Goal: Transaction & Acquisition: Purchase product/service

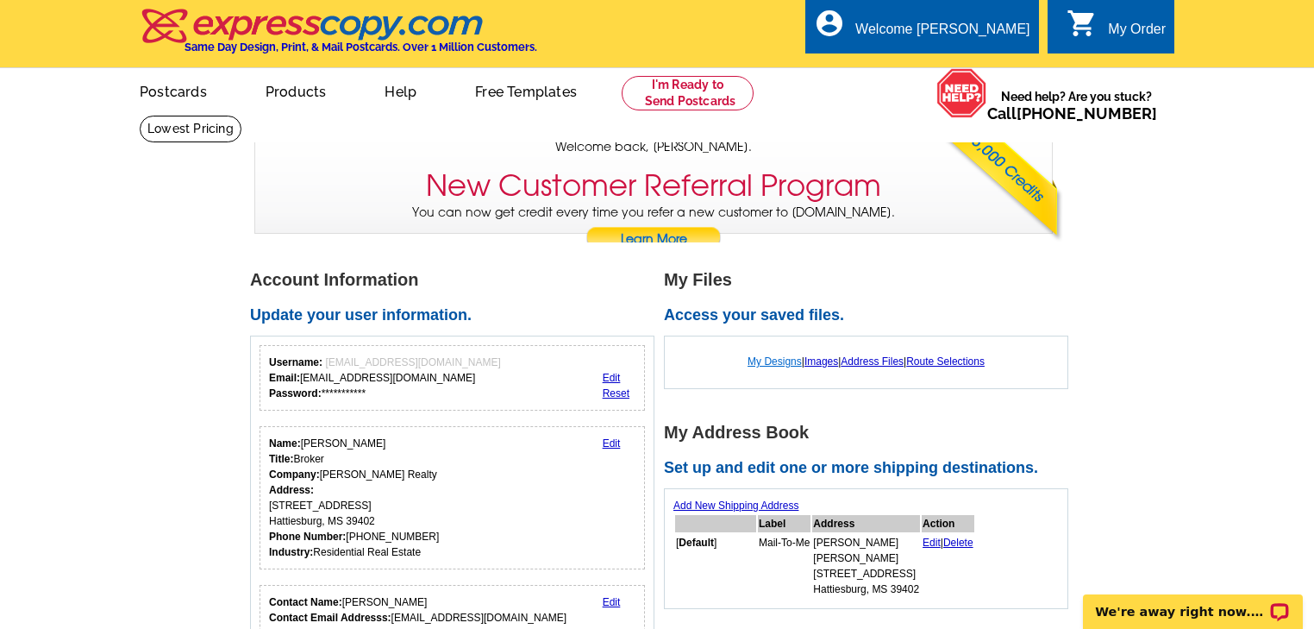
click at [774, 363] on link "My Designs" at bounding box center [775, 361] width 54 height 12
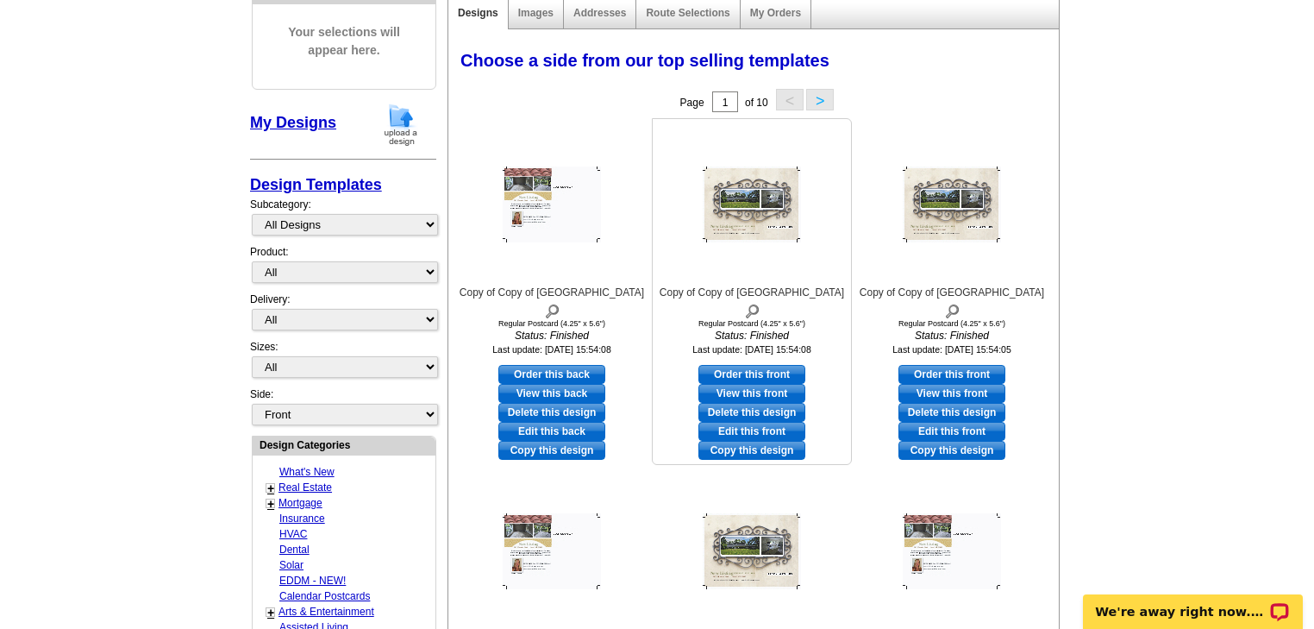
scroll to position [276, 0]
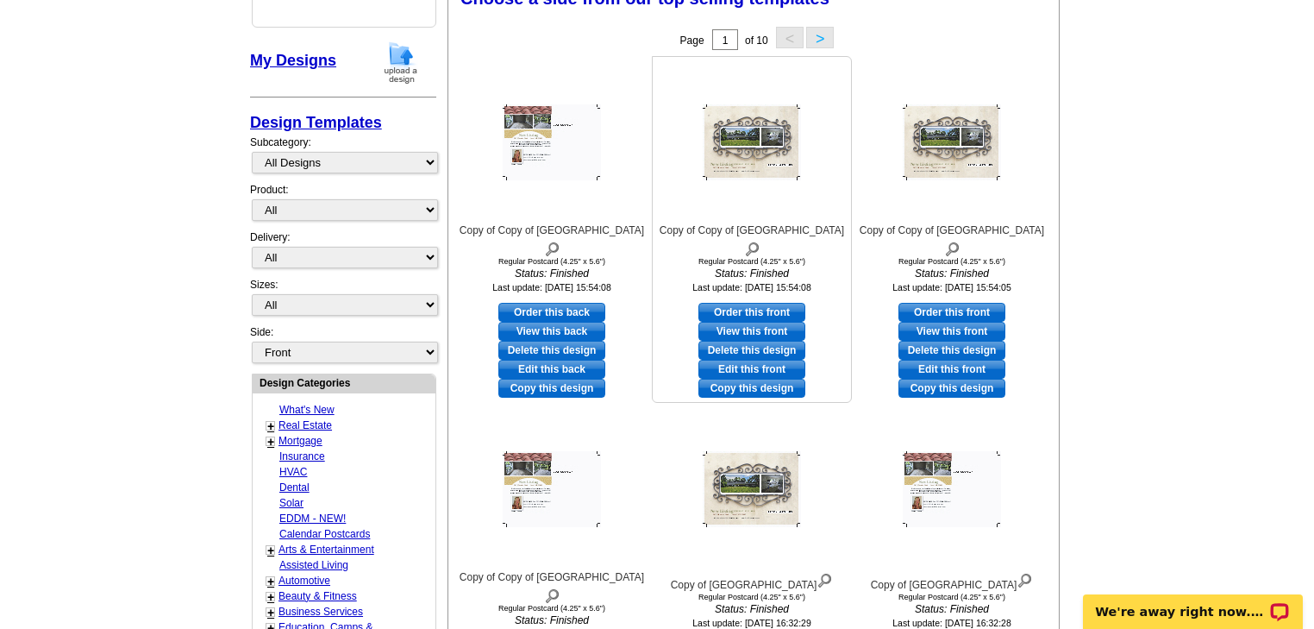
click at [731, 360] on link "Edit this front" at bounding box center [751, 369] width 107 height 19
select select "1"
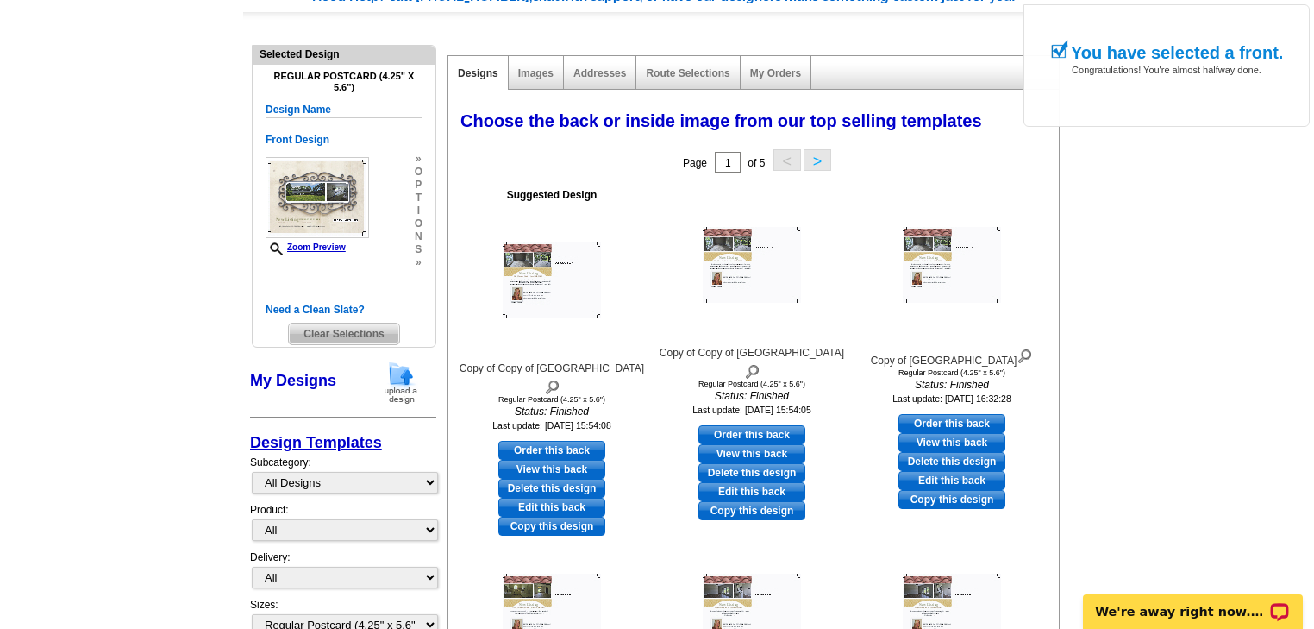
scroll to position [207, 0]
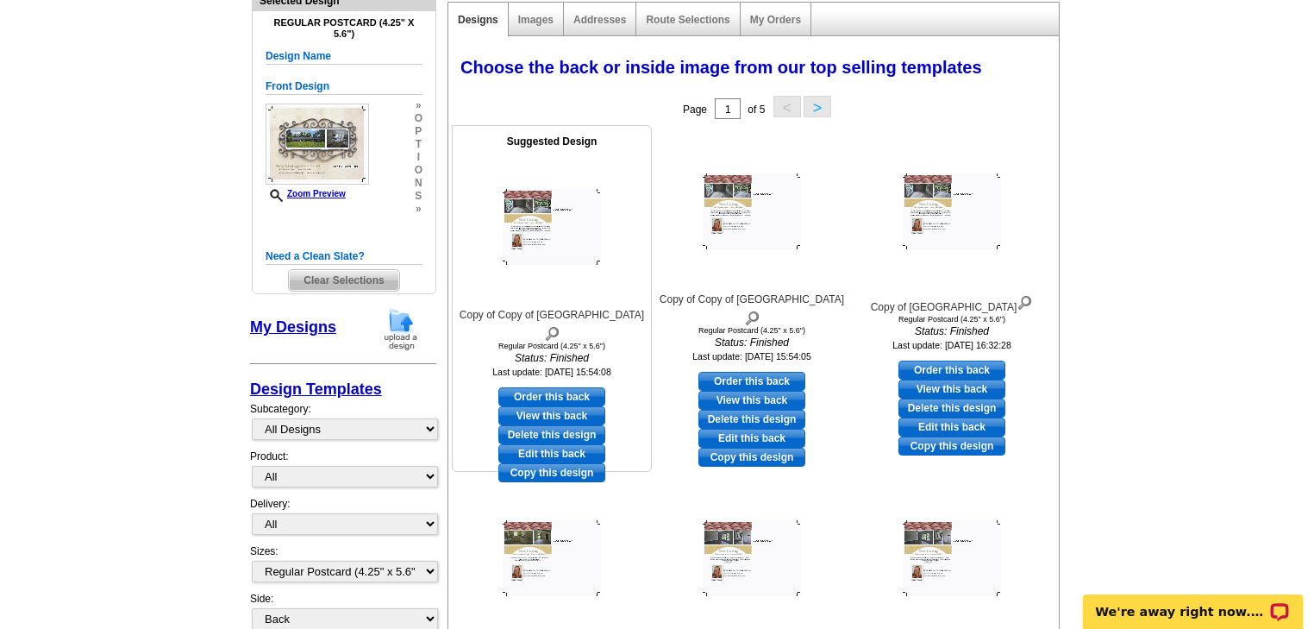
click at [555, 444] on link "Edit this back" at bounding box center [551, 453] width 107 height 19
select select "front"
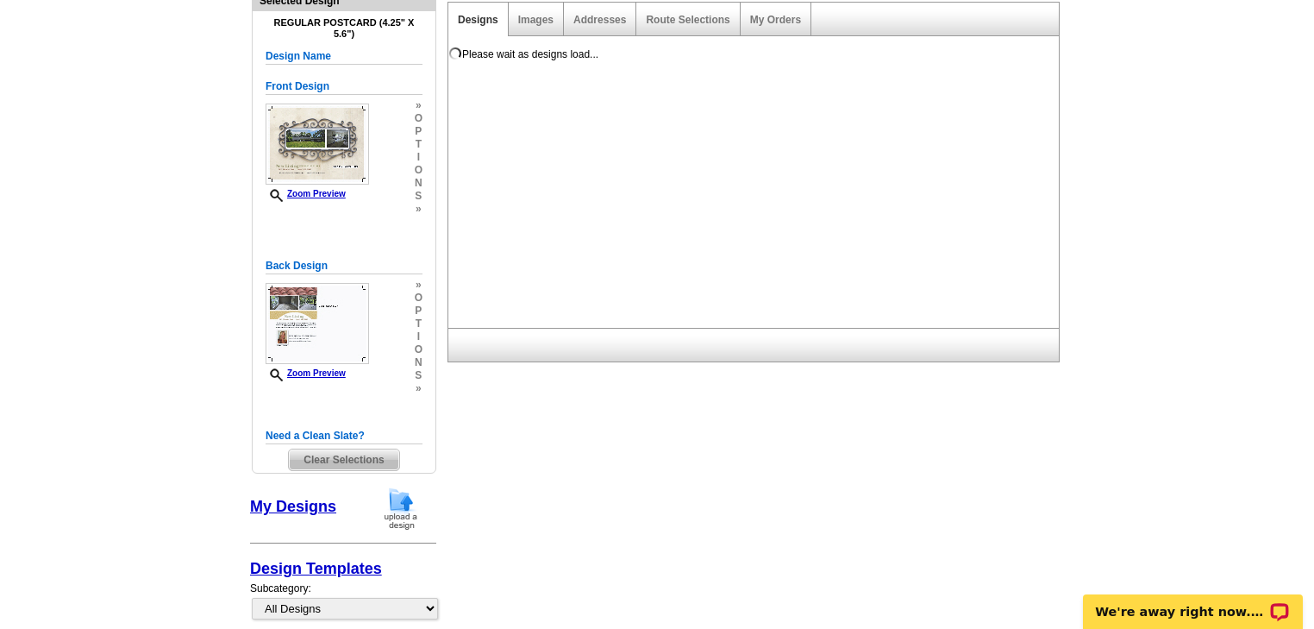
scroll to position [0, 0]
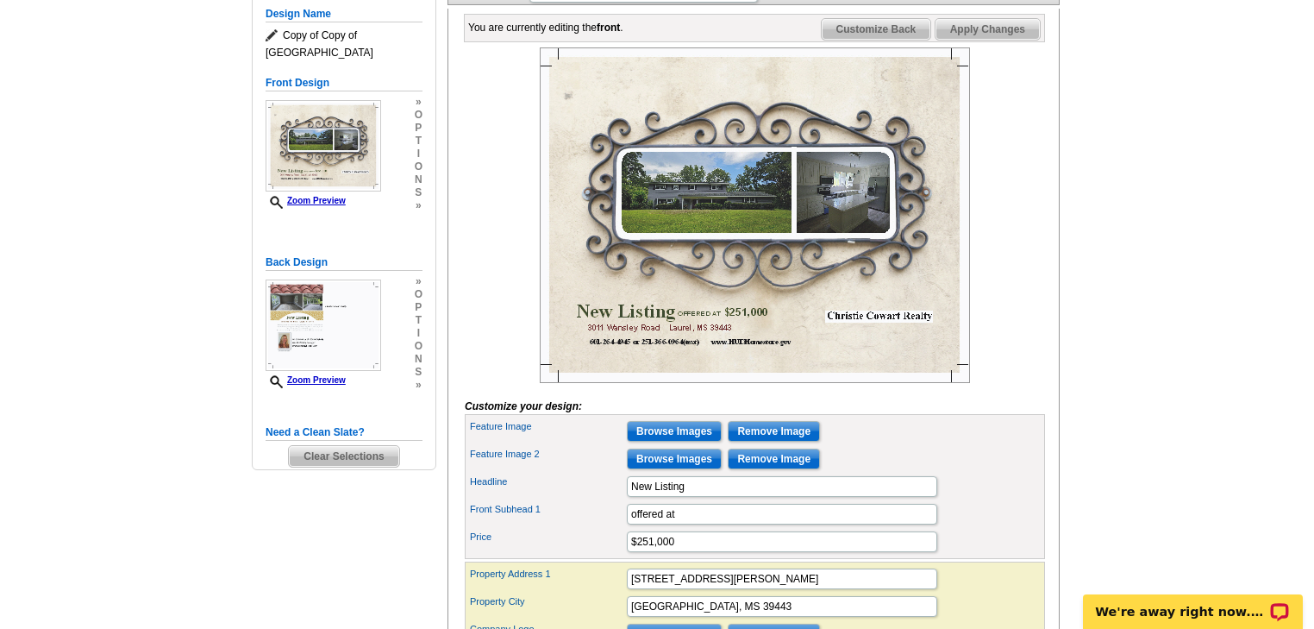
scroll to position [345, 0]
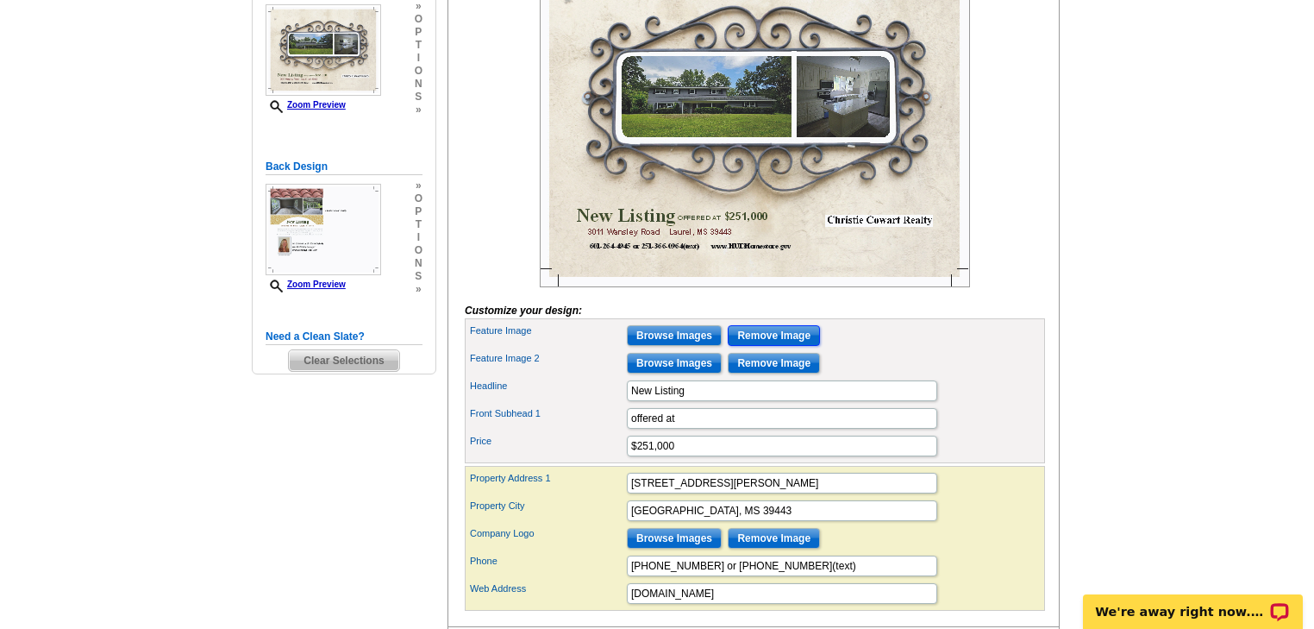
click at [748, 346] on input "Remove Image" at bounding box center [774, 335] width 92 height 21
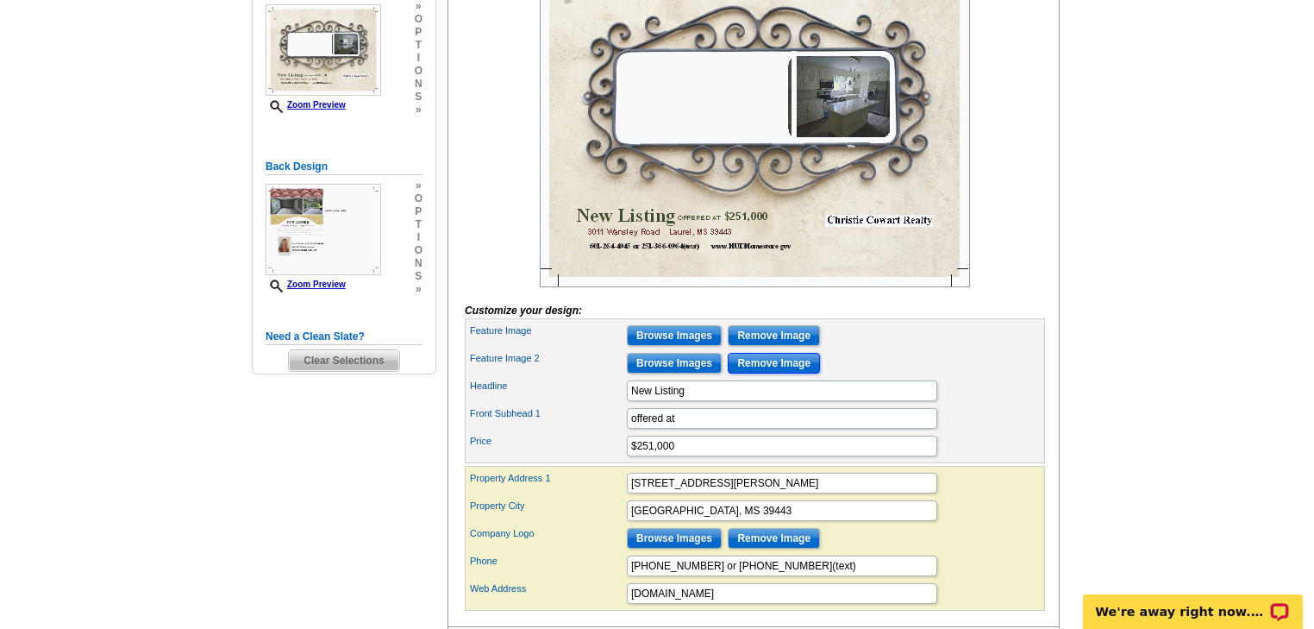
click at [773, 373] on input "Remove Image" at bounding box center [774, 363] width 92 height 21
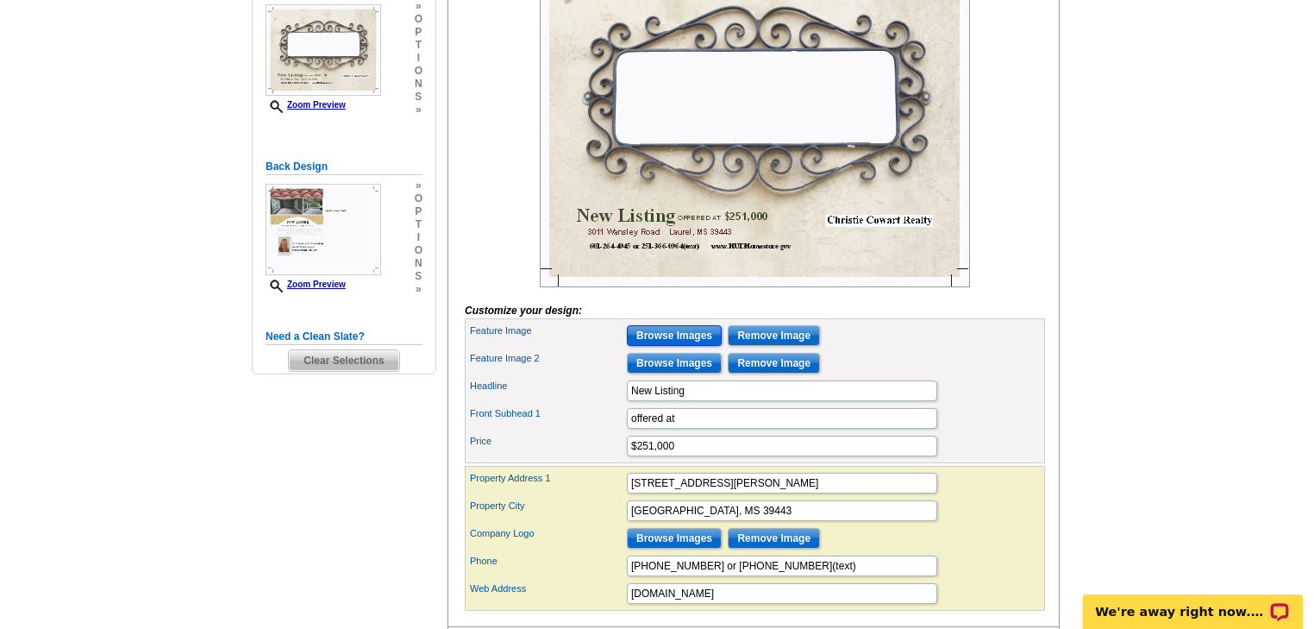
click at [676, 346] on input "Browse Images" at bounding box center [674, 335] width 95 height 21
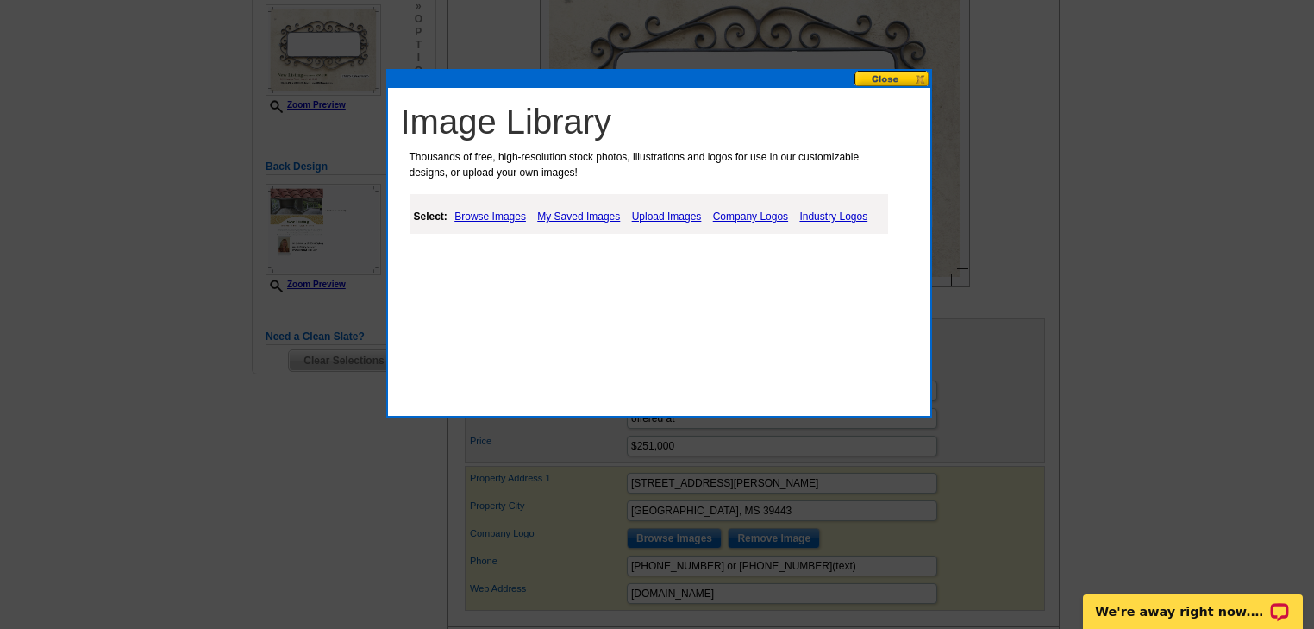
click at [648, 214] on link "Upload Images" at bounding box center [667, 216] width 78 height 21
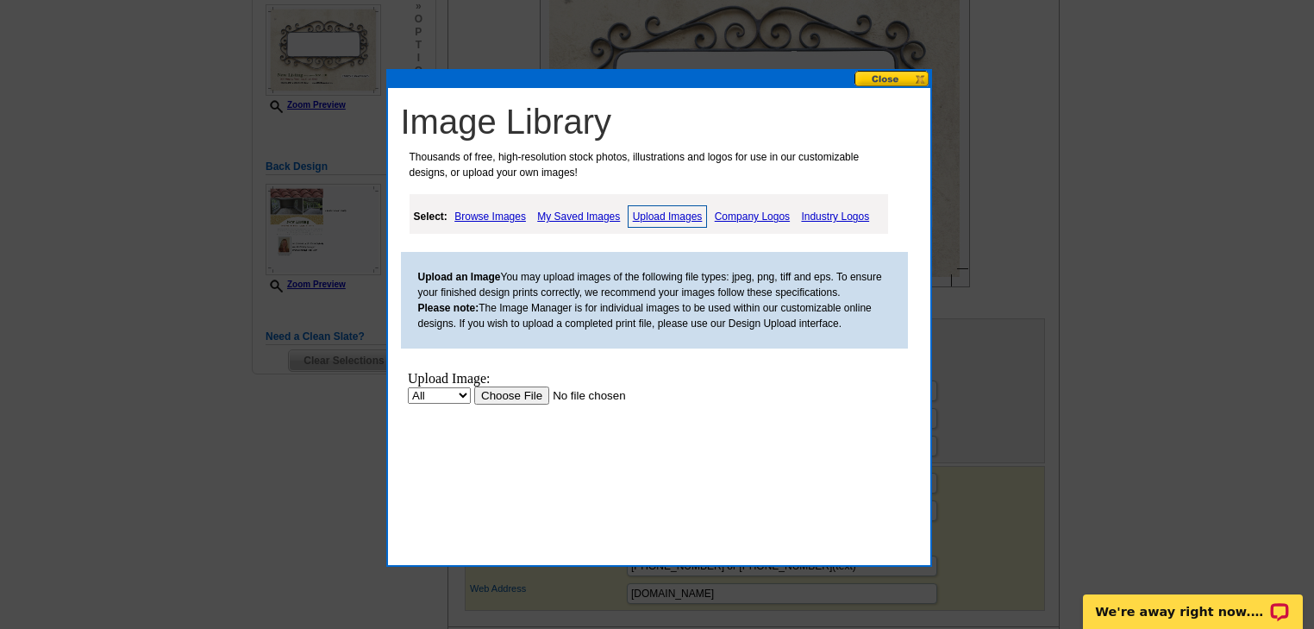
scroll to position [0, 0]
click at [515, 397] on input "file" at bounding box center [582, 395] width 218 height 18
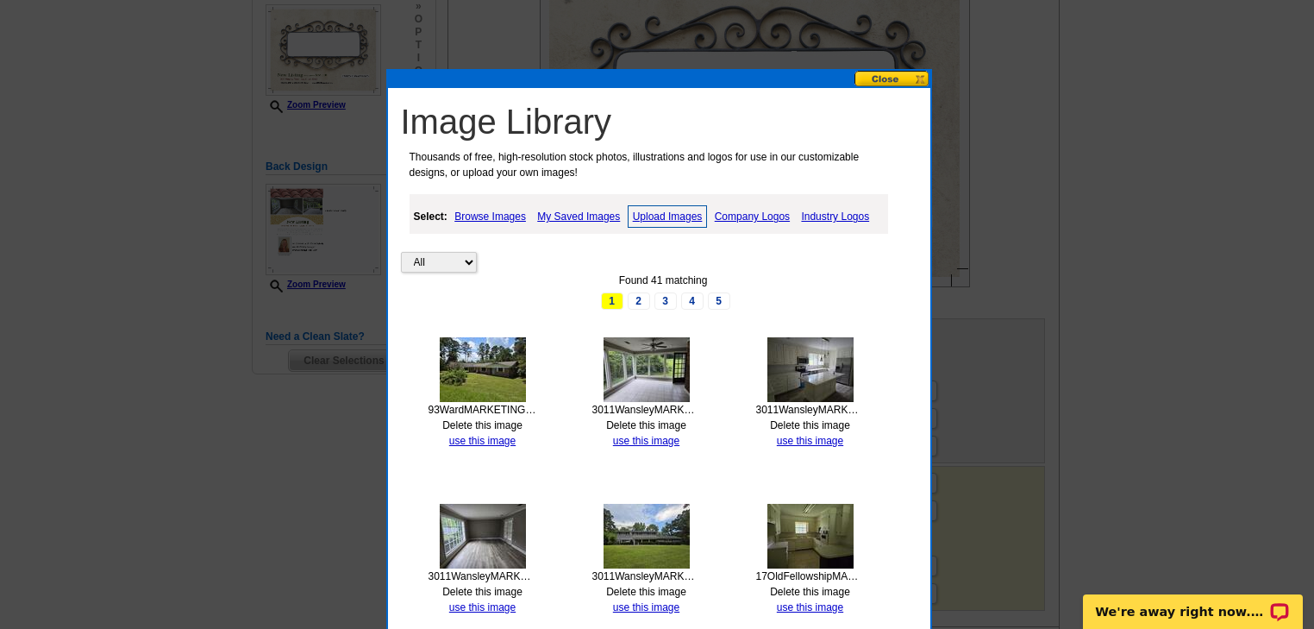
click at [648, 212] on link "Upload Images" at bounding box center [668, 216] width 80 height 22
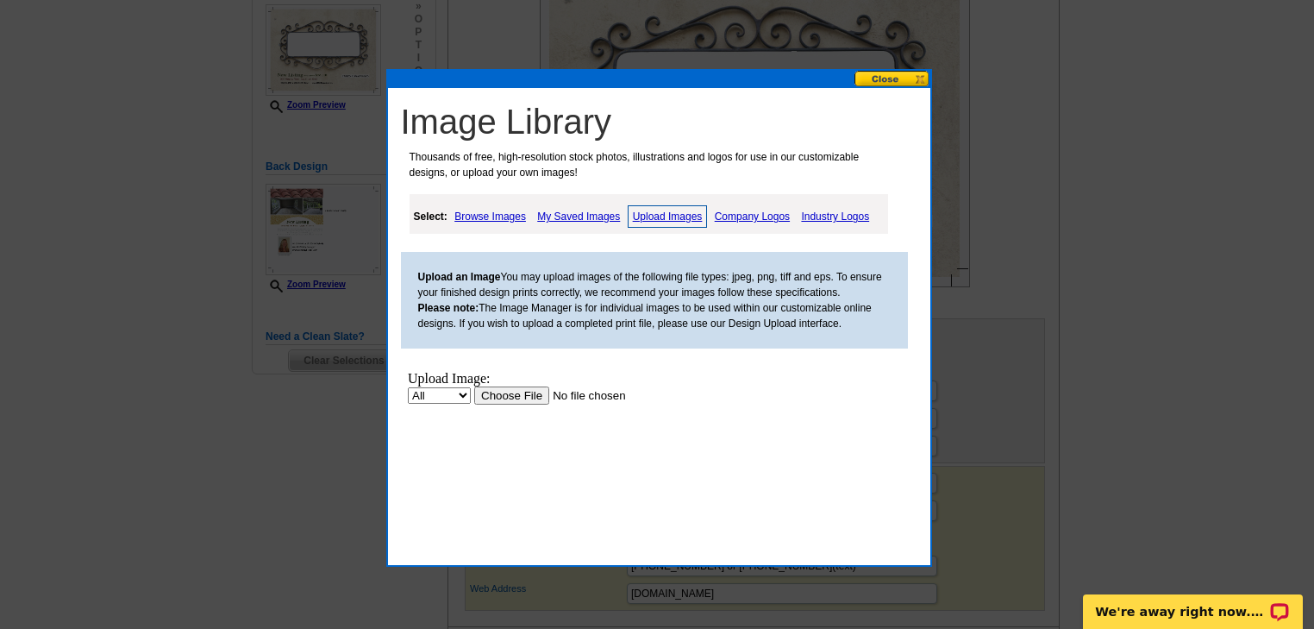
click at [516, 398] on input "file" at bounding box center [582, 395] width 218 height 18
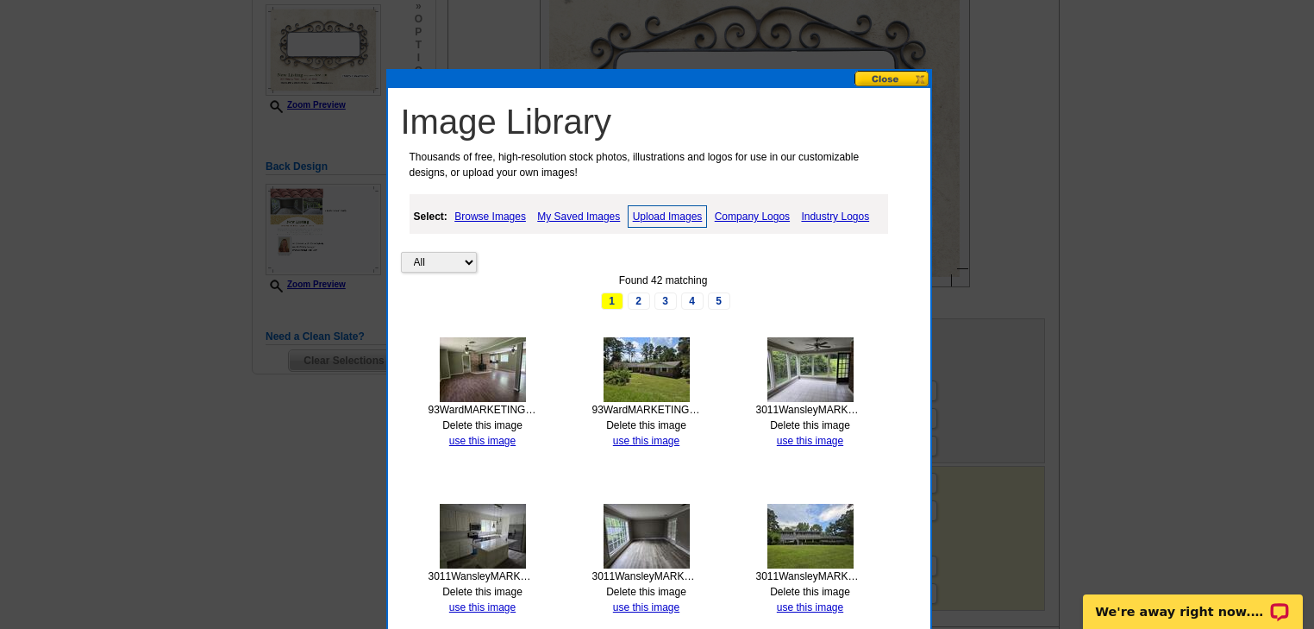
click at [662, 214] on link "Upload Images" at bounding box center [668, 216] width 80 height 22
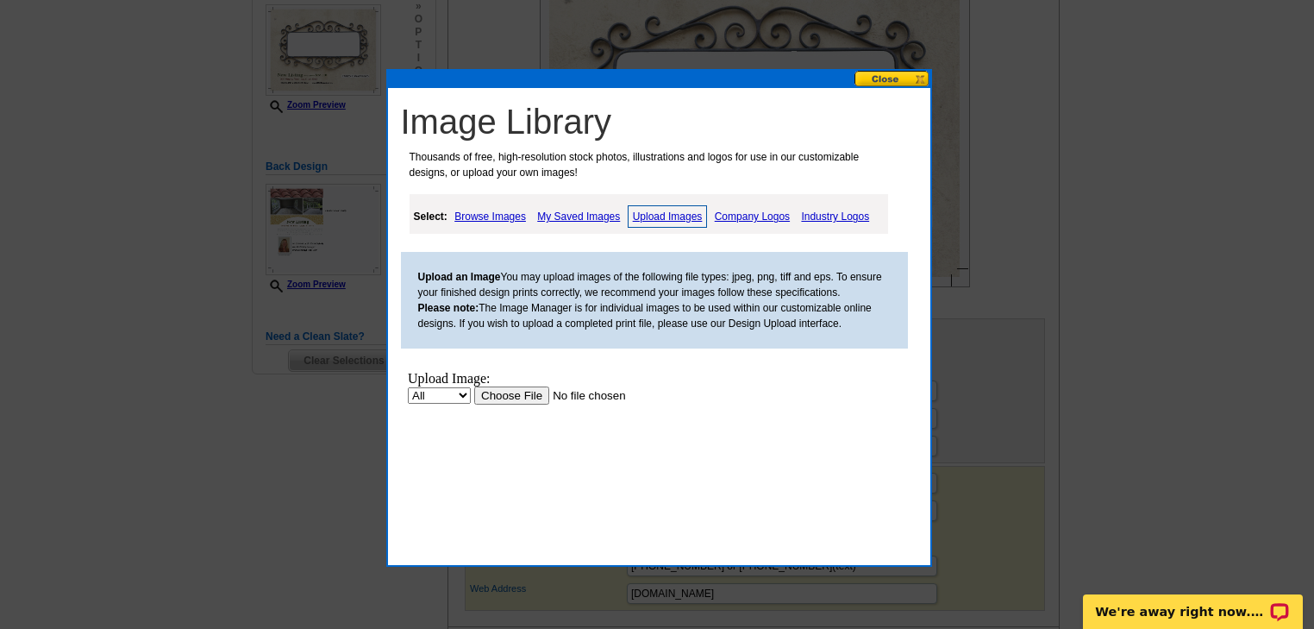
click at [529, 394] on input "file" at bounding box center [582, 395] width 218 height 18
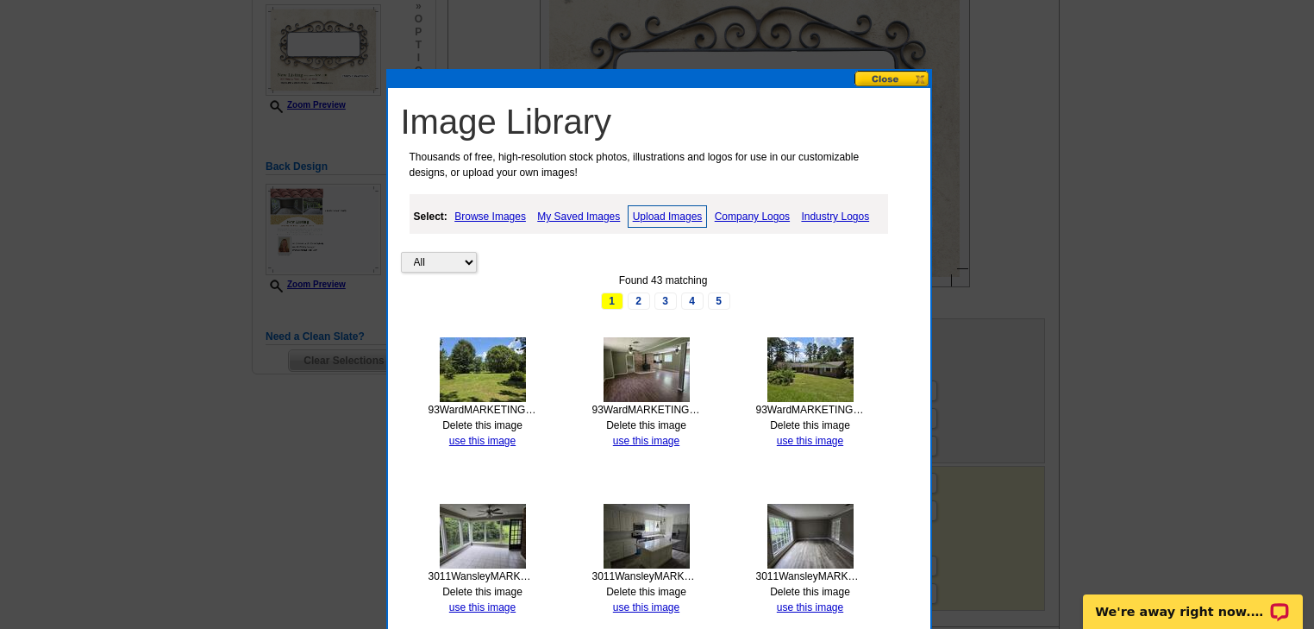
click at [684, 213] on link "Upload Images" at bounding box center [668, 216] width 80 height 22
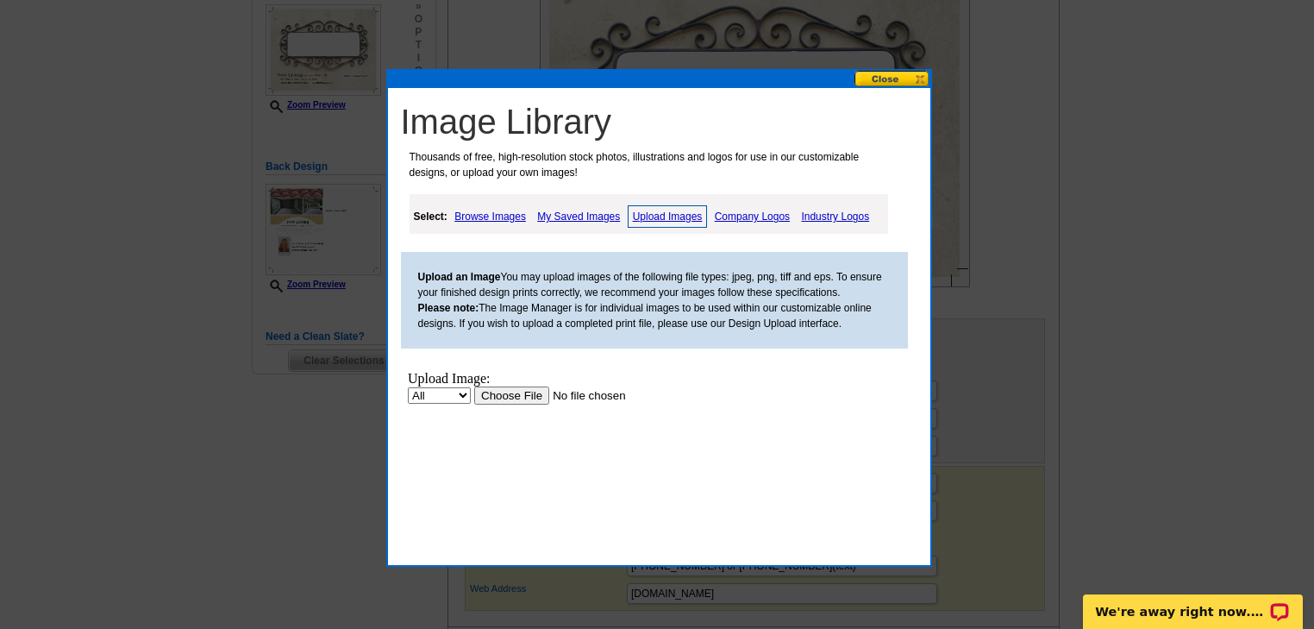
click at [517, 397] on input "file" at bounding box center [582, 395] width 218 height 18
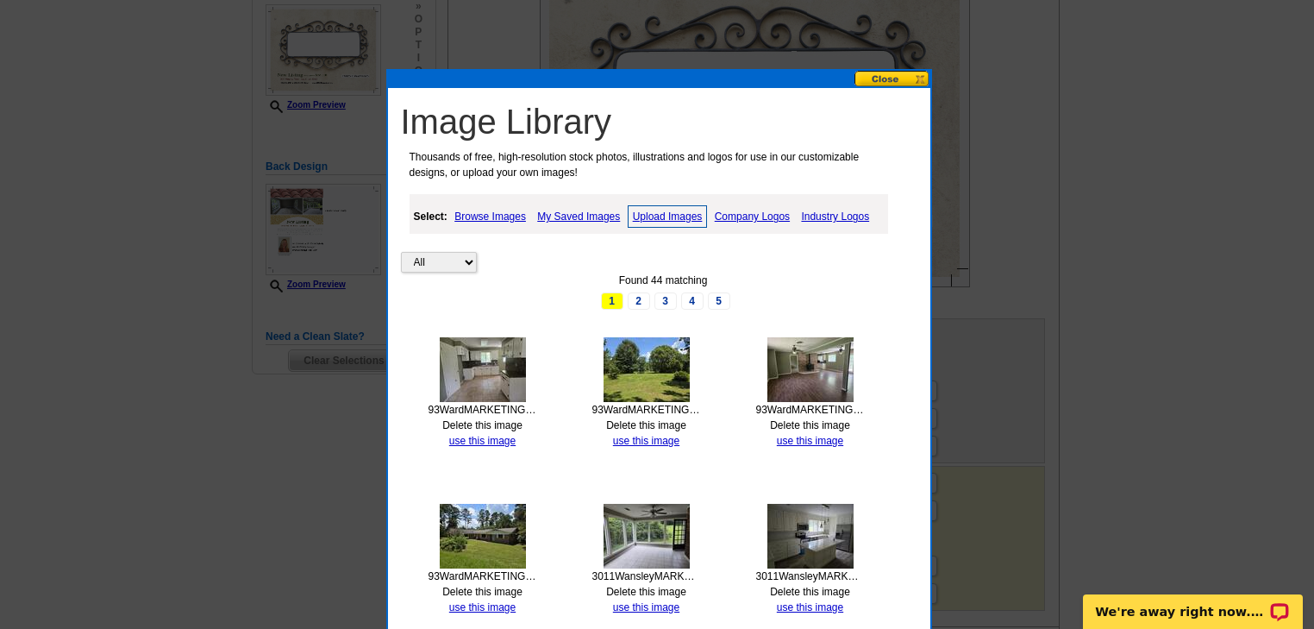
click at [917, 77] on button at bounding box center [892, 79] width 76 height 16
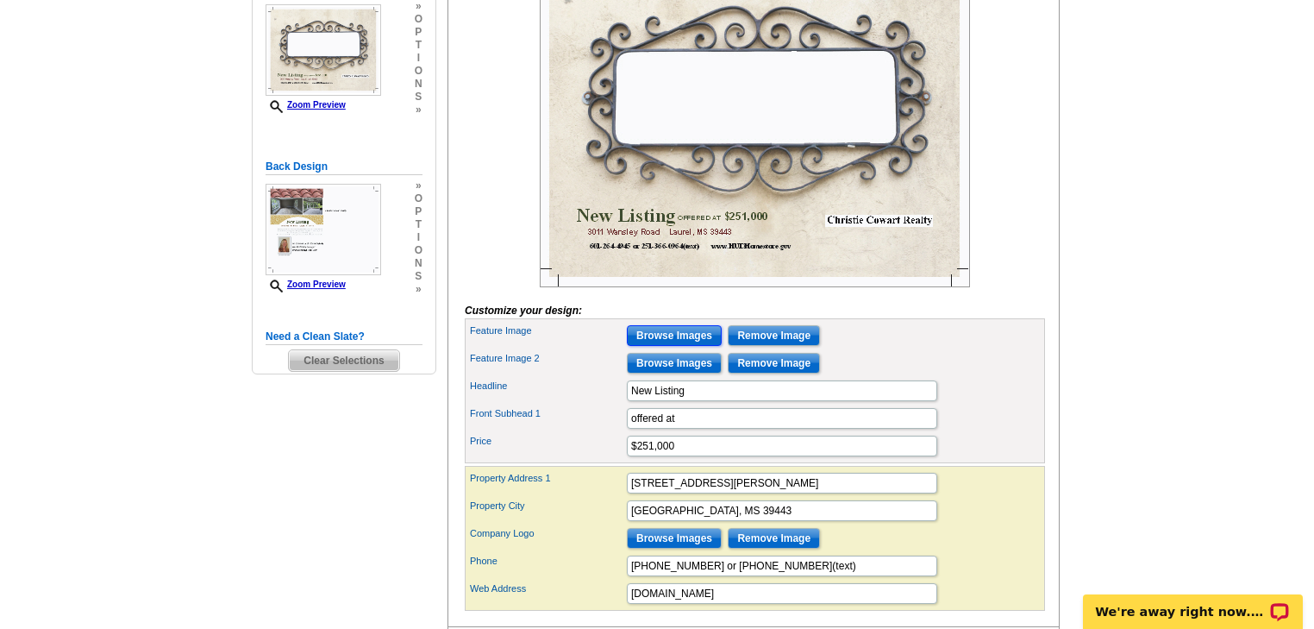
click at [679, 346] on input "Browse Images" at bounding box center [674, 335] width 95 height 21
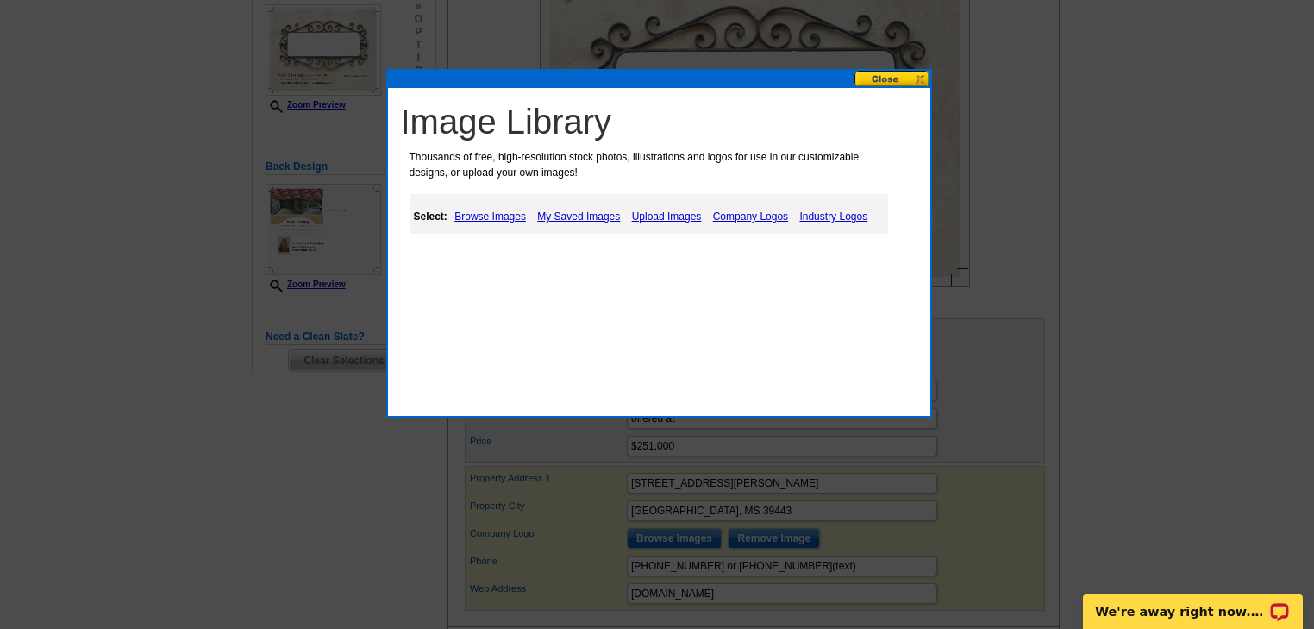
click at [563, 214] on link "My Saved Images" at bounding box center [578, 216] width 91 height 21
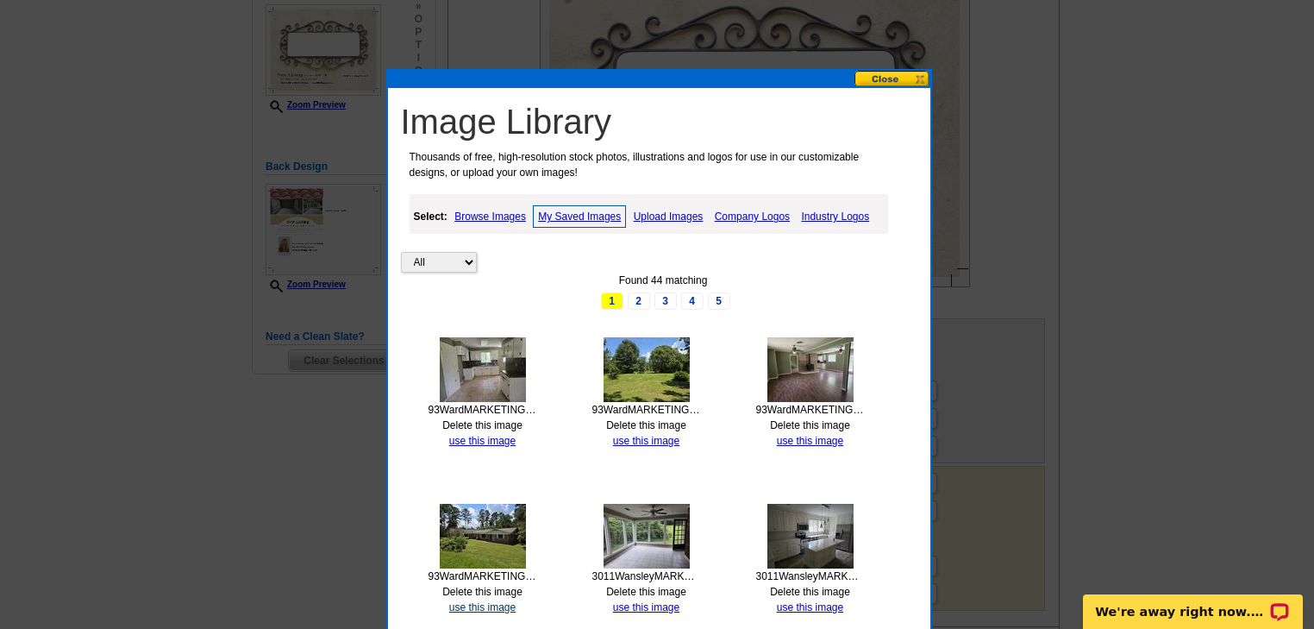
click at [486, 603] on link "use this image" at bounding box center [482, 607] width 66 height 12
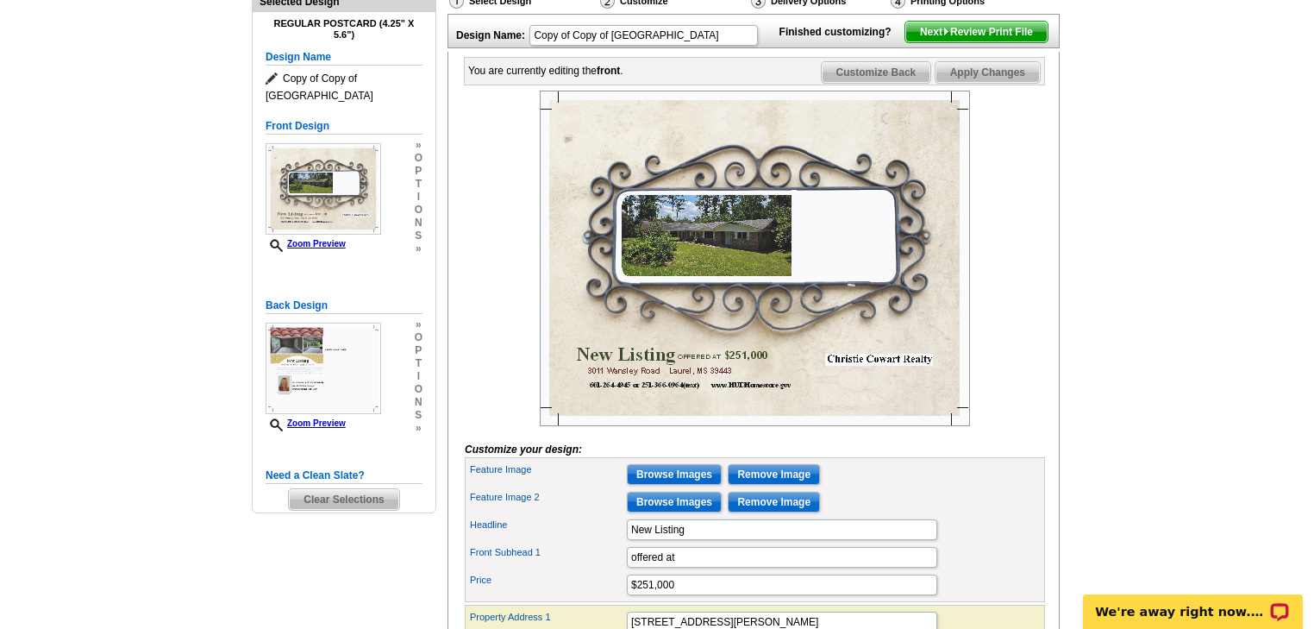
scroll to position [207, 0]
click at [667, 511] on input "Browse Images" at bounding box center [674, 501] width 95 height 21
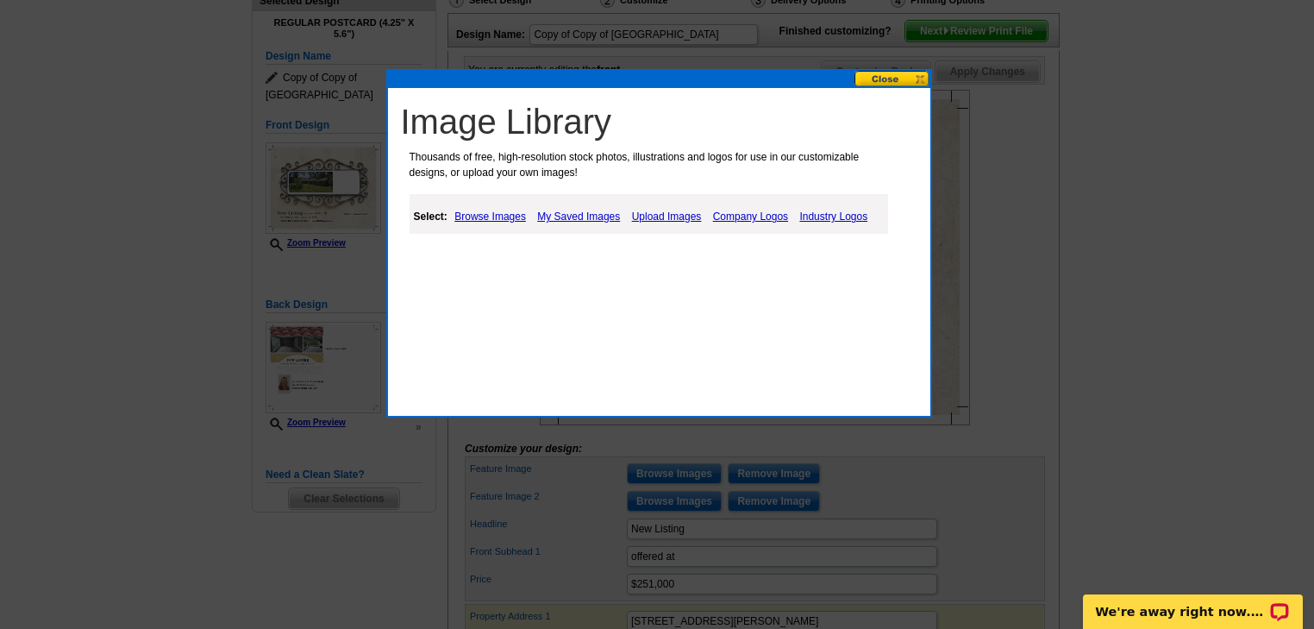
click at [560, 212] on link "My Saved Images" at bounding box center [578, 216] width 91 height 21
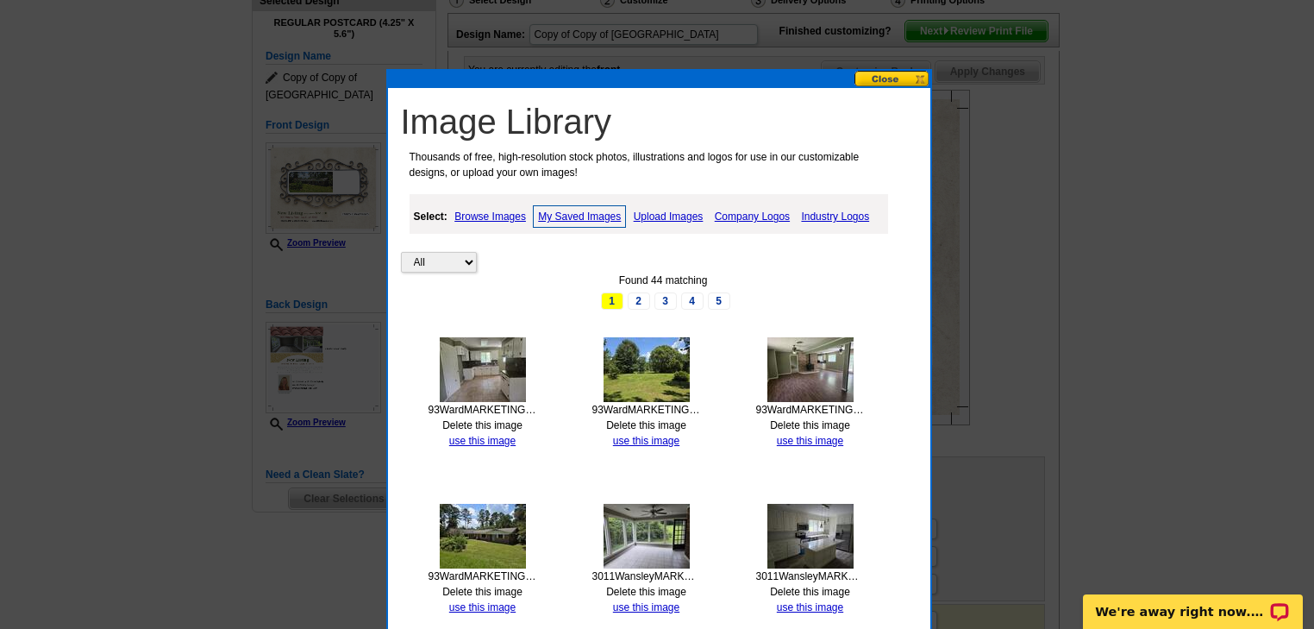
click at [644, 380] on img at bounding box center [647, 369] width 86 height 65
click at [635, 435] on link "use this image" at bounding box center [646, 441] width 66 height 12
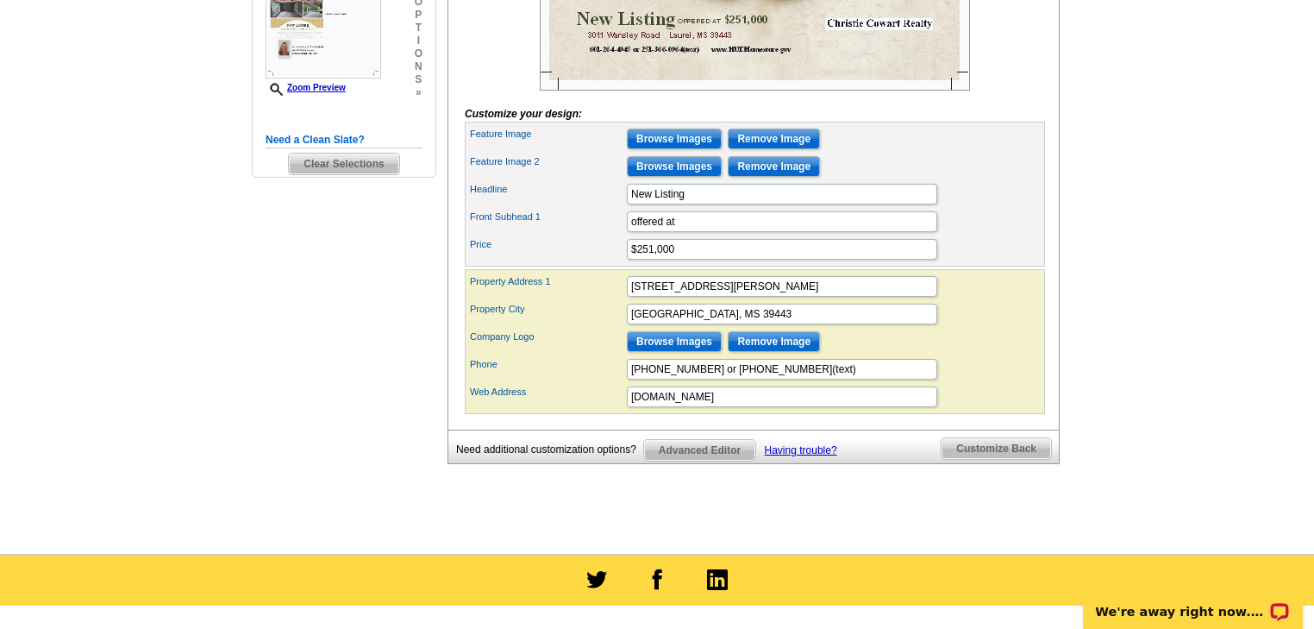
scroll to position [552, 0]
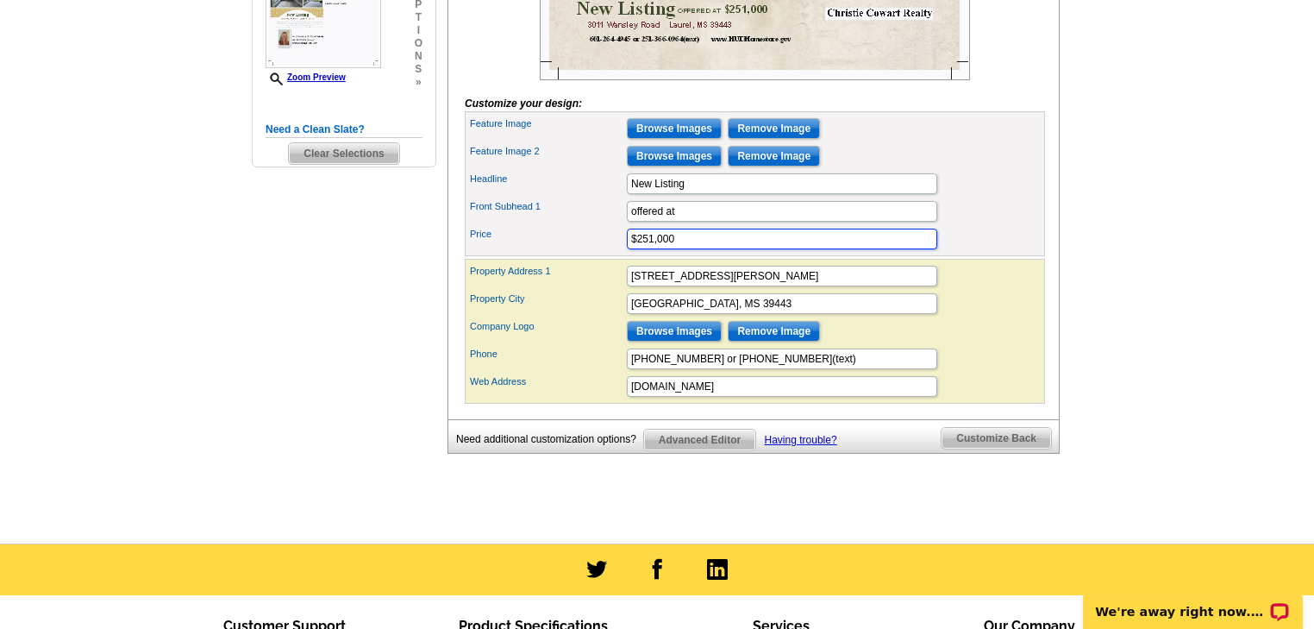
click at [686, 249] on input "$251,000" at bounding box center [782, 238] width 310 height 21
type input "$179,000"
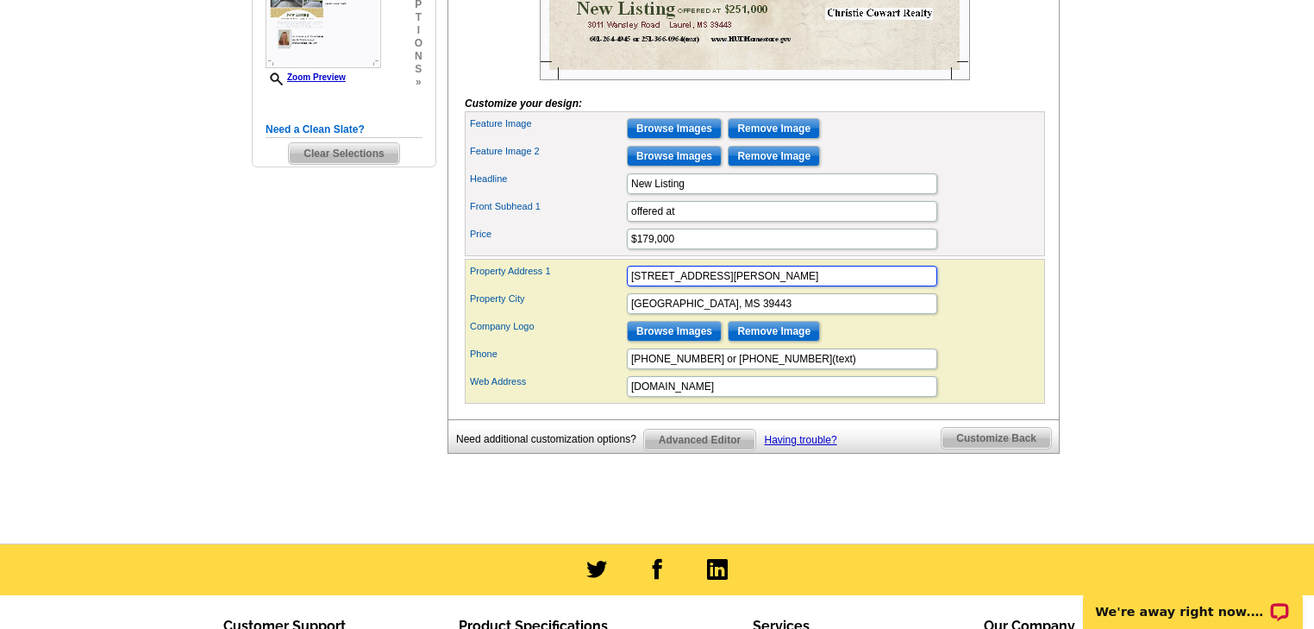
scroll to position [0, 0]
drag, startPoint x: 728, startPoint y: 301, endPoint x: 555, endPoint y: 307, distance: 172.6
click at [555, 290] on div "Property Address 1 3011 Wansley Road" at bounding box center [754, 276] width 573 height 28
type input "93 Ward Road"
drag, startPoint x: 717, startPoint y: 328, endPoint x: 561, endPoint y: 326, distance: 156.1
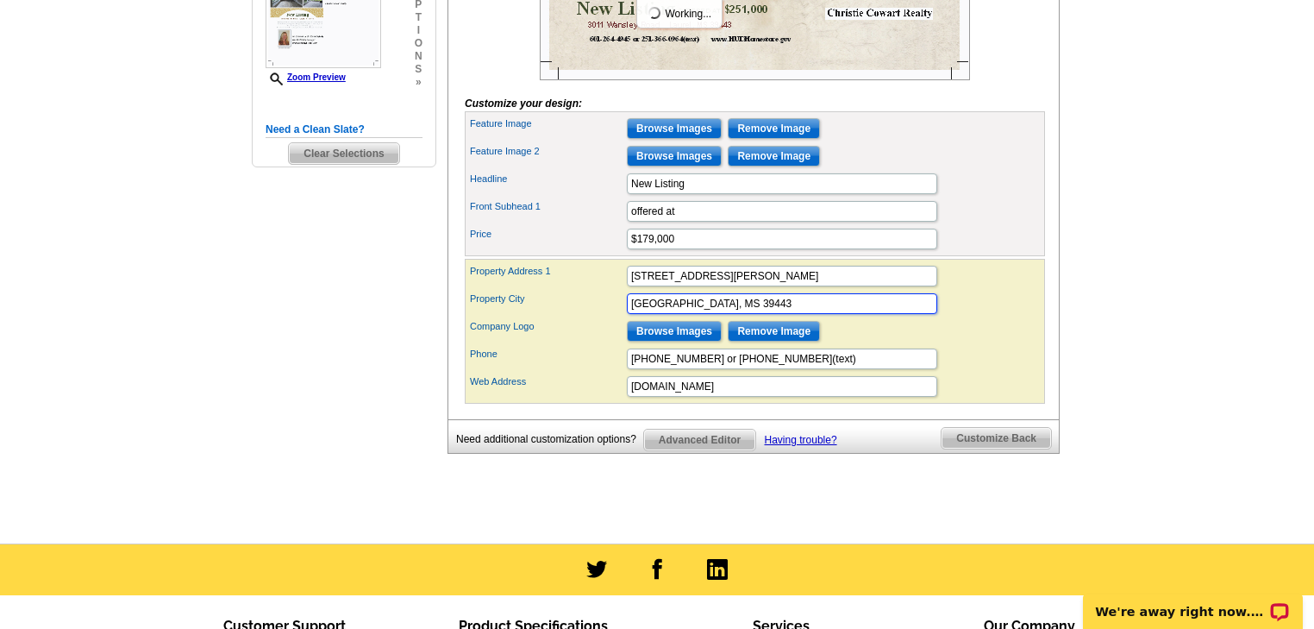
click at [561, 317] on div "Property City Laurel, MS 39443" at bounding box center [754, 304] width 573 height 28
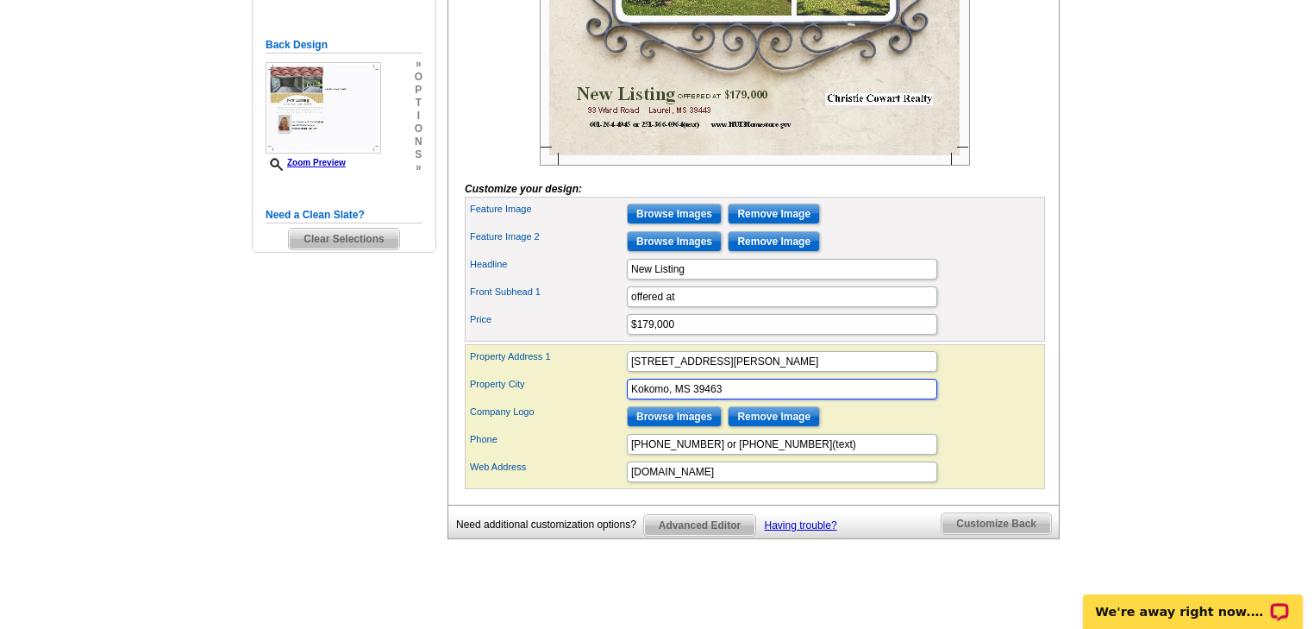
scroll to position [552, 0]
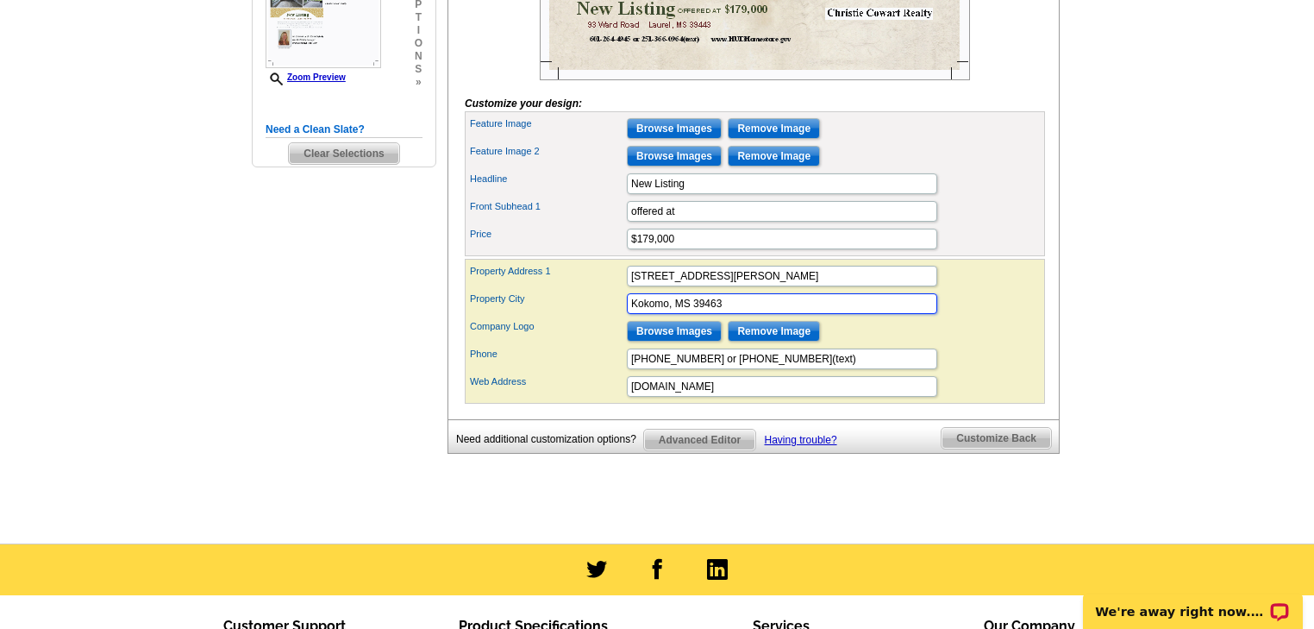
type input "Kokomo, MS 39463"
click at [1005, 448] on span "Customize Back" at bounding box center [997, 438] width 110 height 21
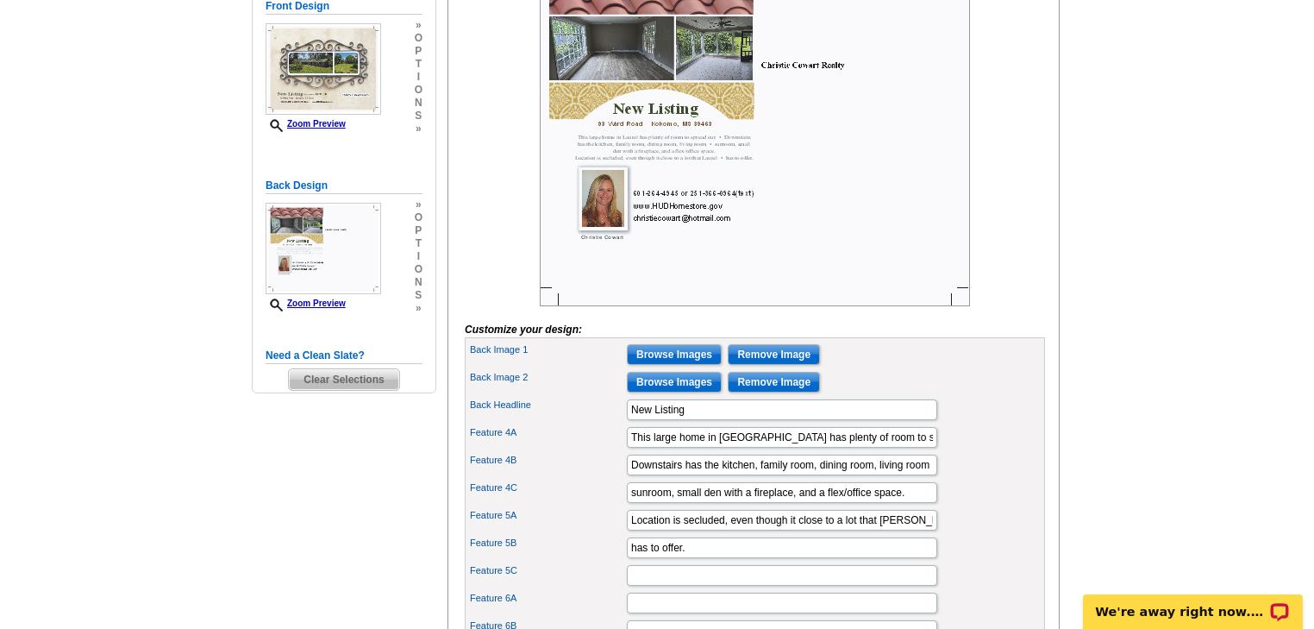
scroll to position [345, 0]
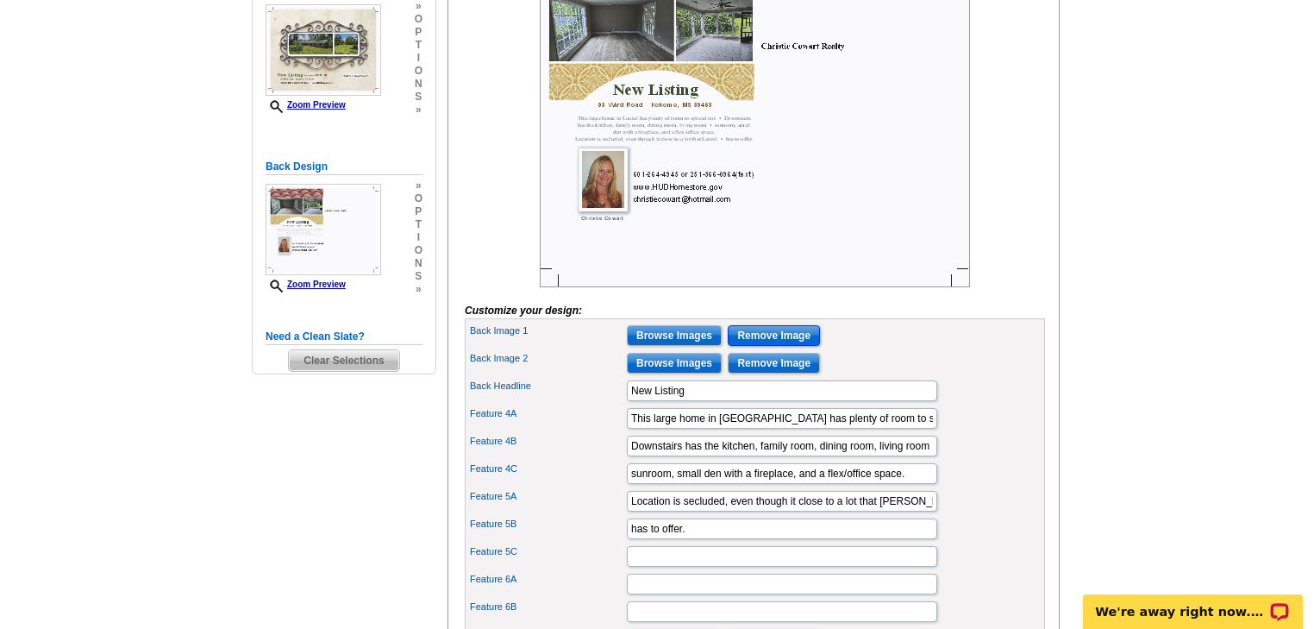
click at [782, 346] on input "Remove Image" at bounding box center [774, 335] width 92 height 21
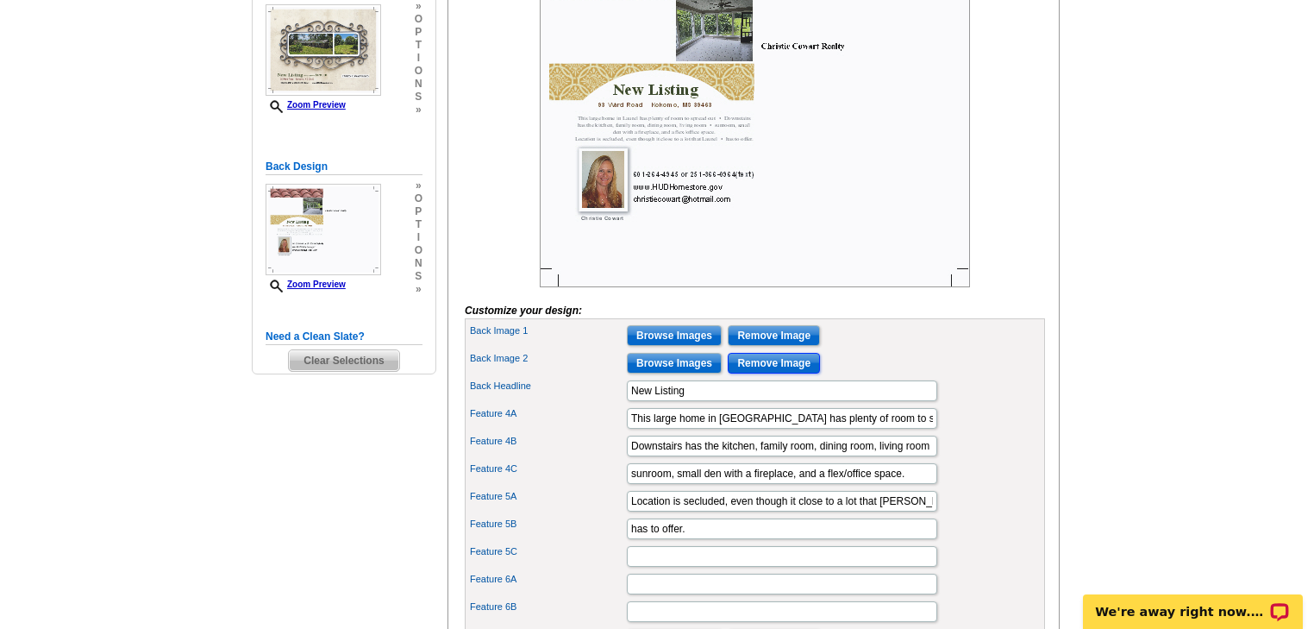
click at [777, 373] on input "Remove Image" at bounding box center [774, 363] width 92 height 21
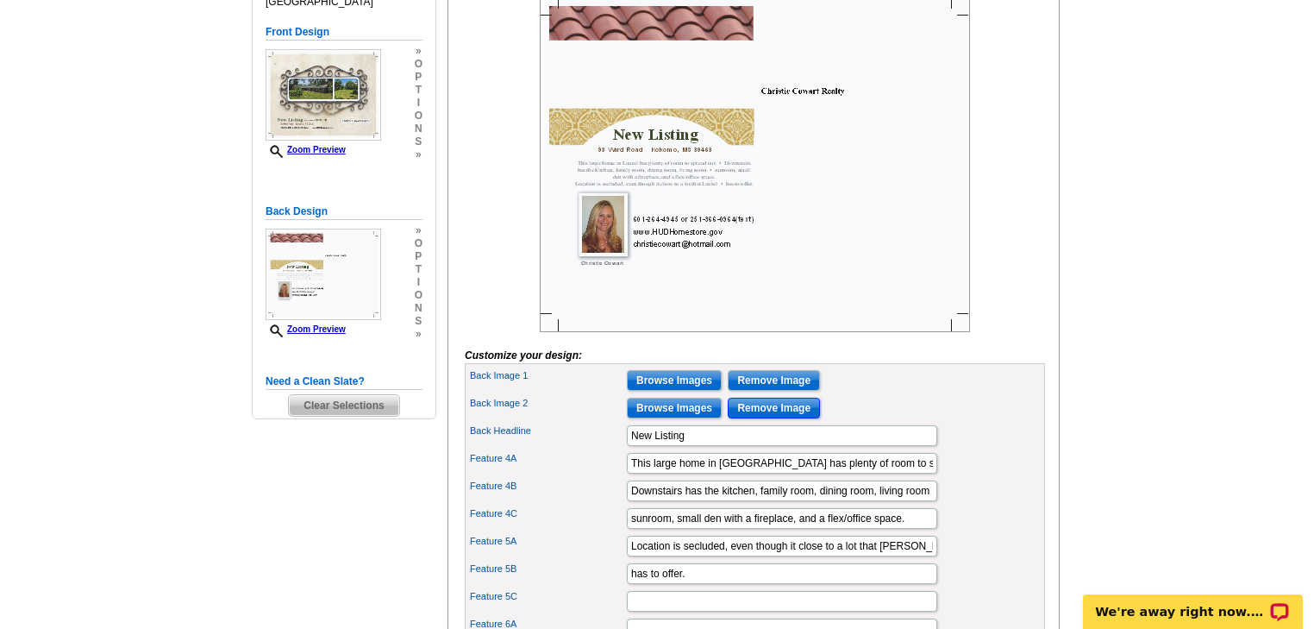
scroll to position [276, 0]
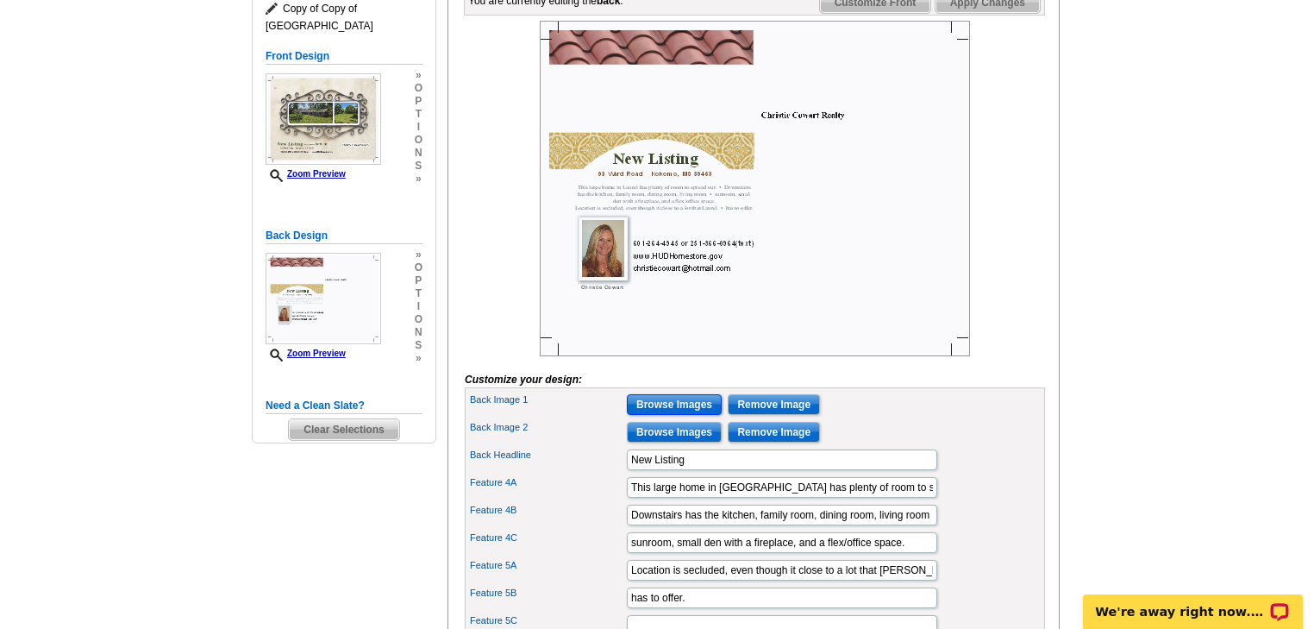
click at [672, 415] on input "Browse Images" at bounding box center [674, 404] width 95 height 21
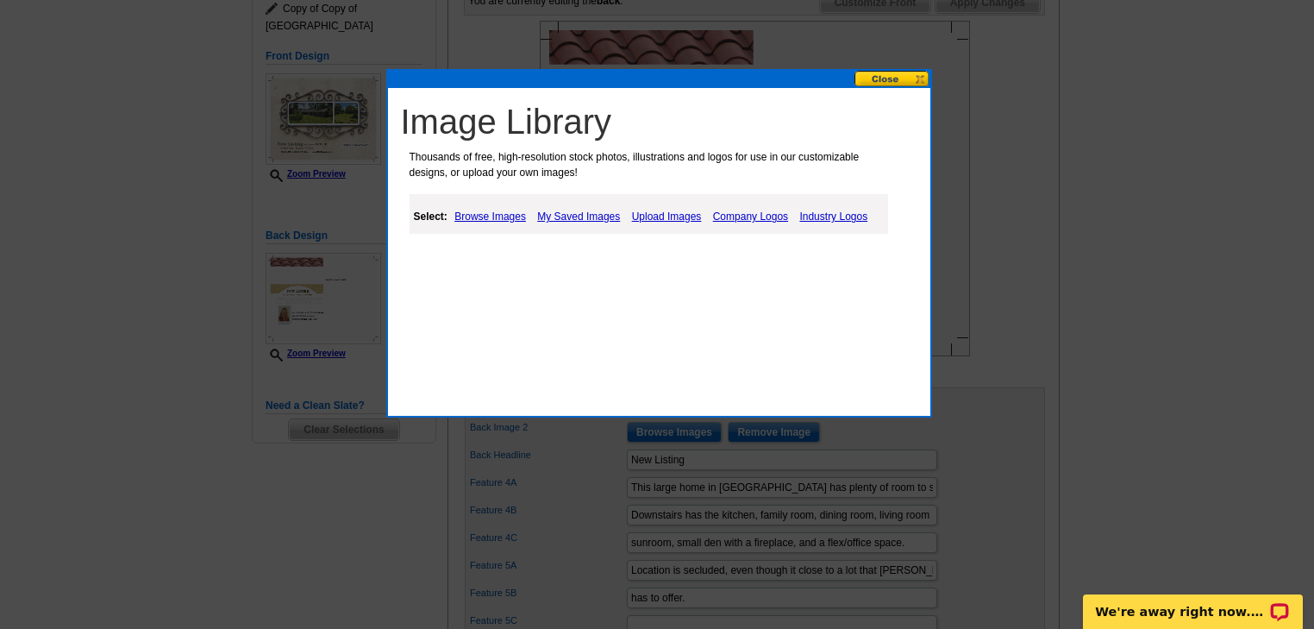
click at [572, 214] on link "My Saved Images" at bounding box center [578, 216] width 91 height 21
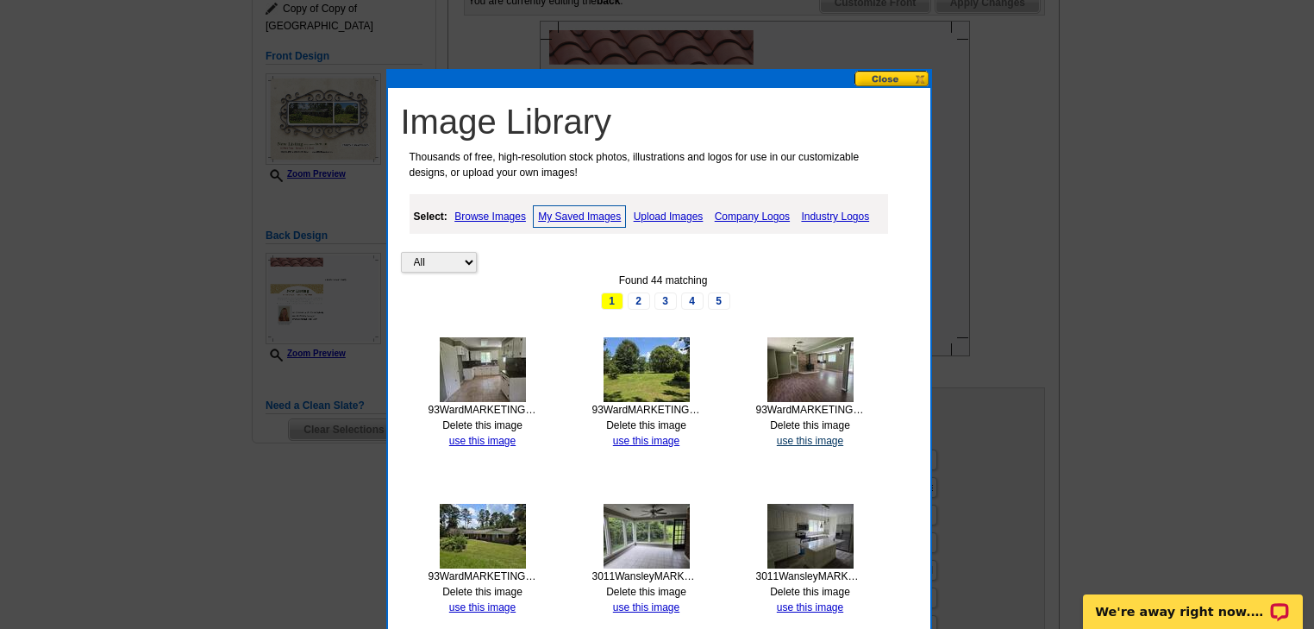
click at [793, 439] on link "use this image" at bounding box center [810, 441] width 66 height 12
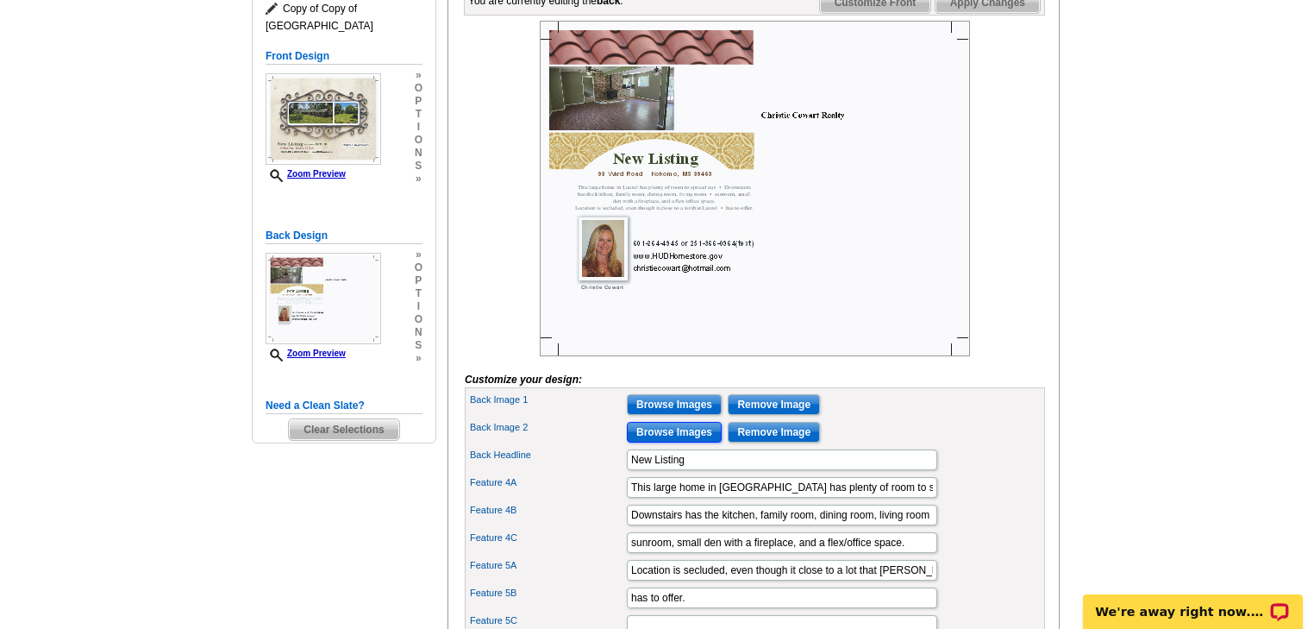
click at [702, 442] on input "Browse Images" at bounding box center [674, 432] width 95 height 21
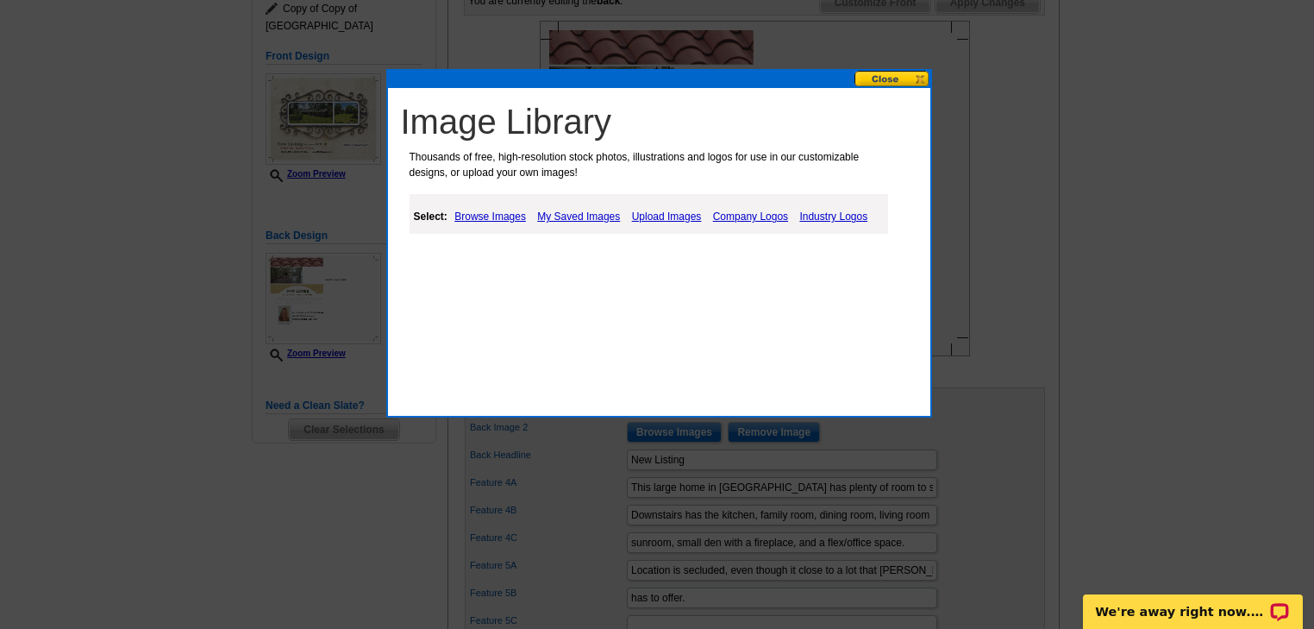
click at [563, 214] on link "My Saved Images" at bounding box center [578, 216] width 91 height 21
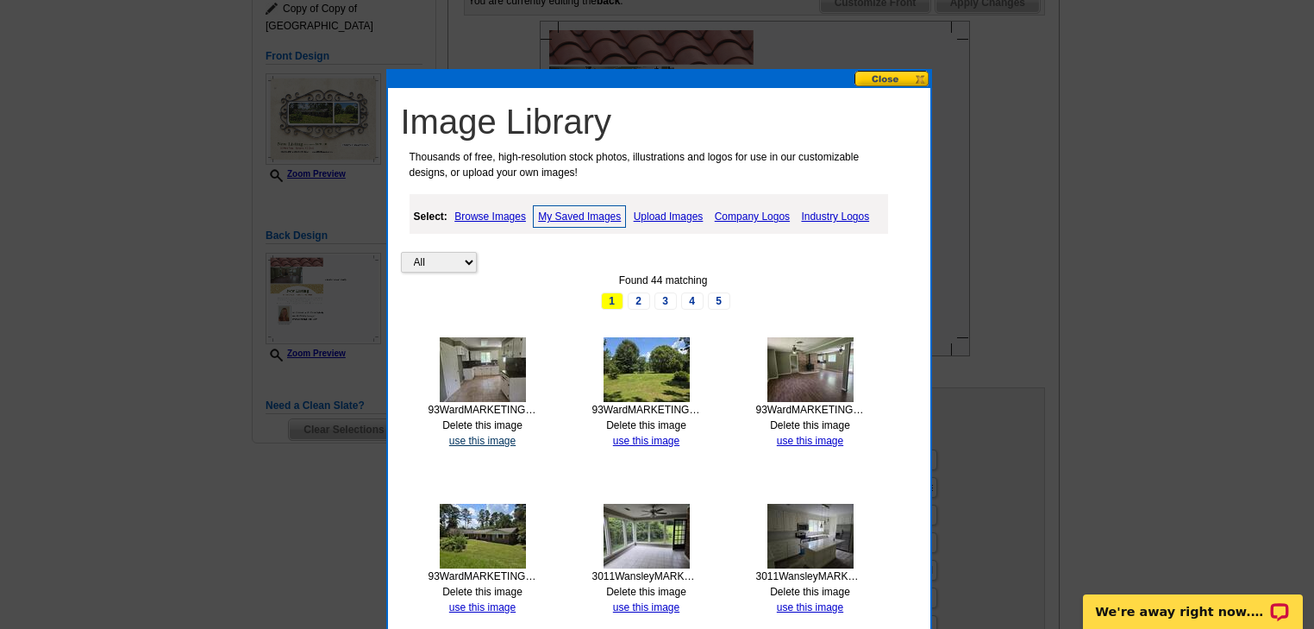
click at [479, 437] on link "use this image" at bounding box center [482, 441] width 66 height 12
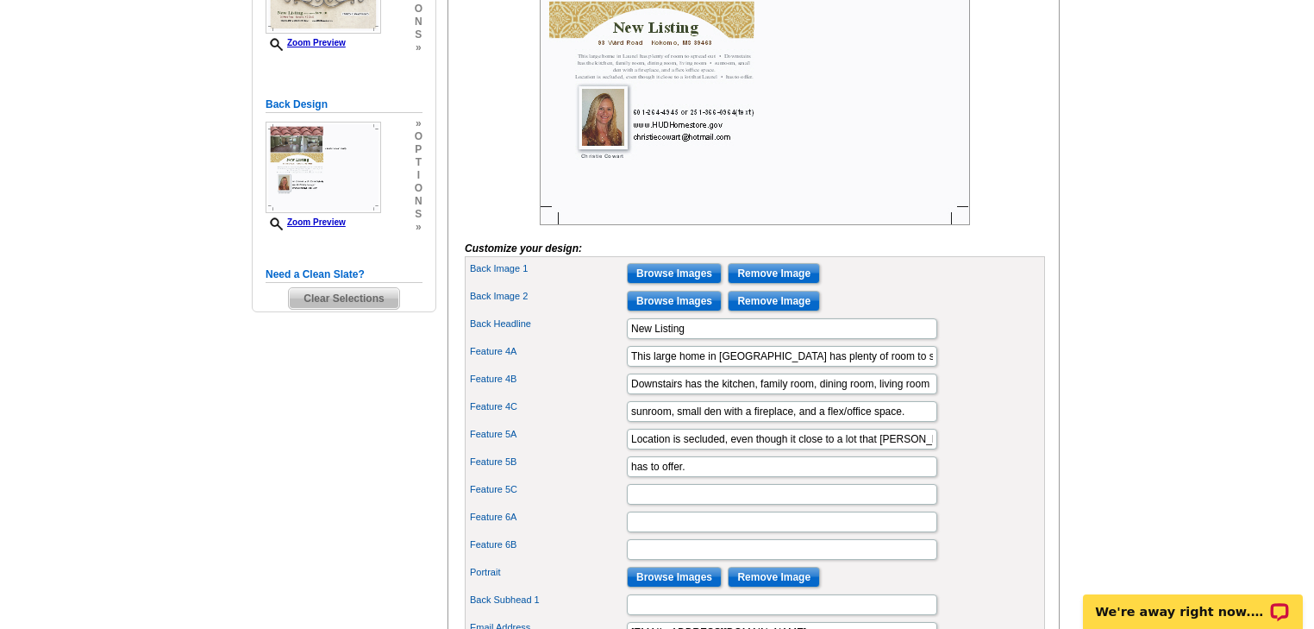
scroll to position [414, 0]
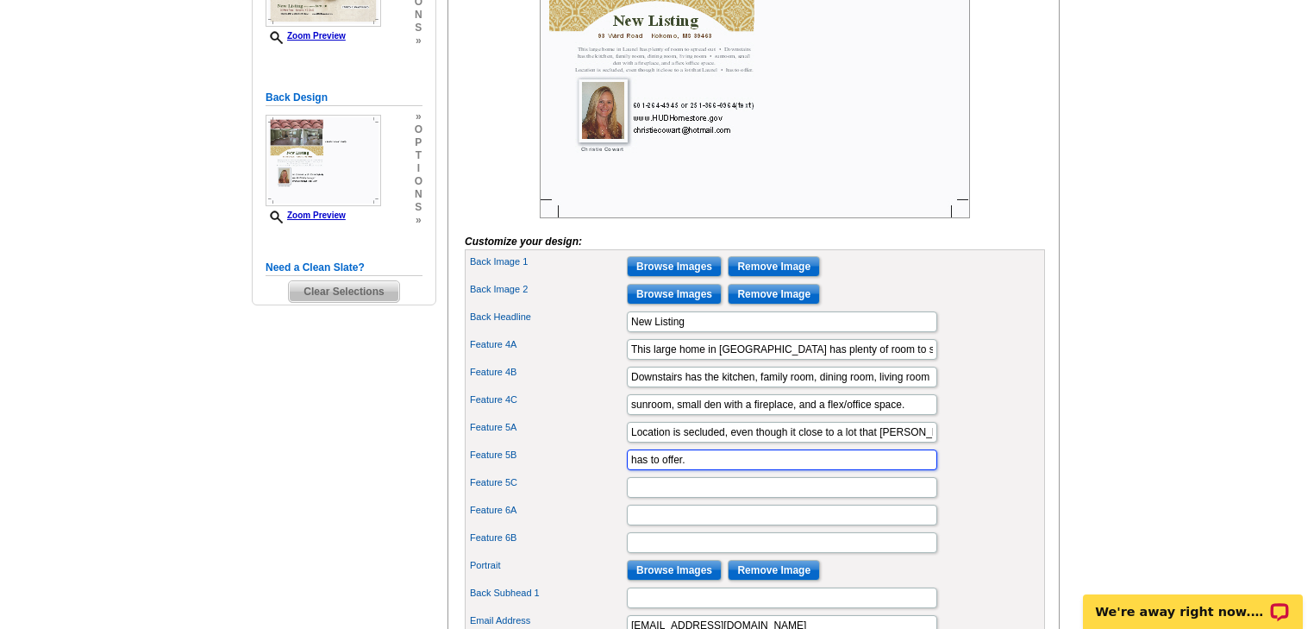
drag, startPoint x: 694, startPoint y: 484, endPoint x: 573, endPoint y: 479, distance: 121.7
click at [573, 473] on div "Feature 5B has to offer." at bounding box center [754, 460] width 573 height 28
drag, startPoint x: 923, startPoint y: 454, endPoint x: 462, endPoint y: 459, distance: 460.5
click at [462, 459] on div "You are currently editing the back . Customize Front Customize Back Apply Chang…" at bounding box center [754, 435] width 612 height 1182
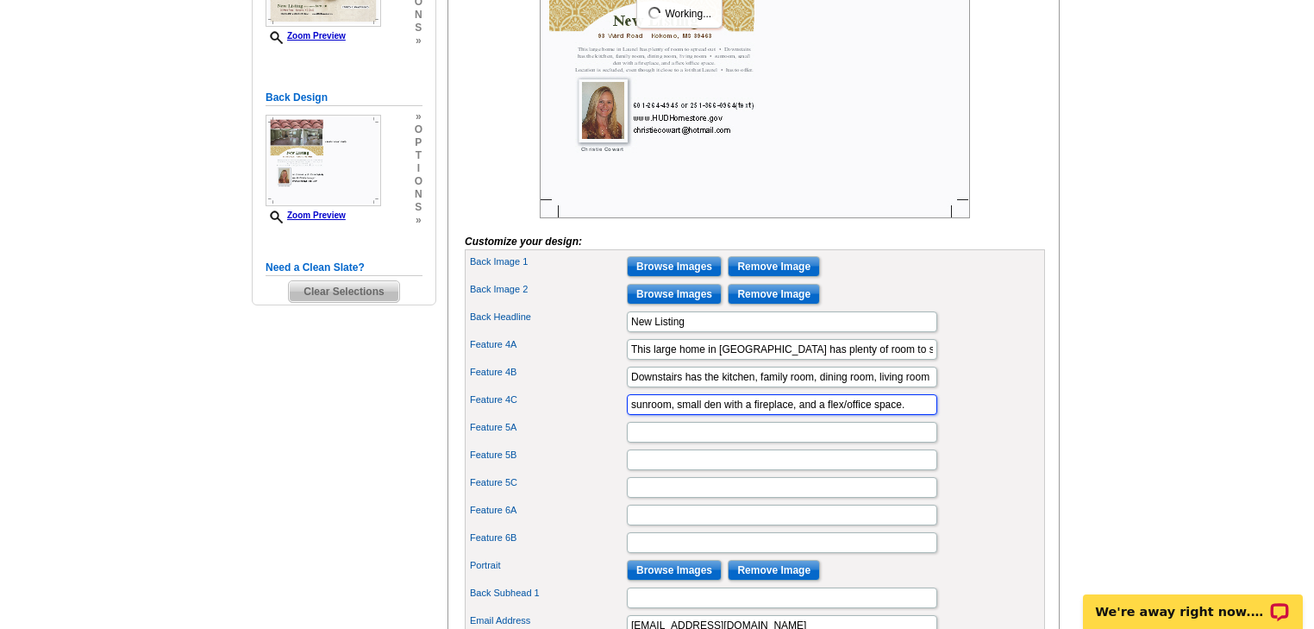
drag, startPoint x: 912, startPoint y: 431, endPoint x: 493, endPoint y: 438, distance: 419.1
click at [493, 418] on div "Feature 4C sunroom, small den with a fireplace, and a flex/office space." at bounding box center [754, 405] width 573 height 28
drag, startPoint x: 925, startPoint y: 397, endPoint x: 523, endPoint y: 410, distance: 402.0
click at [523, 391] on div "Feature 4B Downstairs has the kitchen, family room, dining room, living room" at bounding box center [754, 377] width 573 height 28
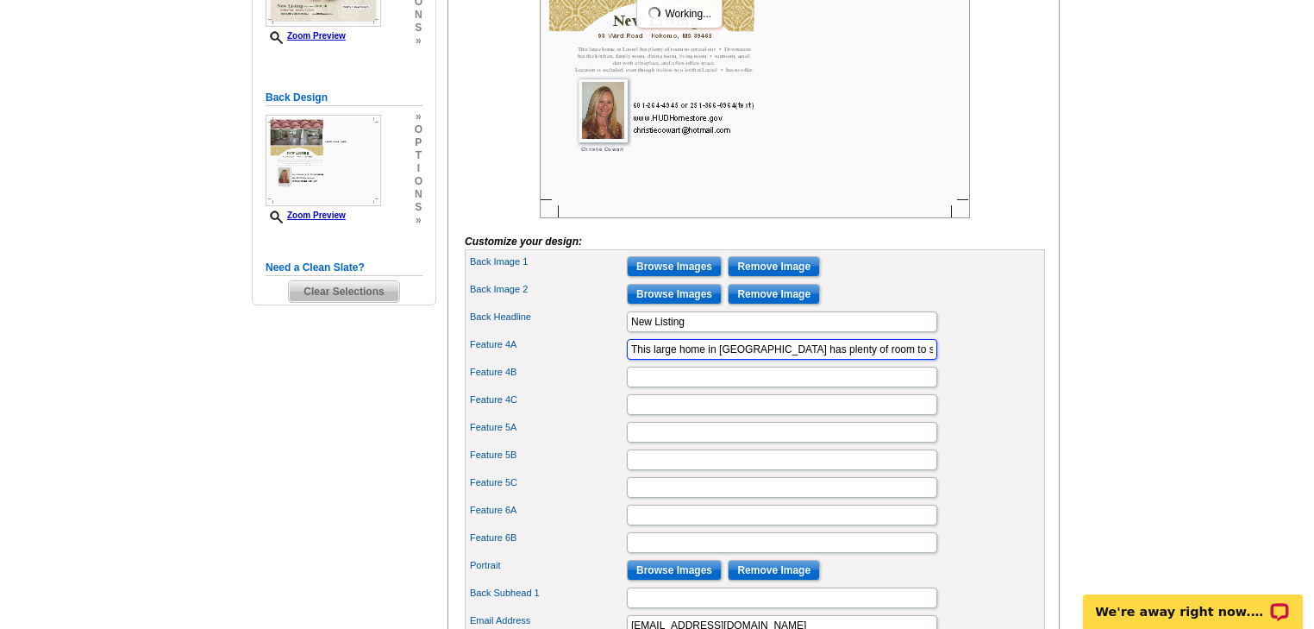
drag, startPoint x: 911, startPoint y: 373, endPoint x: 469, endPoint y: 386, distance: 441.7
click at [469, 363] on div "Feature 4A This large home in Laurel has plenty of room to spread out" at bounding box center [754, 349] width 573 height 28
type input "This home has a nice country setting less than 15 minutes west"
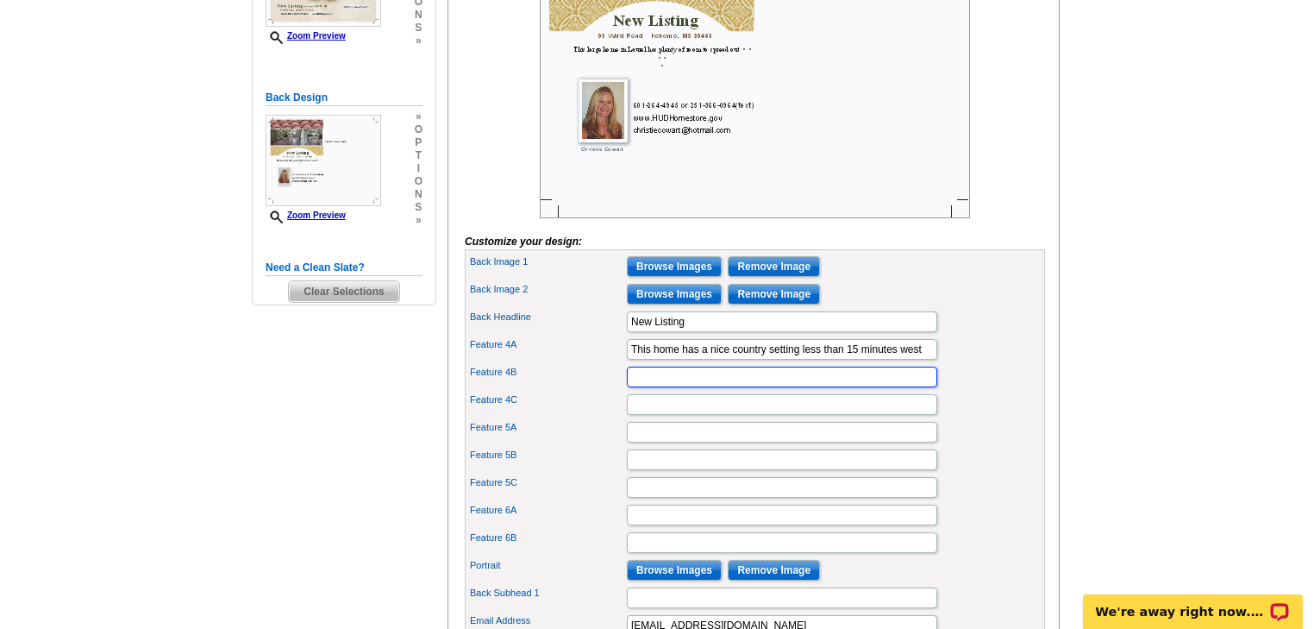
click at [666, 387] on input "Feature 4B" at bounding box center [782, 376] width 310 height 21
type input "of Columbia. The home sits at the back of the 4+ acres"
click at [662, 415] on input "Feature 4C" at bounding box center [782, 404] width 310 height 21
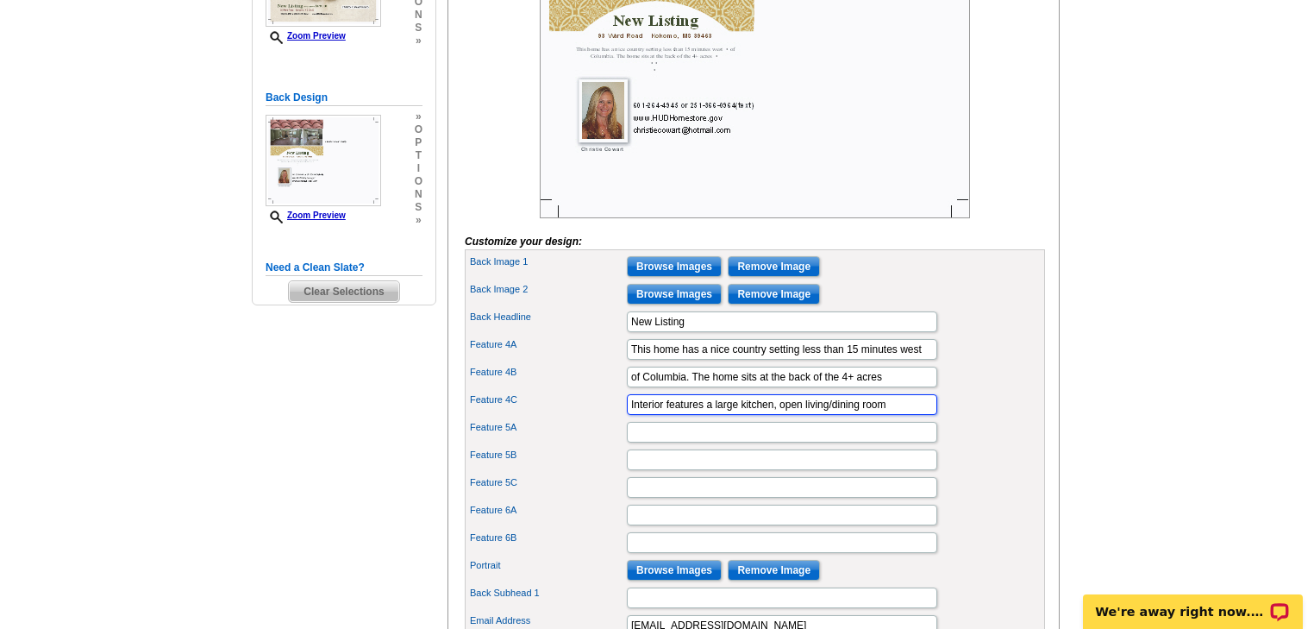
type input "Interior features a large kitchen, open living/dining room"
click at [662, 442] on input "Feature 5A" at bounding box center [782, 432] width 310 height 21
type input "3 bedrooms, 2 bathrooms, large laundry and an additional"
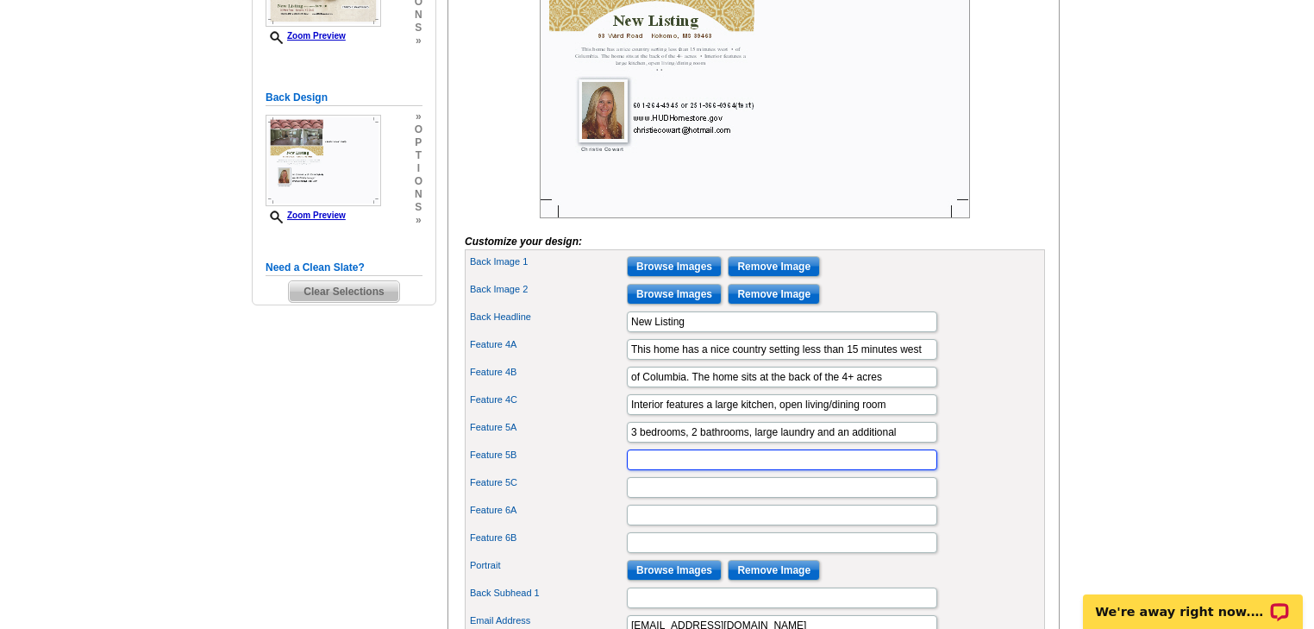
click at [666, 470] on input "Feature 5B" at bounding box center [782, 459] width 310 height 21
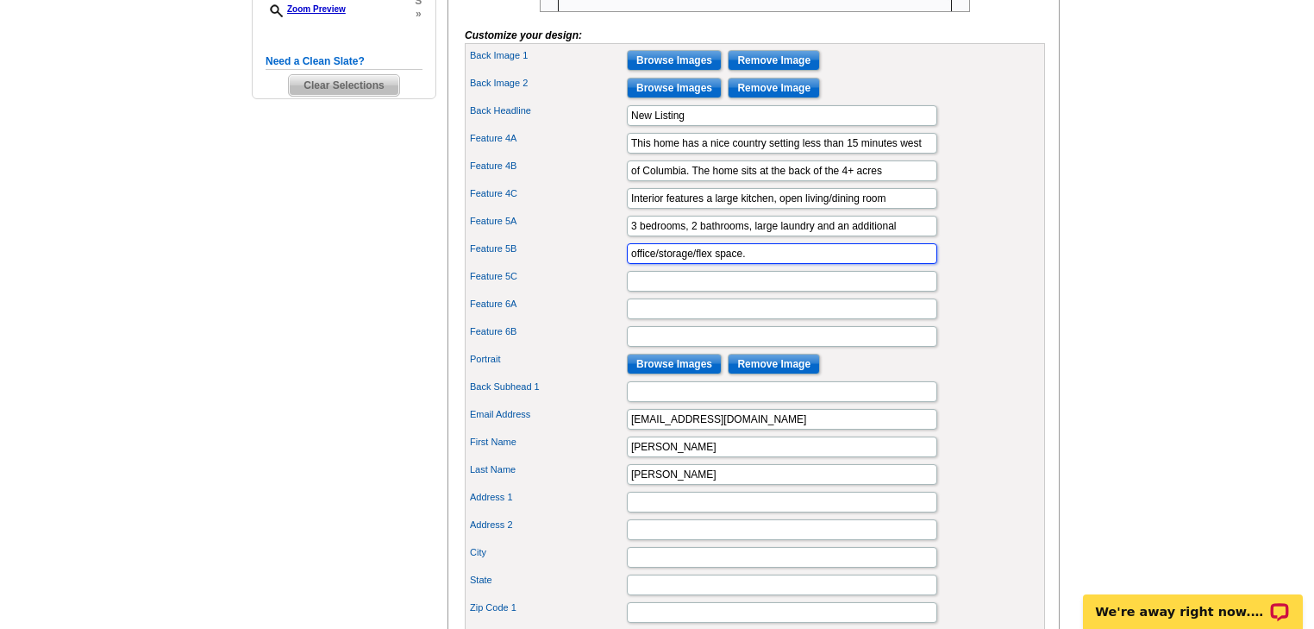
scroll to position [621, 0]
type input "office/storage/flex space."
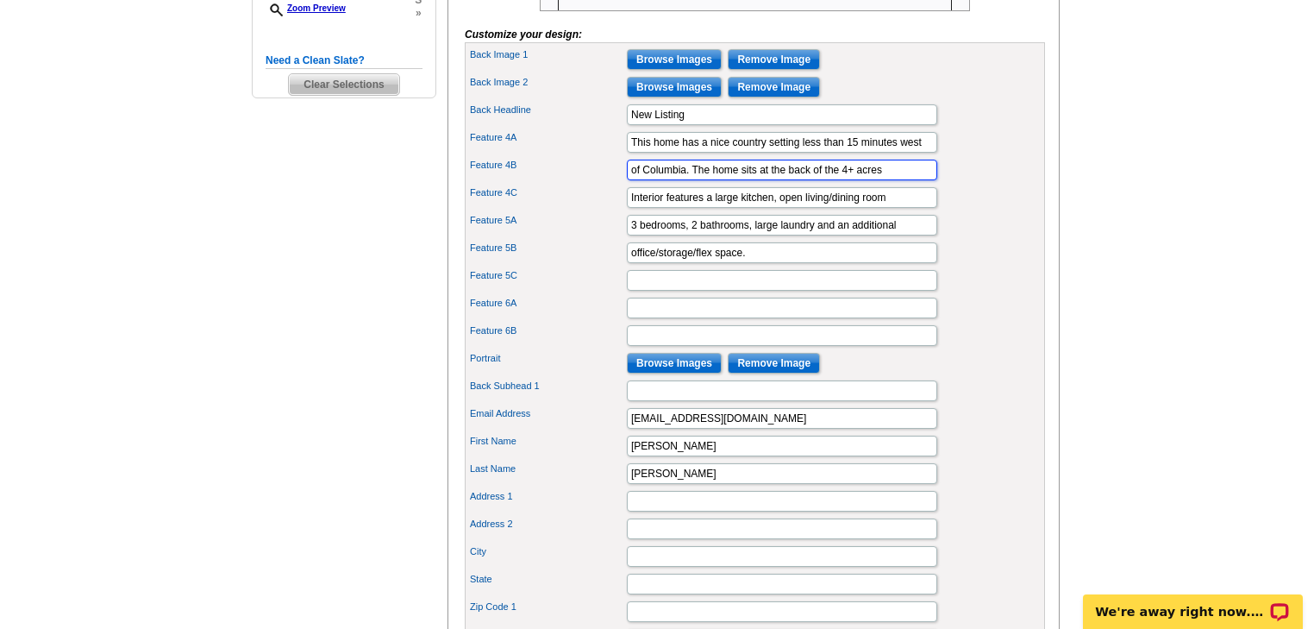
click at [891, 180] on input "of Columbia. The home sits at the back of the 4+ acres" at bounding box center [782, 170] width 310 height 21
type input "of Columbia. The home sits at the back of the 4+ acres."
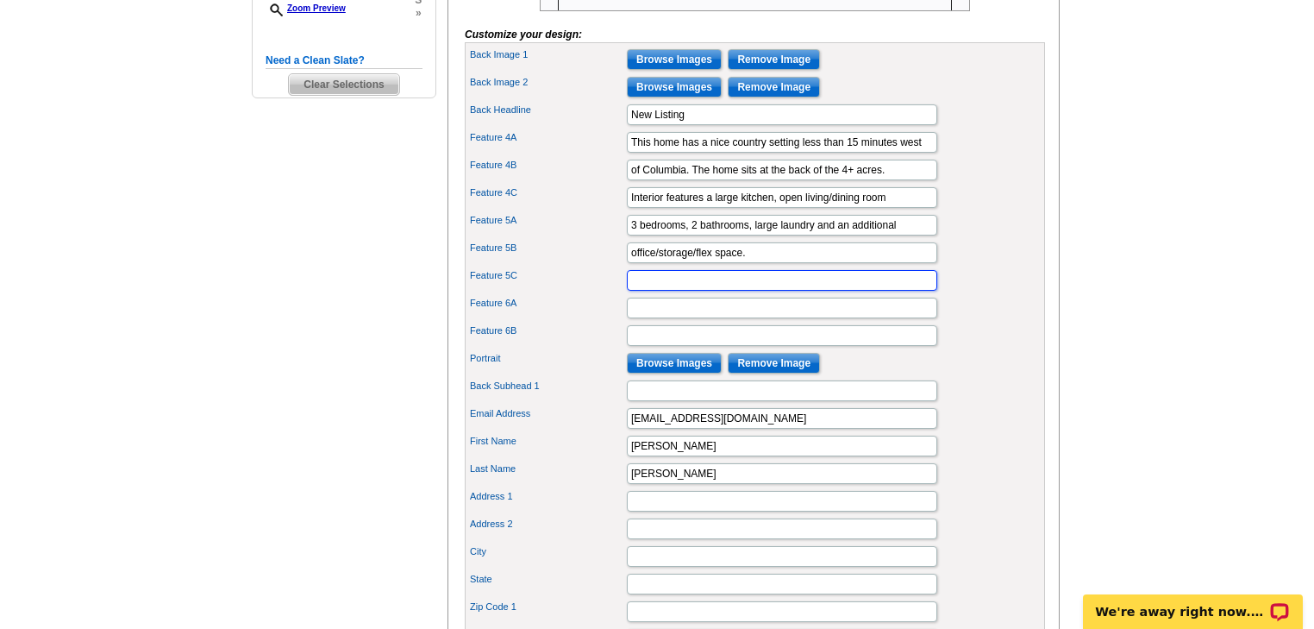
click at [694, 291] on input "Feature 5C" at bounding box center [782, 280] width 310 height 21
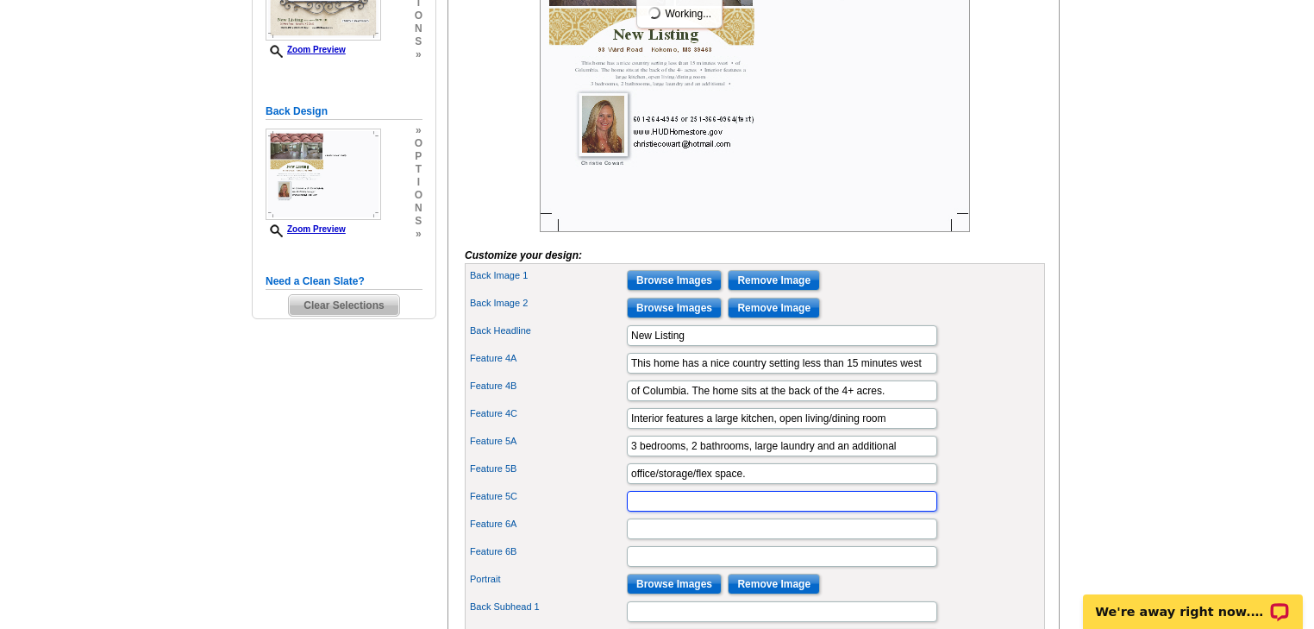
scroll to position [0, 0]
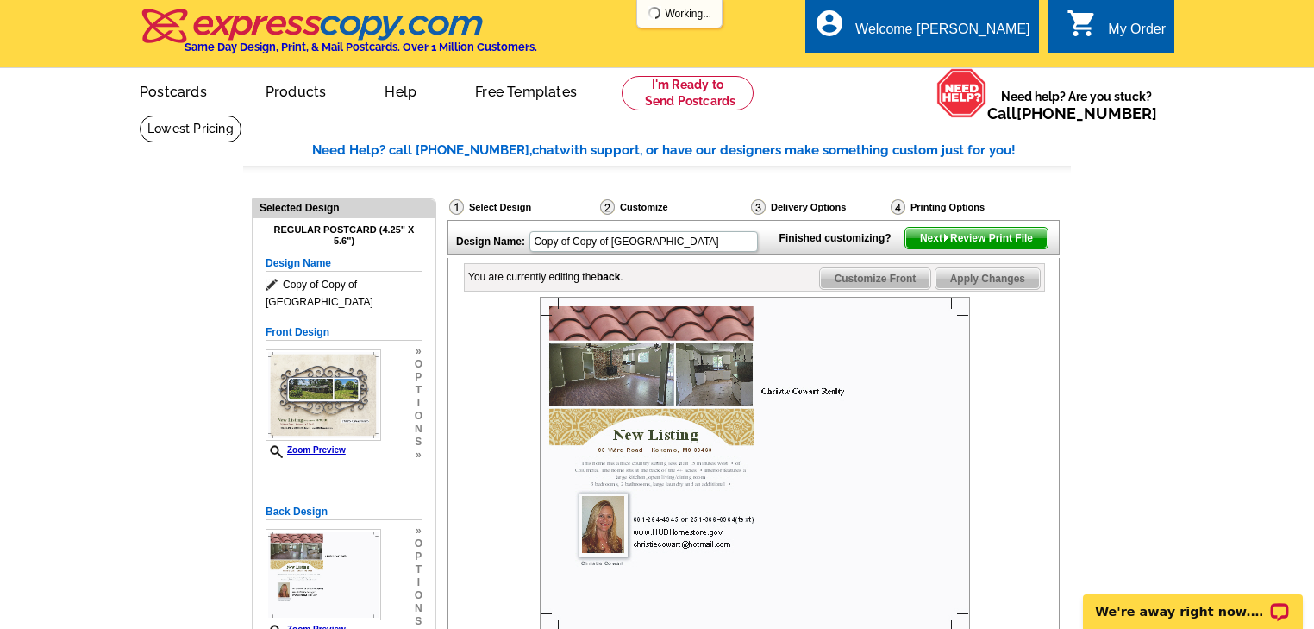
click at [981, 248] on span "Next Review Print File" at bounding box center [976, 238] width 142 height 21
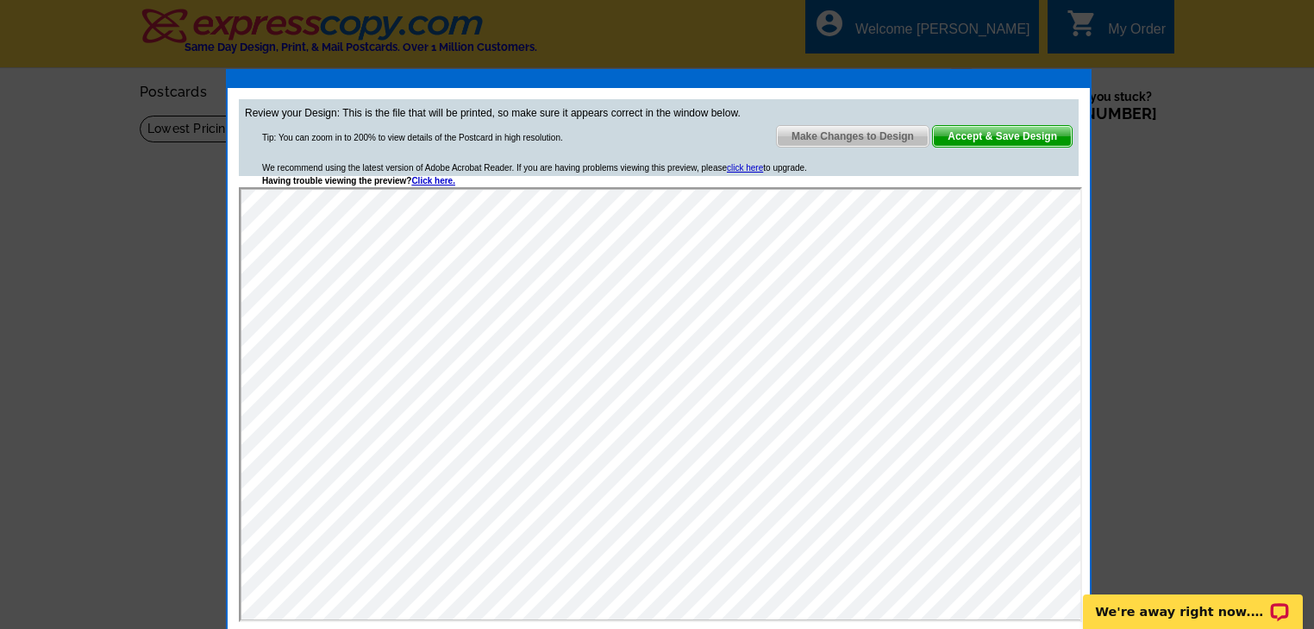
click at [973, 141] on span "Accept & Save Design" at bounding box center [1002, 136] width 139 height 21
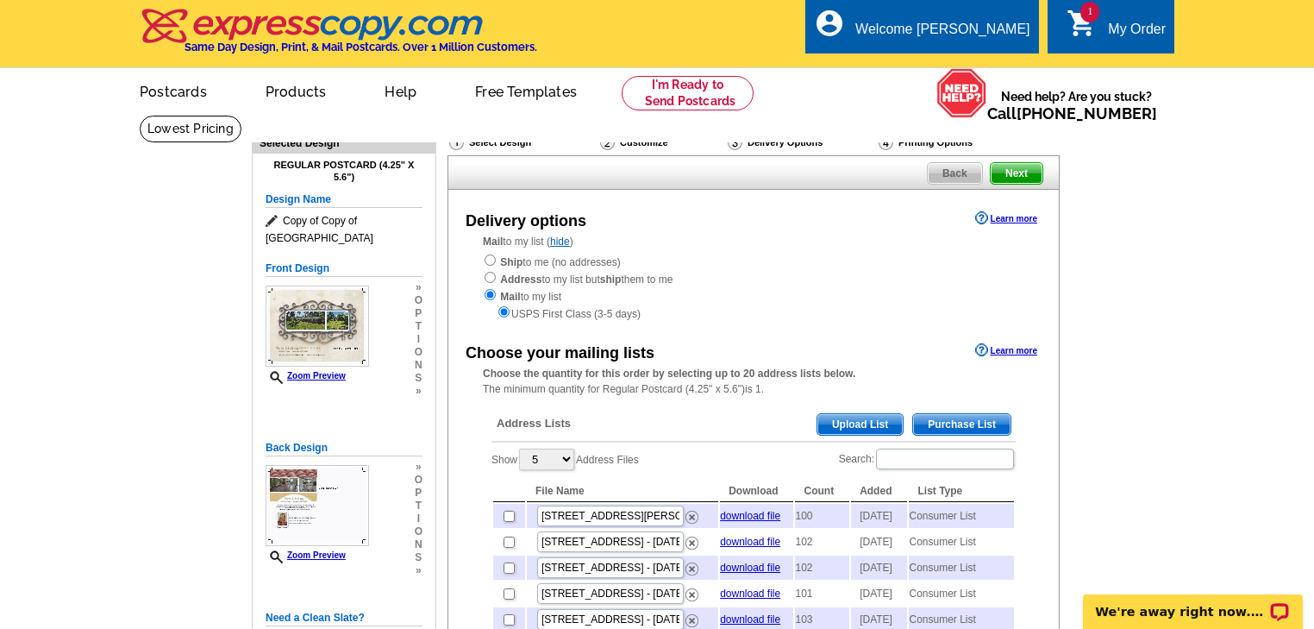
click at [967, 422] on span "Purchase List" at bounding box center [961, 424] width 97 height 21
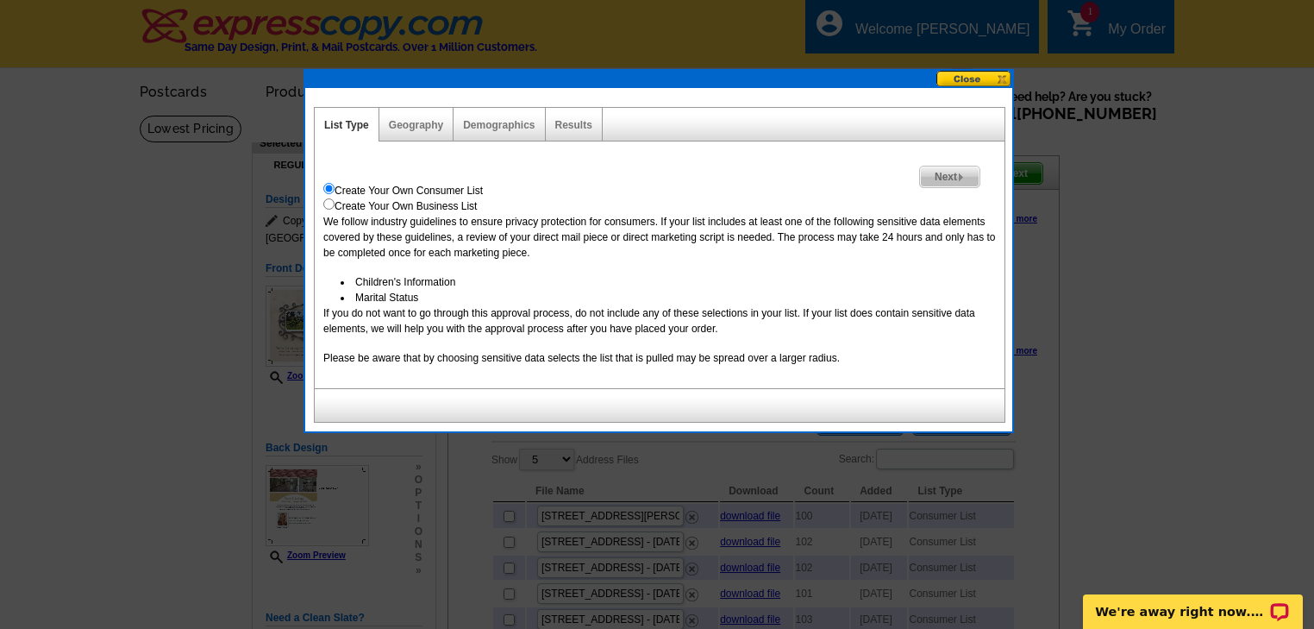
click at [938, 174] on span "Next" at bounding box center [949, 176] width 59 height 21
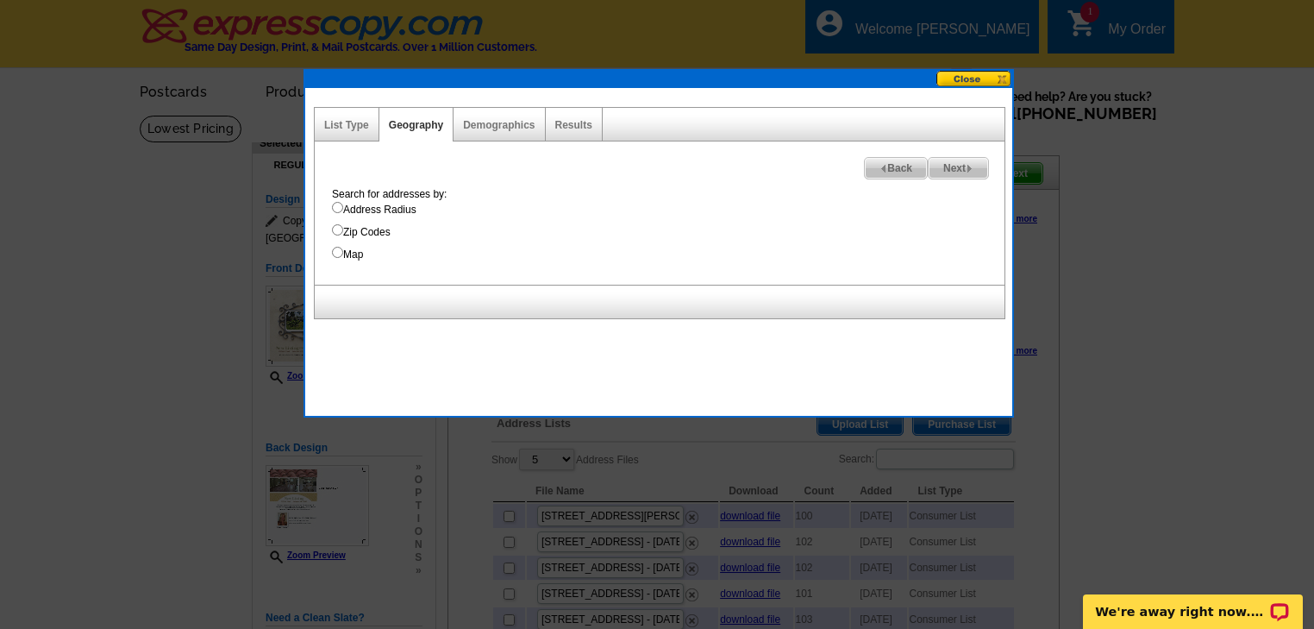
click at [335, 205] on input "Address Radius" at bounding box center [337, 207] width 11 height 11
radio input "true"
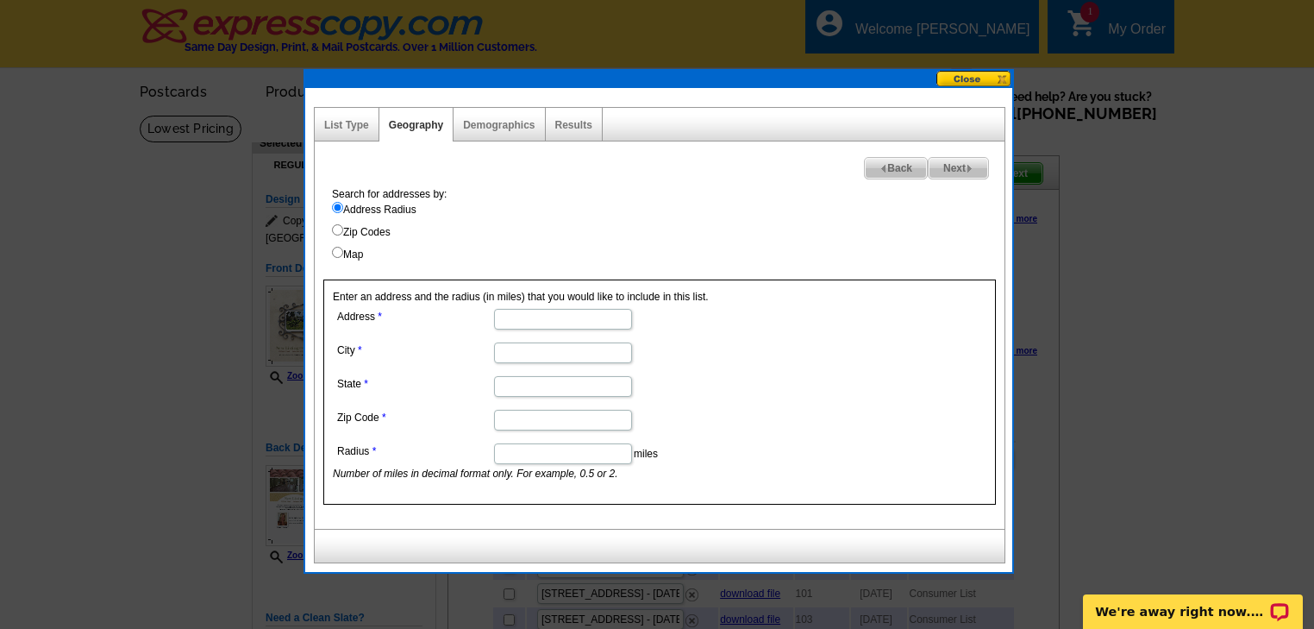
click at [572, 319] on input "Address" at bounding box center [563, 319] width 138 height 21
type input "93 Ward Road"
type input "Kokomo"
type input "MS"
type input "39463"
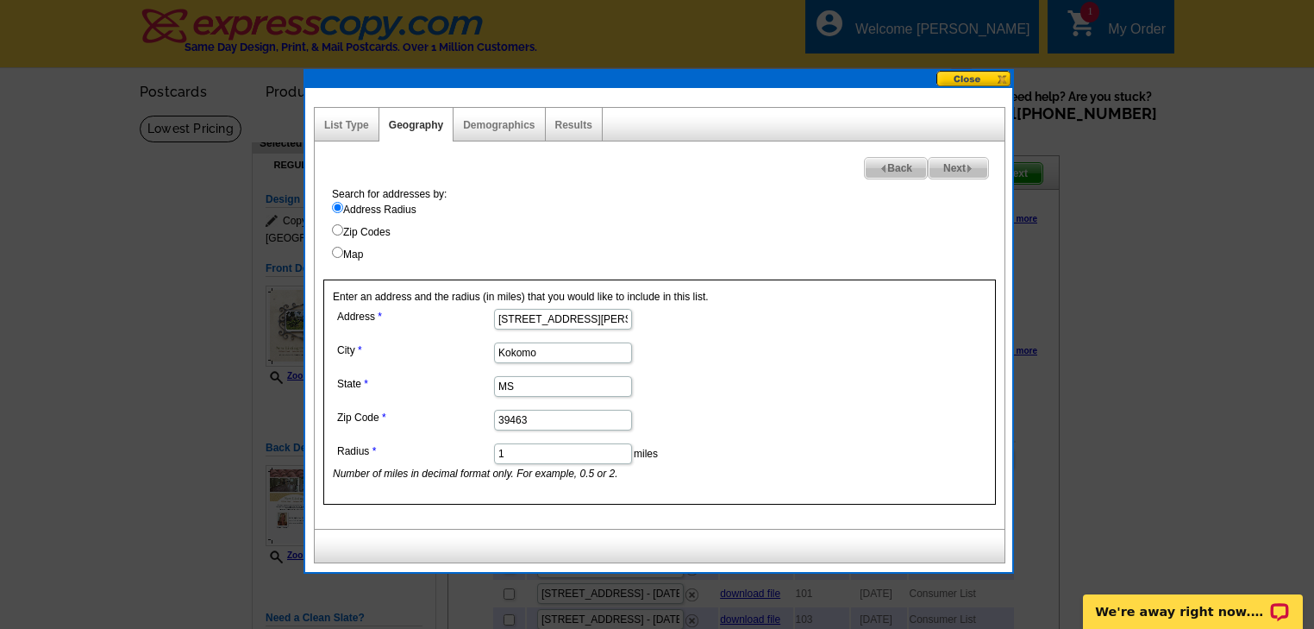
type input "1.5"
click at [938, 169] on span "Next" at bounding box center [958, 168] width 59 height 21
select select
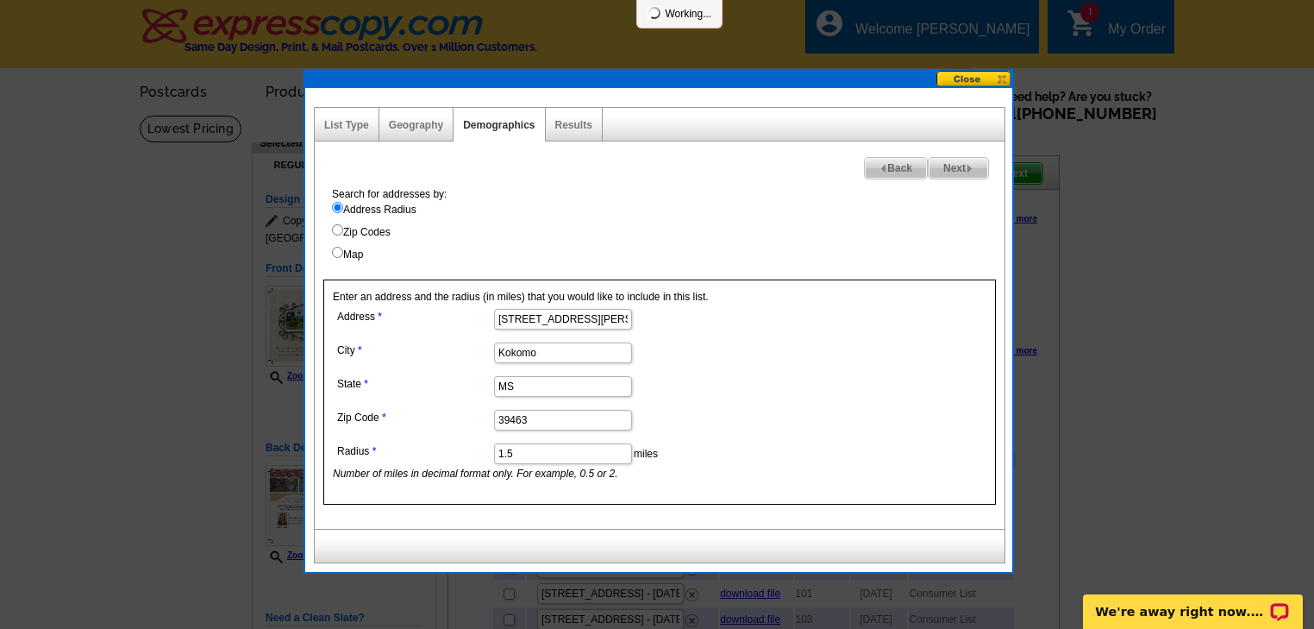
select select
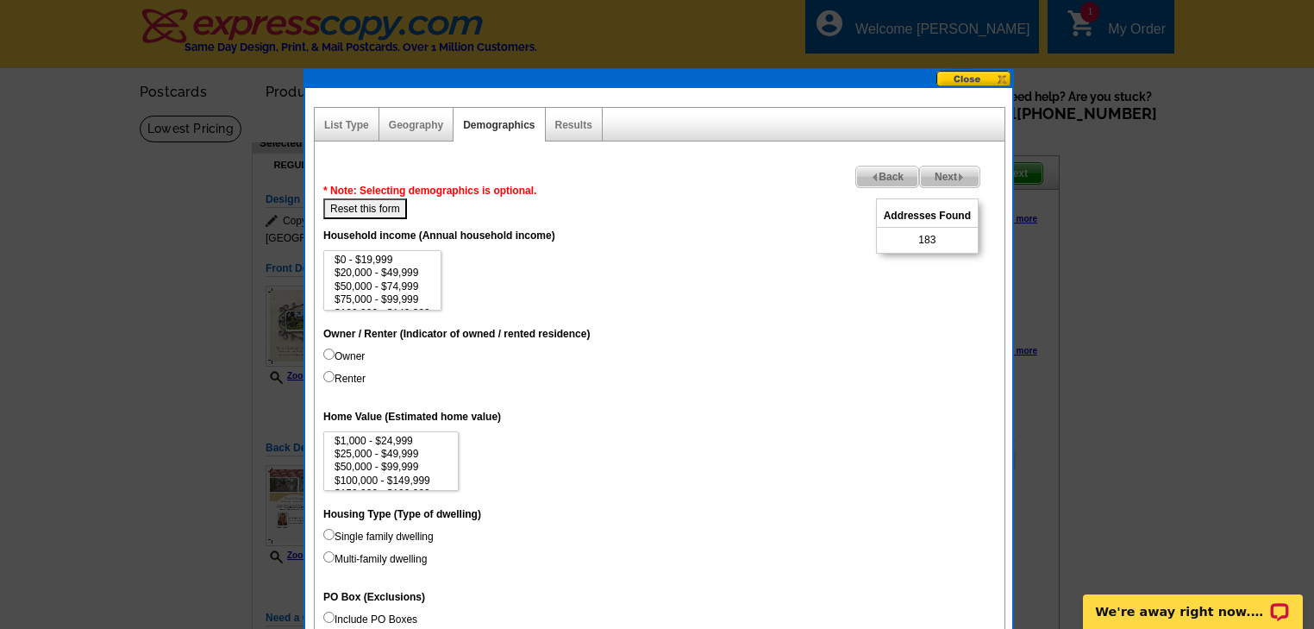
click at [879, 170] on span "Back" at bounding box center [887, 176] width 62 height 21
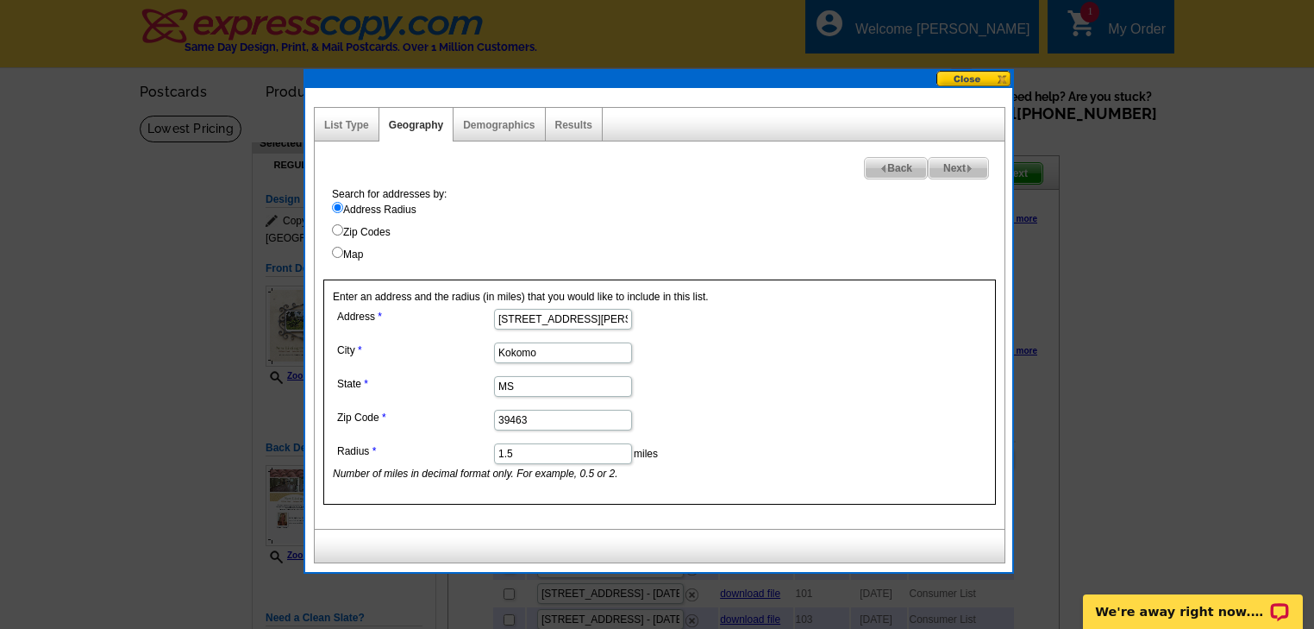
click at [520, 448] on input "1.5" at bounding box center [563, 453] width 138 height 21
type input "1"
click at [963, 166] on span "Next" at bounding box center [958, 168] width 59 height 21
select select
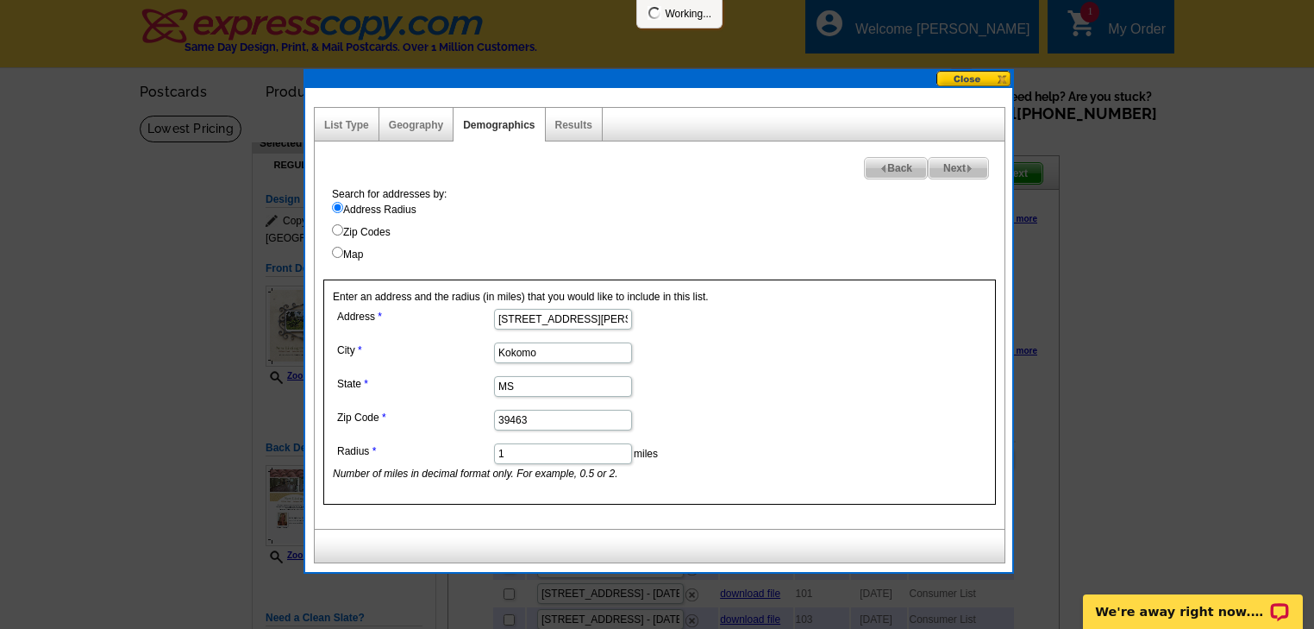
select select
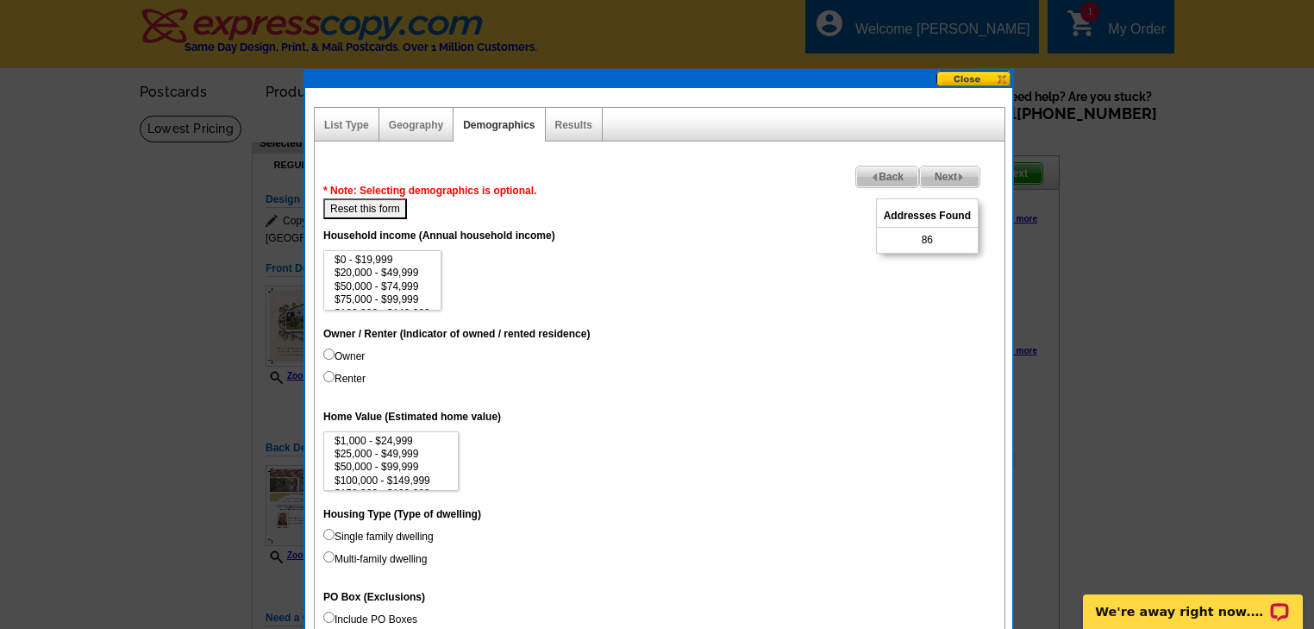
click at [890, 169] on span "Back" at bounding box center [887, 176] width 62 height 21
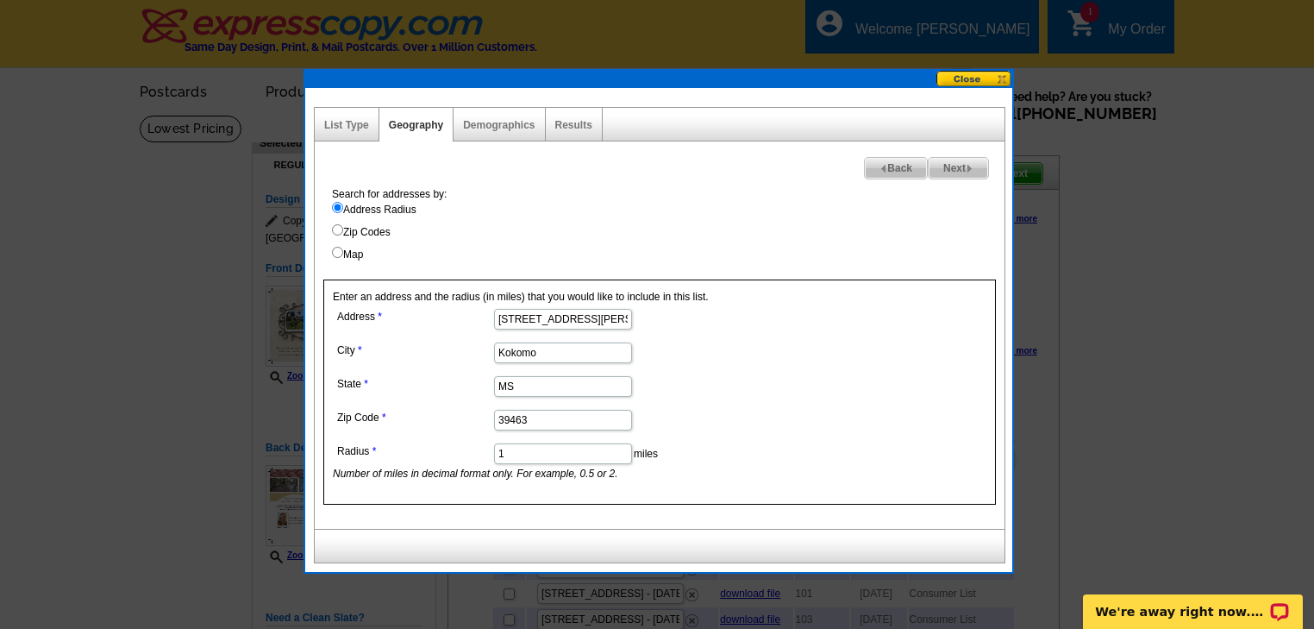
click at [517, 451] on input "1" at bounding box center [563, 453] width 138 height 21
type input "1.2"
click at [951, 163] on span "Next" at bounding box center [958, 168] width 59 height 21
select select
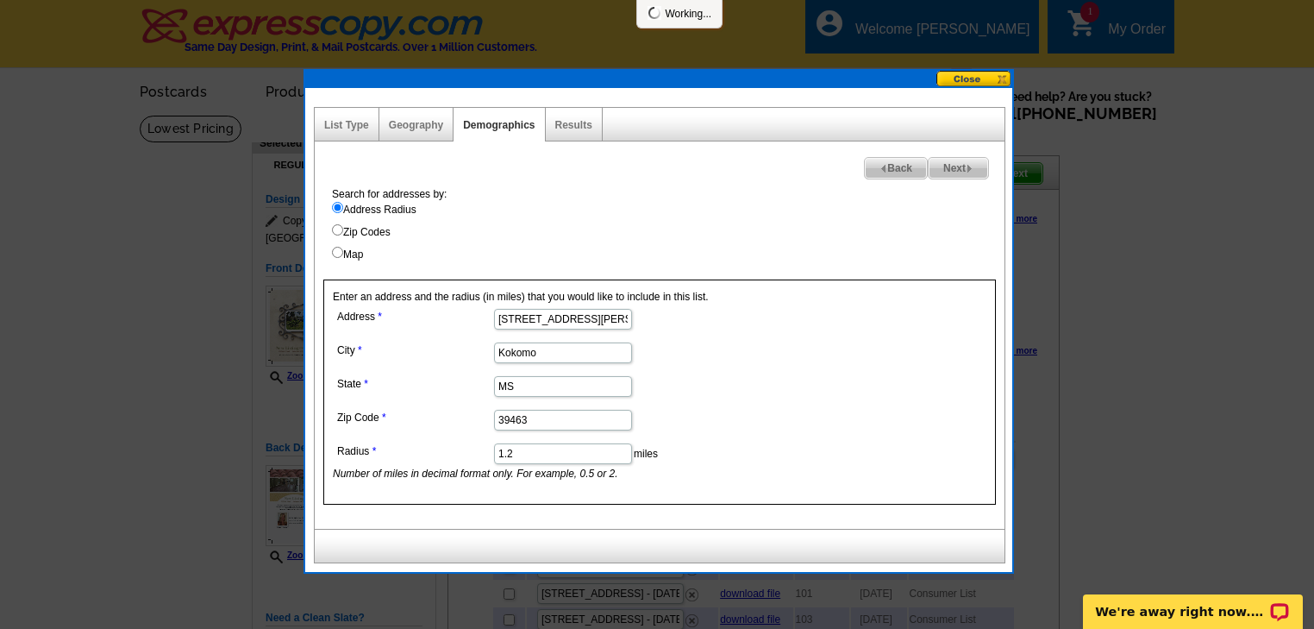
select select
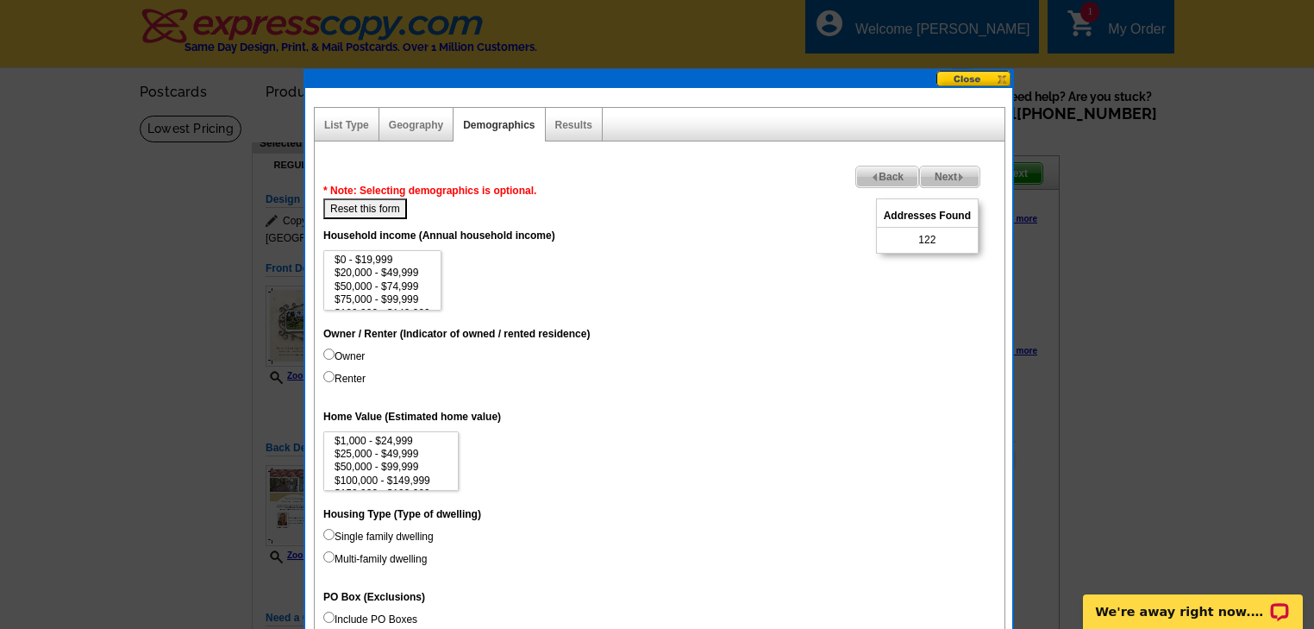
click at [871, 173] on img at bounding box center [875, 177] width 8 height 8
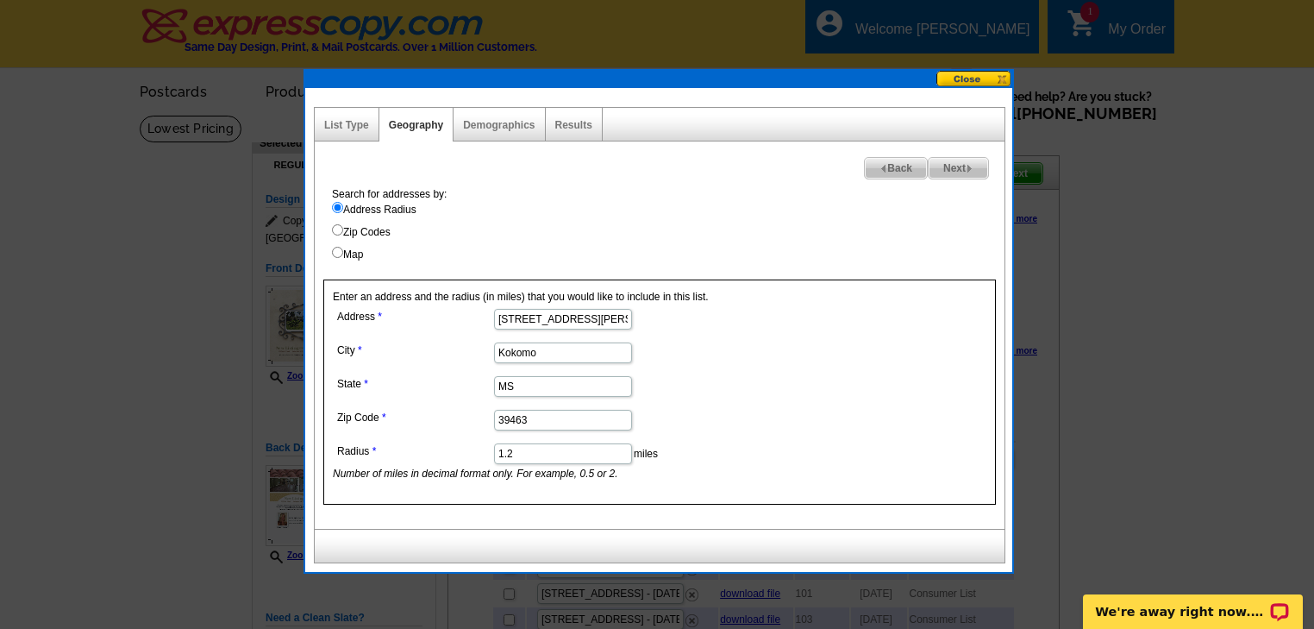
click at [528, 450] on input "1.2" at bounding box center [563, 453] width 138 height 21
type input "1.1"
click at [942, 166] on span "Next" at bounding box center [958, 168] width 59 height 21
select select
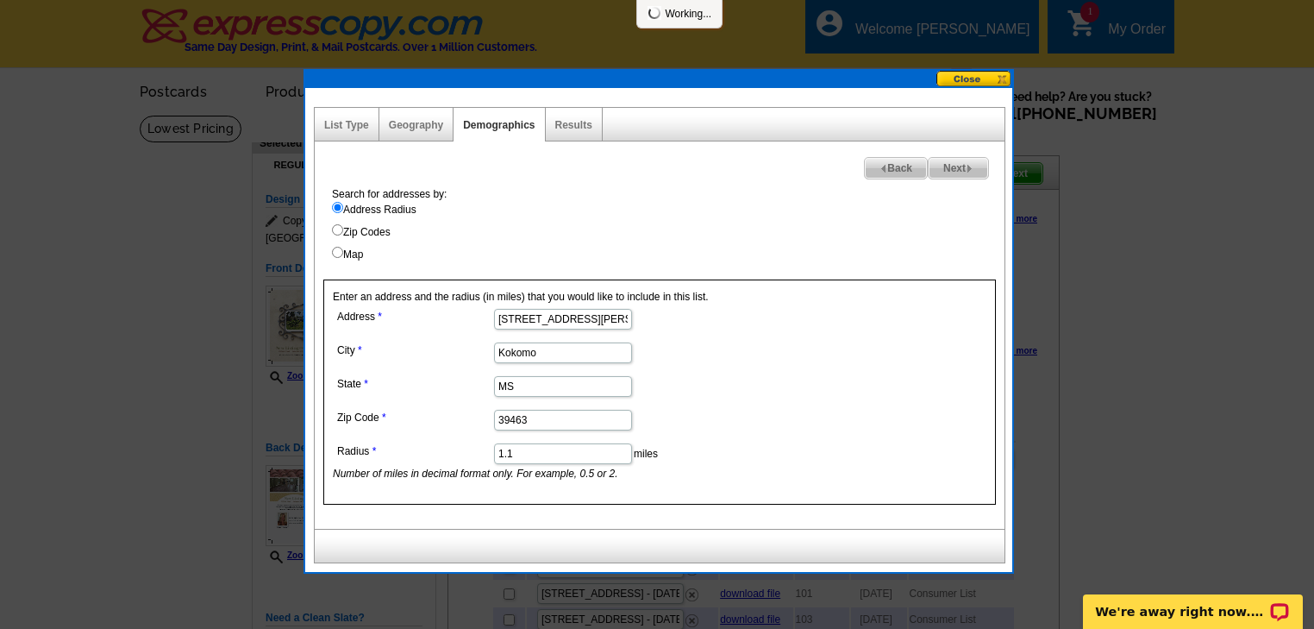
select select
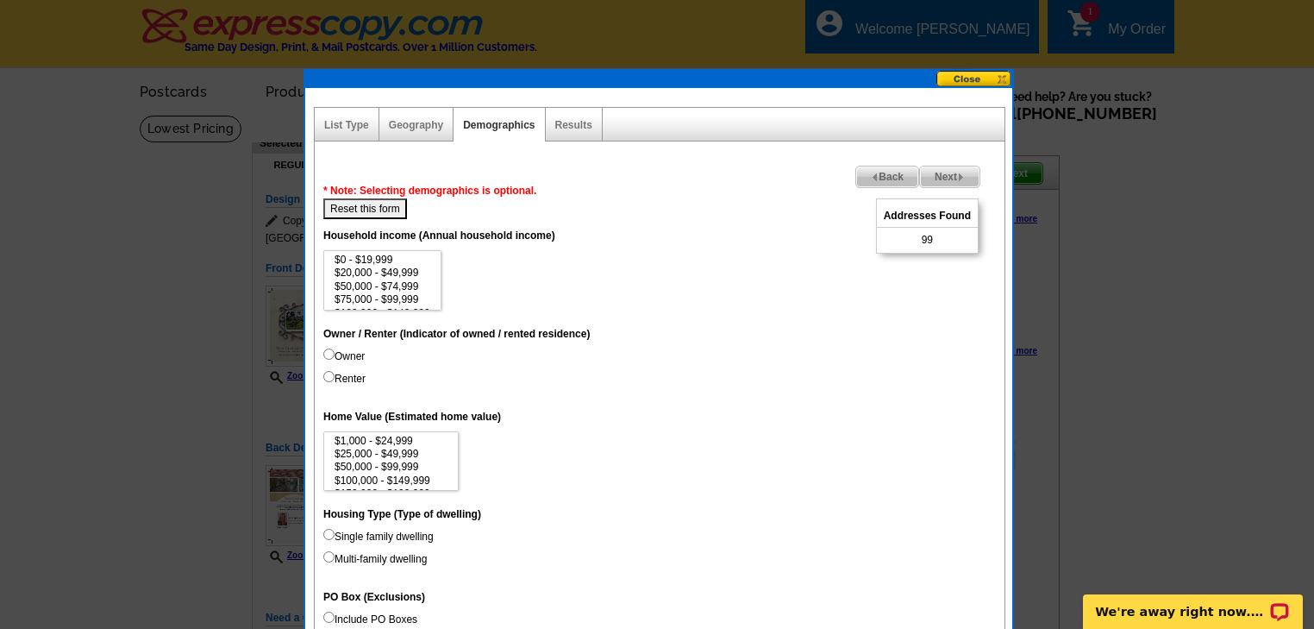
click at [887, 177] on span "Back" at bounding box center [887, 176] width 62 height 21
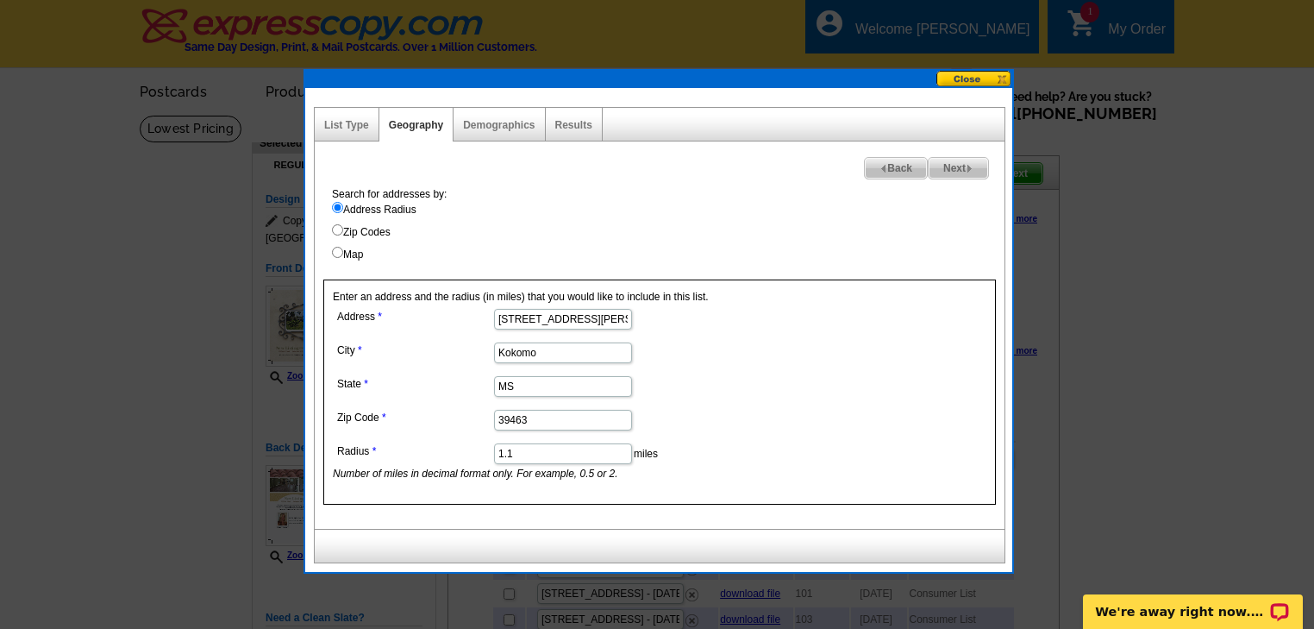
click at [511, 451] on input "1.1" at bounding box center [563, 453] width 138 height 21
type input "1.12"
click at [941, 167] on span "Next" at bounding box center [958, 168] width 59 height 21
select select
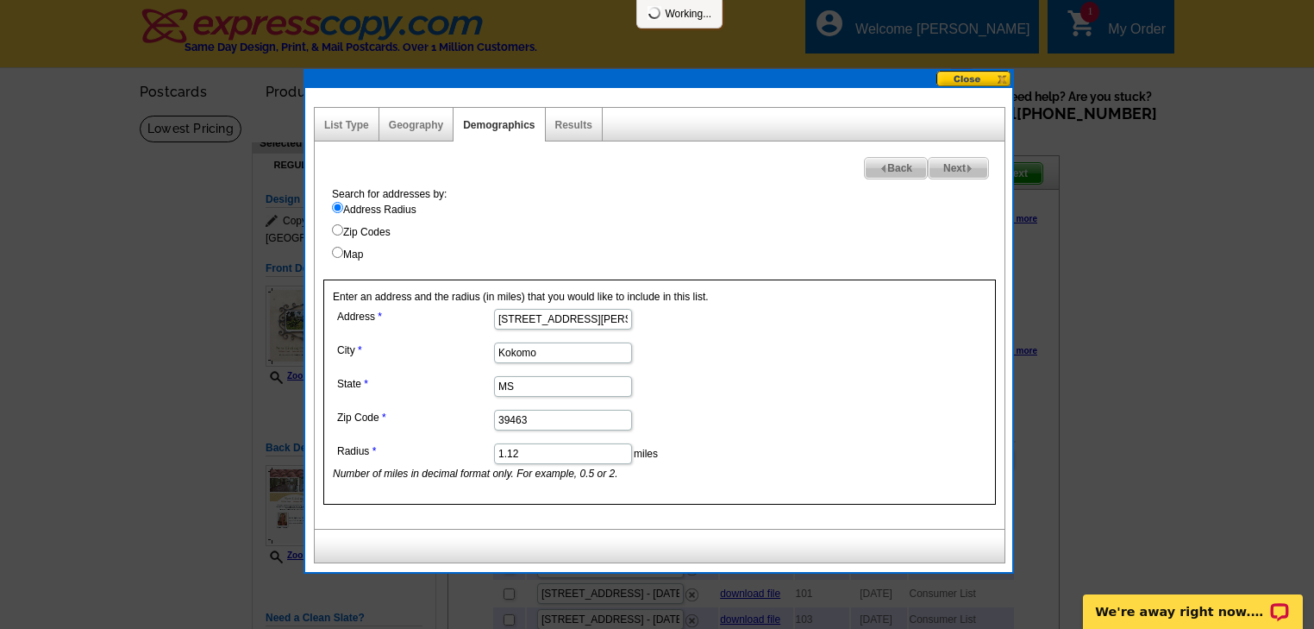
select select
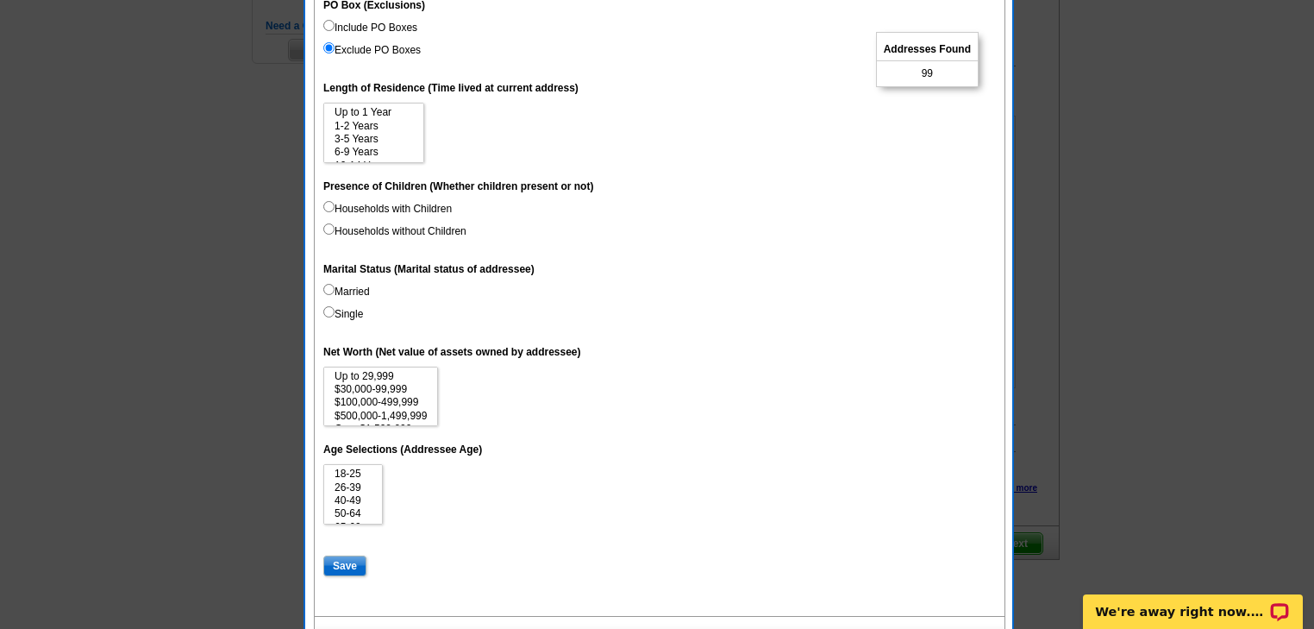
scroll to position [621, 0]
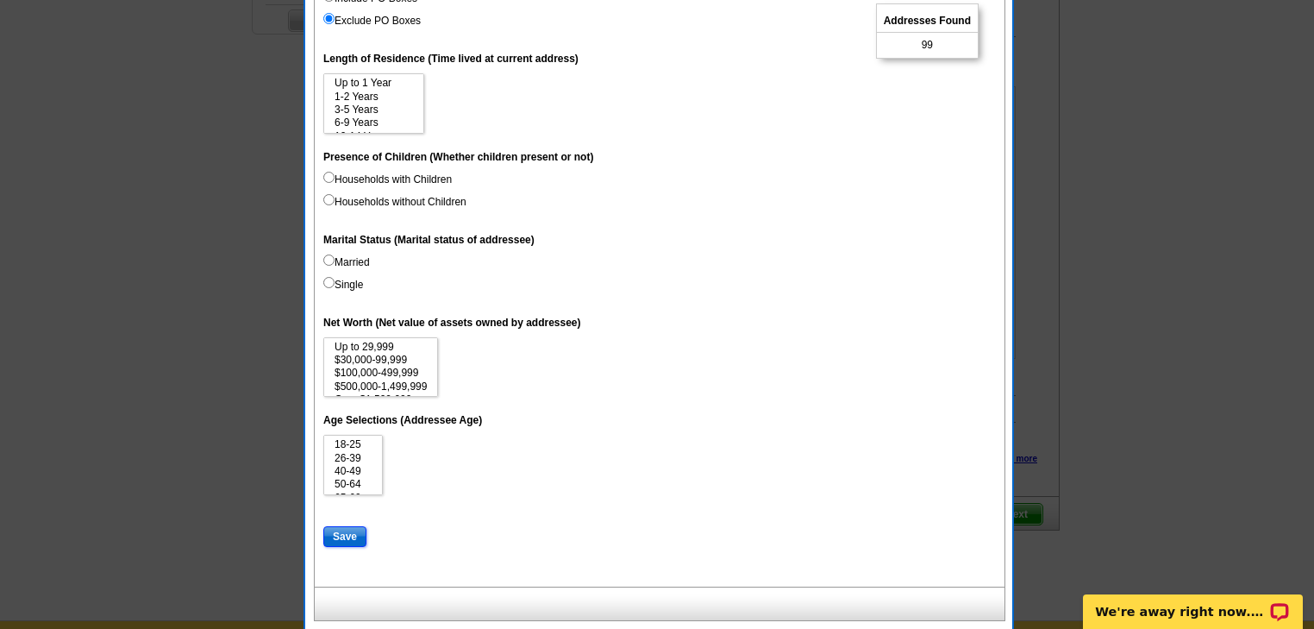
click at [341, 535] on input "Save" at bounding box center [344, 536] width 43 height 21
select select
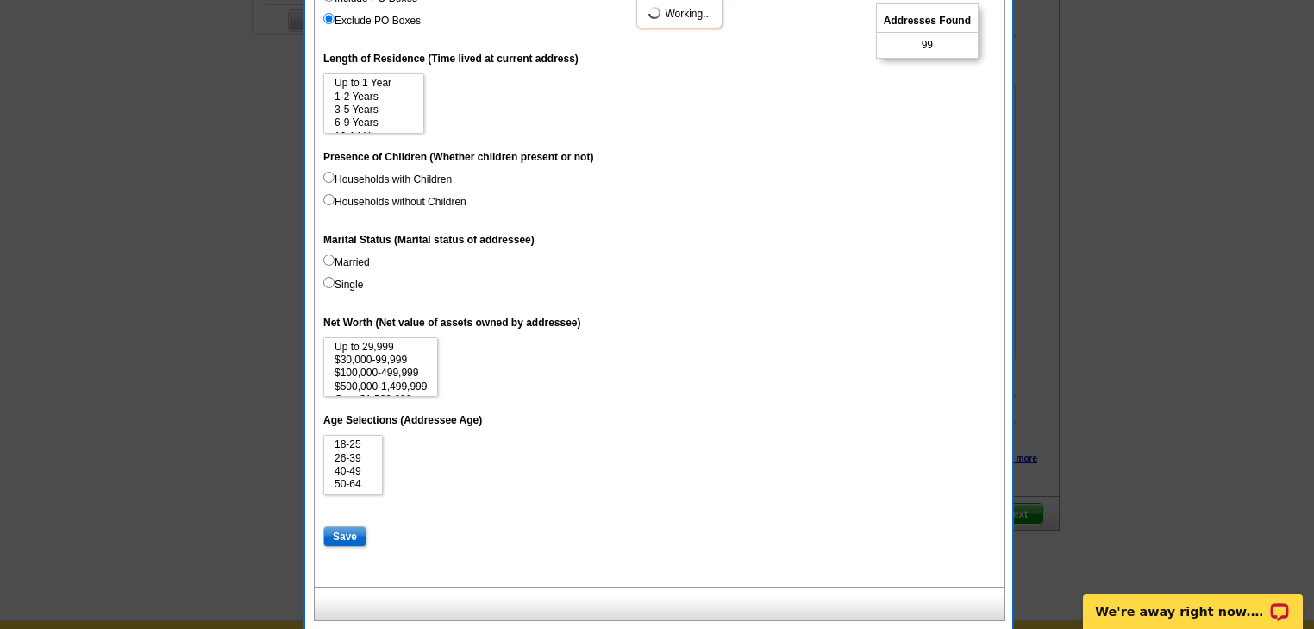
select select
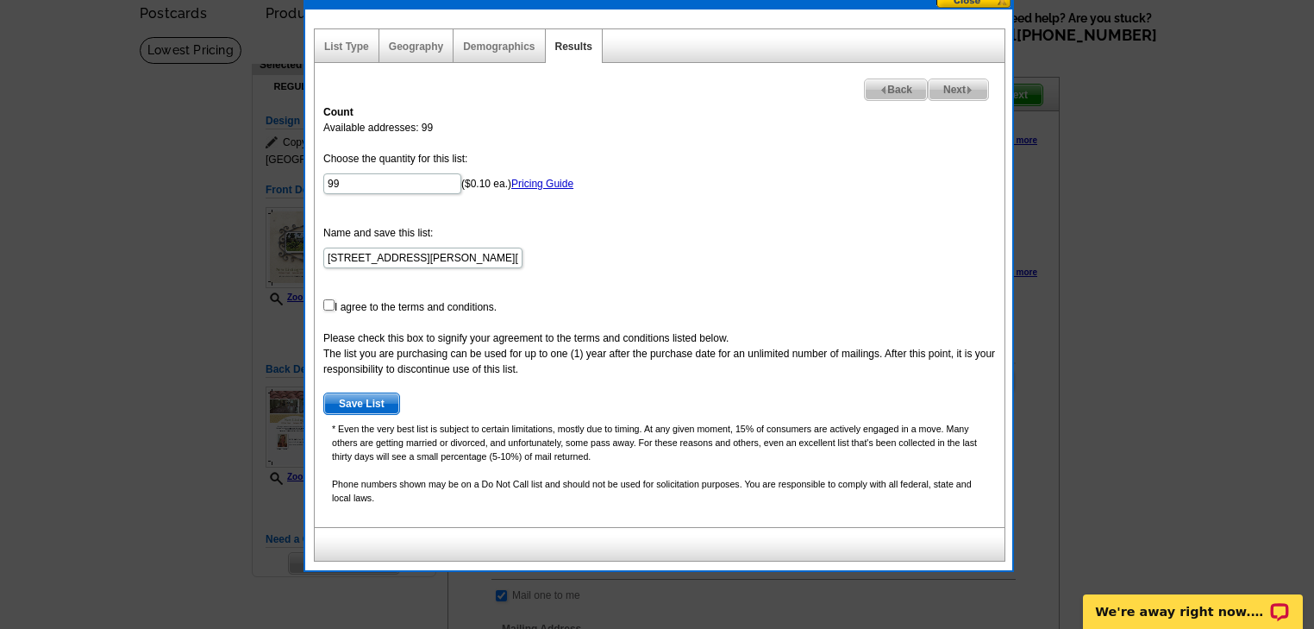
scroll to position [69, 0]
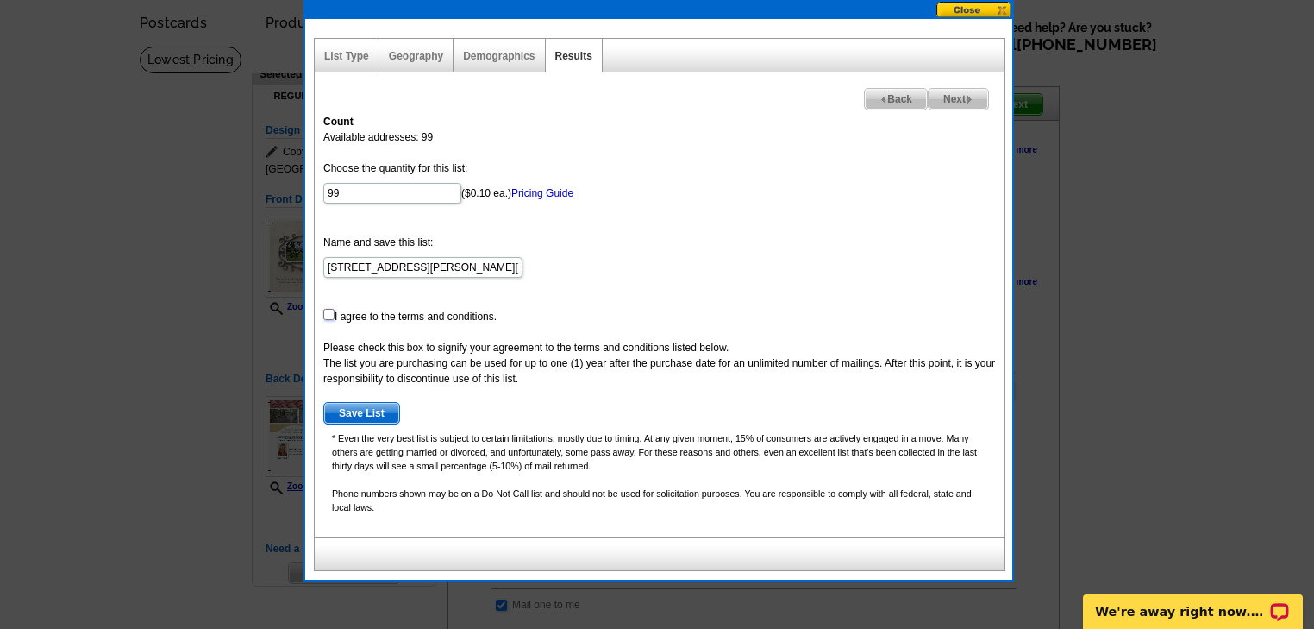
click at [324, 309] on input "checkbox" at bounding box center [328, 314] width 11 height 11
checkbox input "true"
click at [358, 408] on span "Save List" at bounding box center [361, 413] width 75 height 21
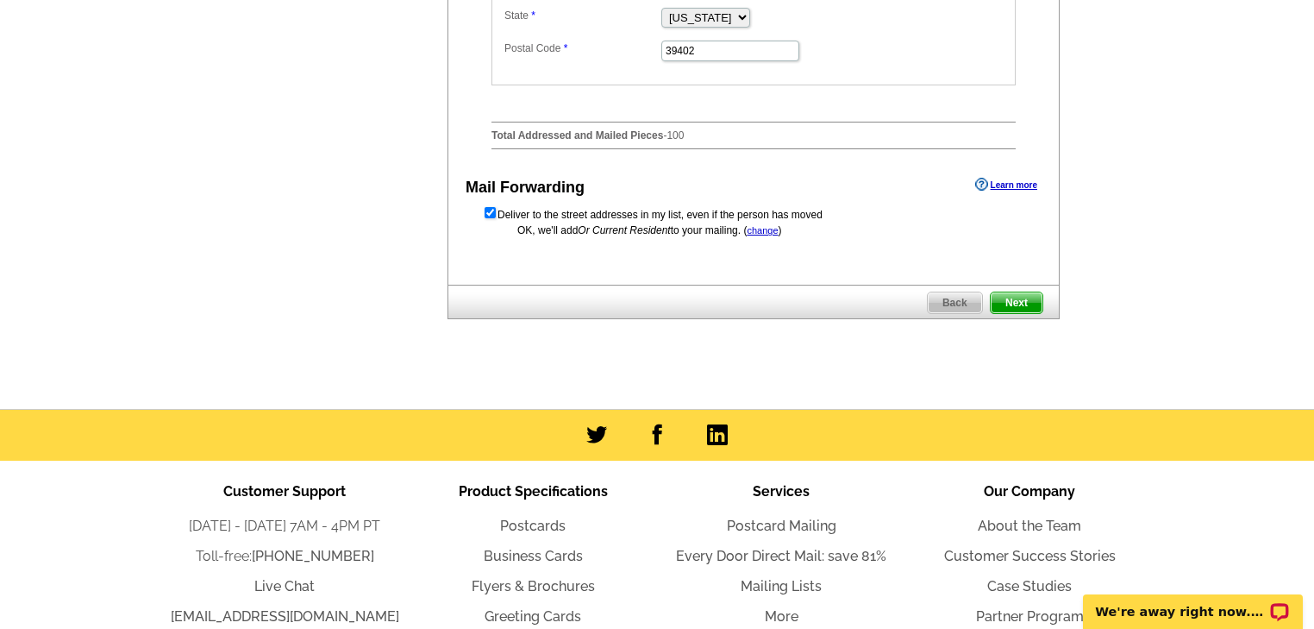
scroll to position [897, 0]
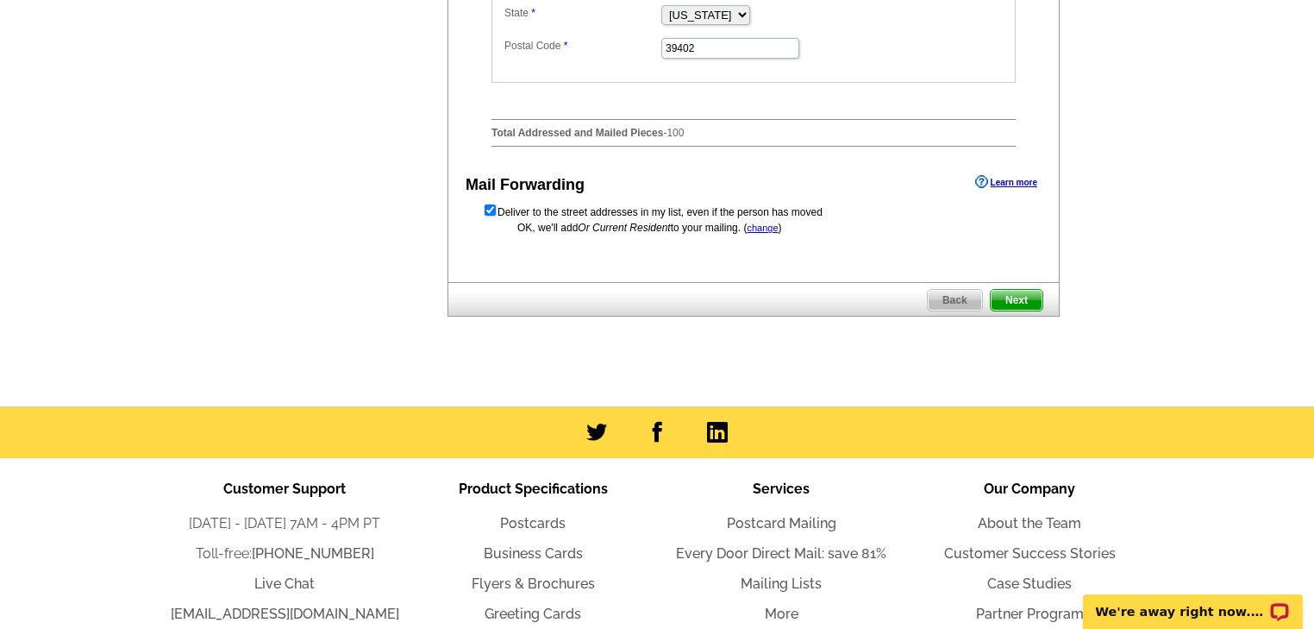
click at [1011, 310] on span "Next" at bounding box center [1017, 300] width 52 height 21
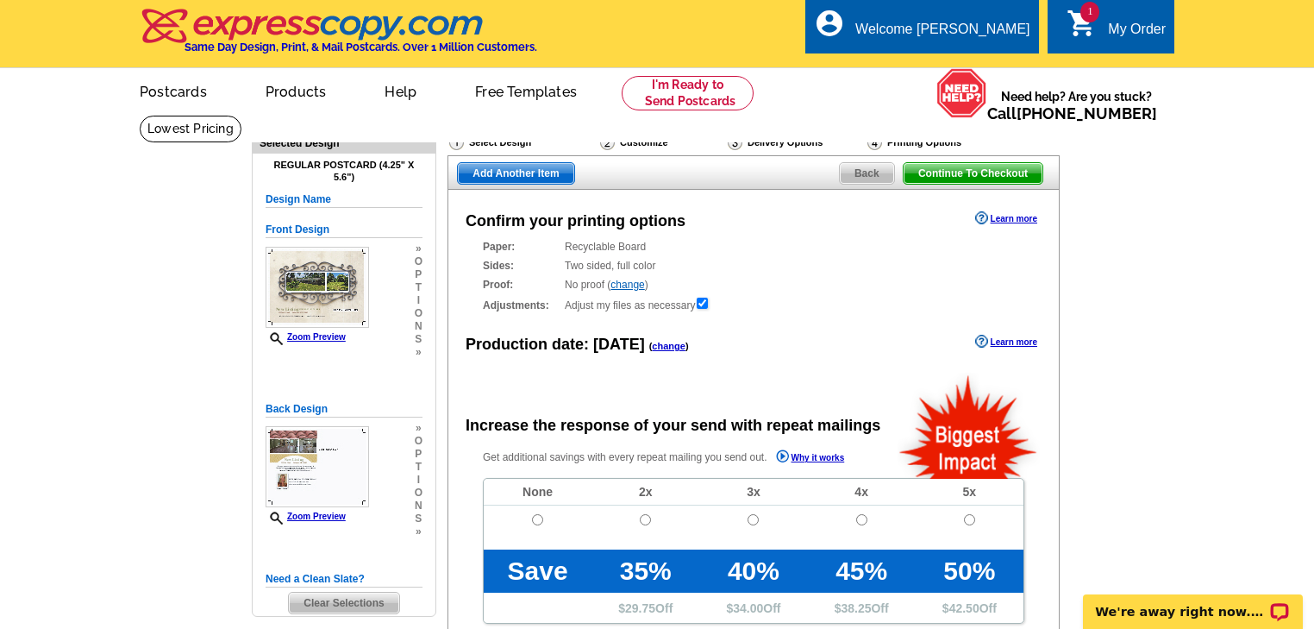
radio input "false"
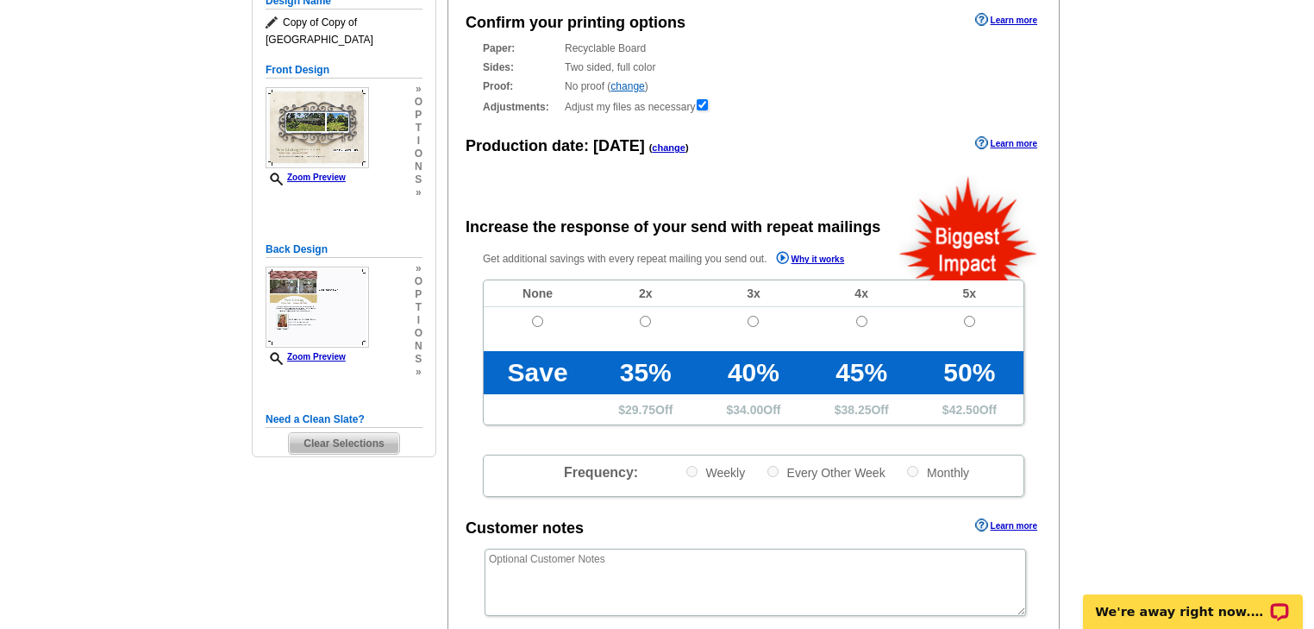
scroll to position [276, 0]
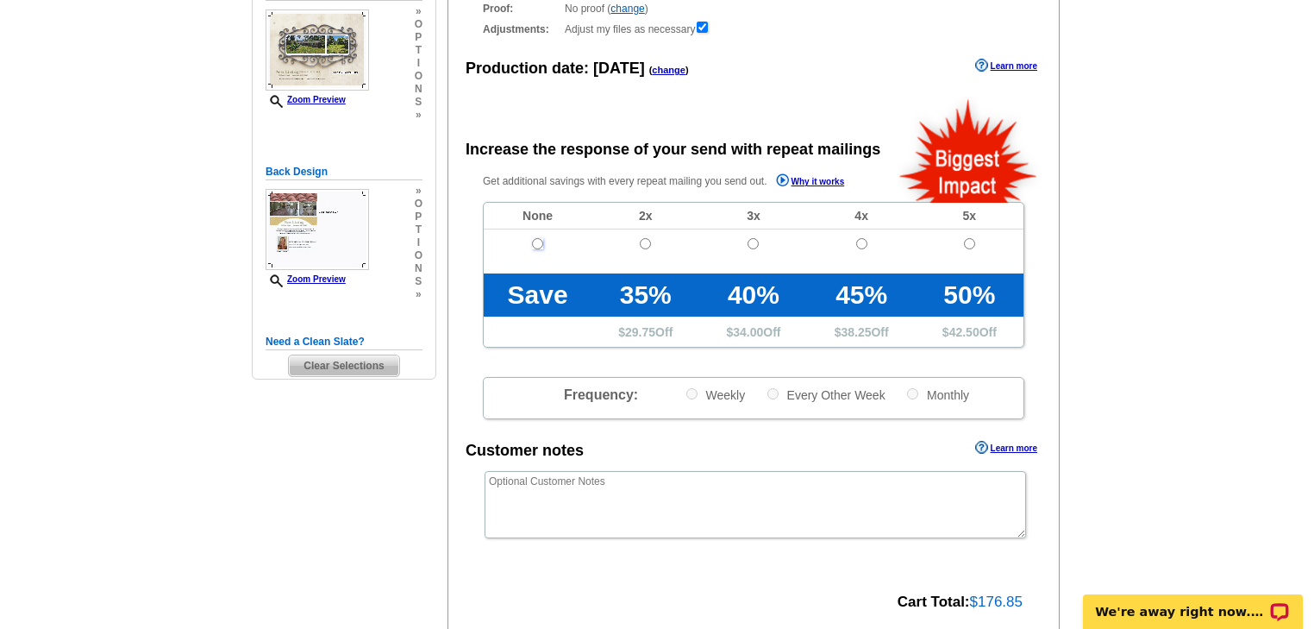
click at [535, 244] on input "radio" at bounding box center [537, 243] width 11 height 11
radio input "true"
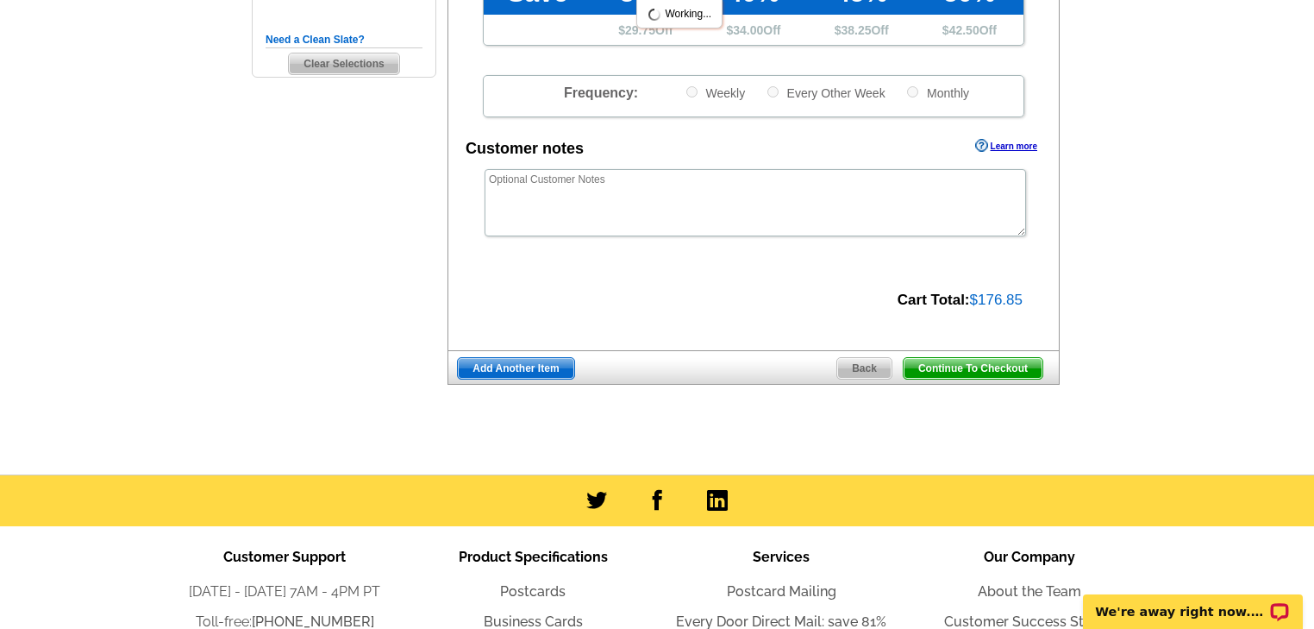
scroll to position [621, 0]
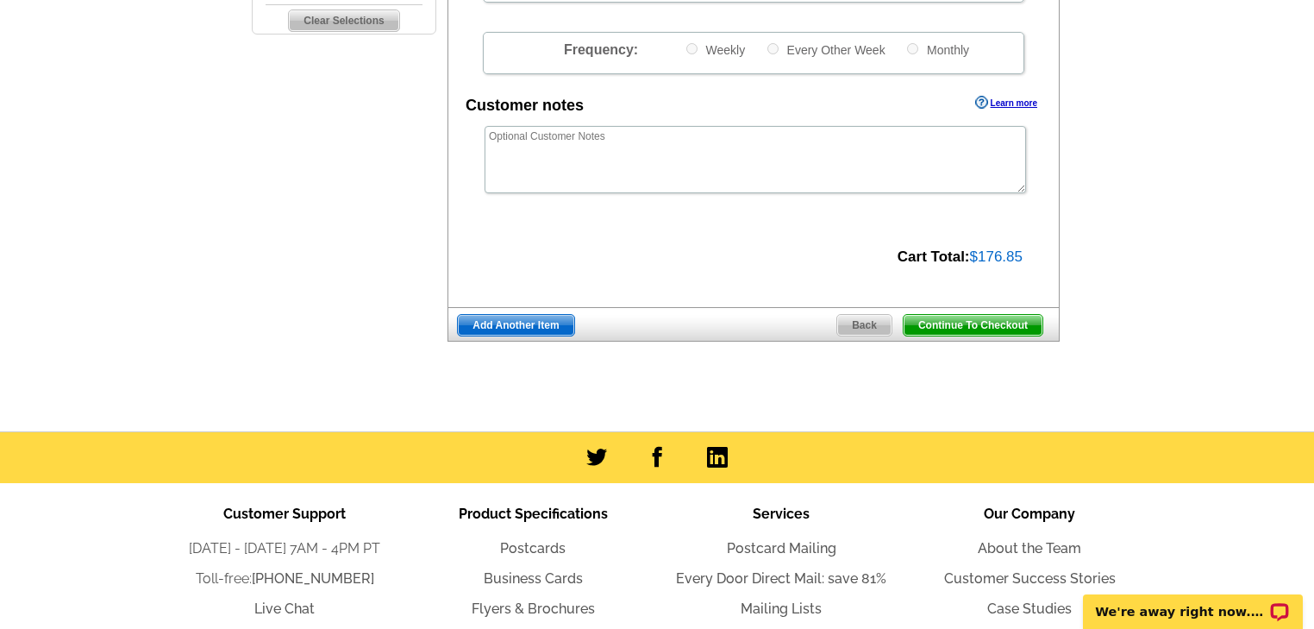
click at [959, 321] on span "Continue To Checkout" at bounding box center [973, 325] width 139 height 21
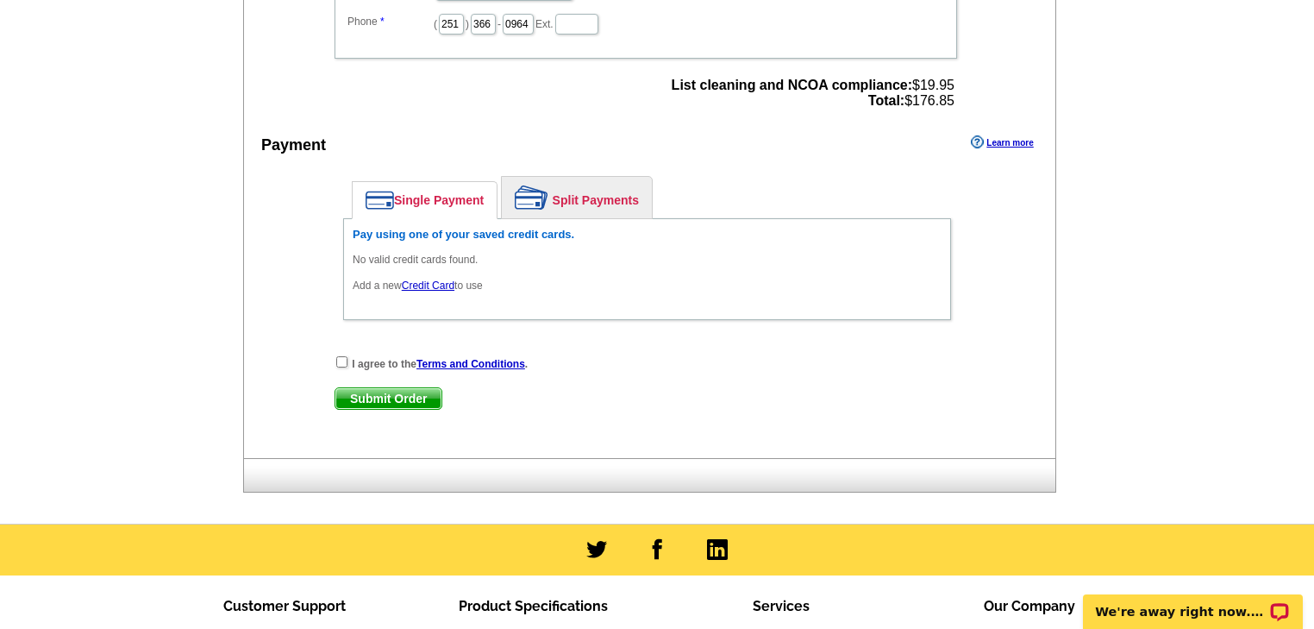
scroll to position [690, 0]
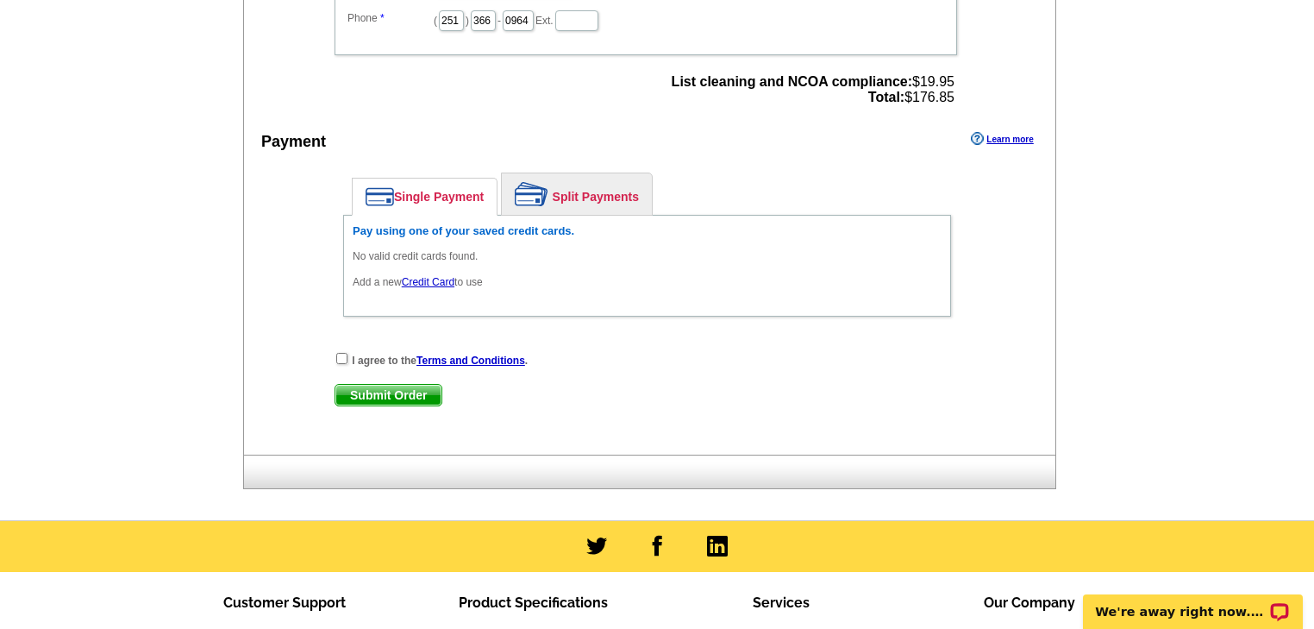
click at [424, 276] on link "Credit Card" at bounding box center [428, 282] width 53 height 12
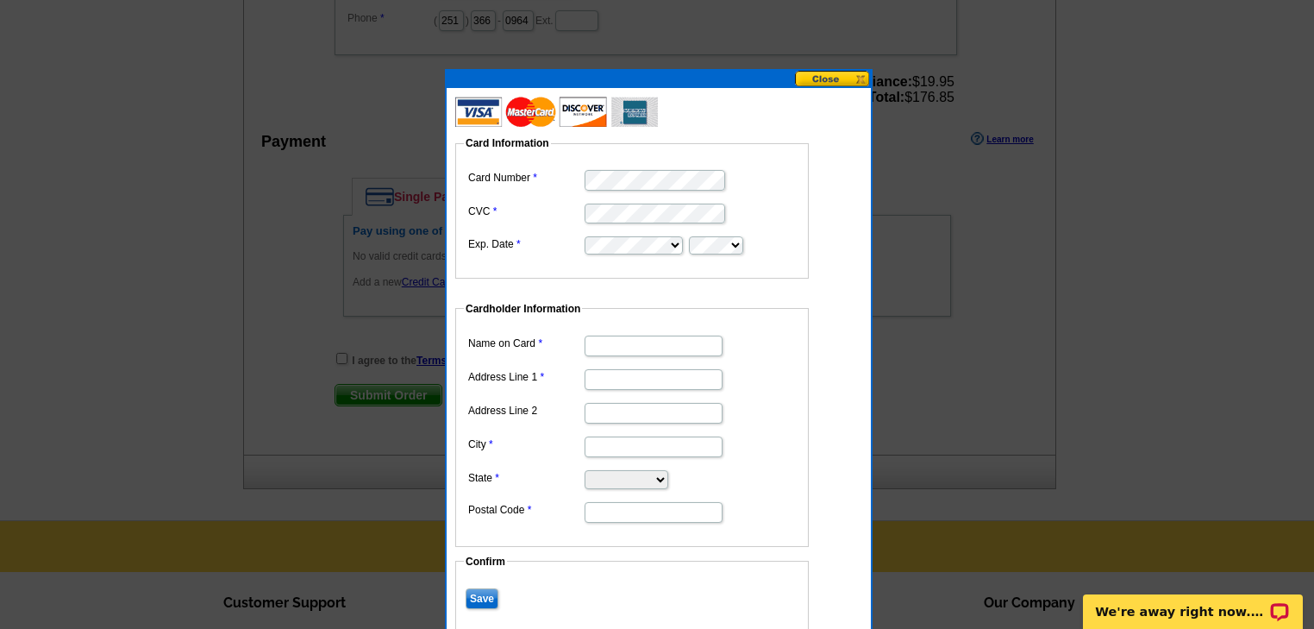
type input "[PERSON_NAME] [PERSON_NAME]"
click at [603, 372] on input "Address Line 1" at bounding box center [654, 379] width 138 height 21
type input "[STREET_ADDRESS]"
type input "Hattiesburg"
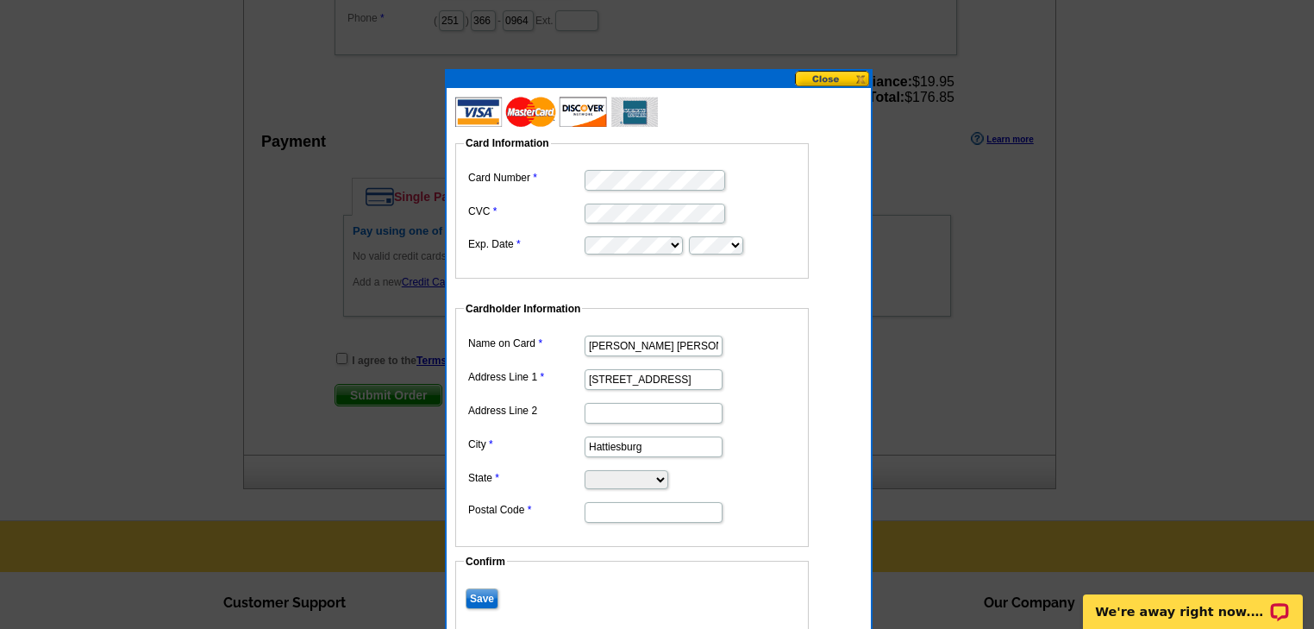
select select "MS"
type input "39402"
click at [469, 592] on input "Save" at bounding box center [482, 598] width 33 height 21
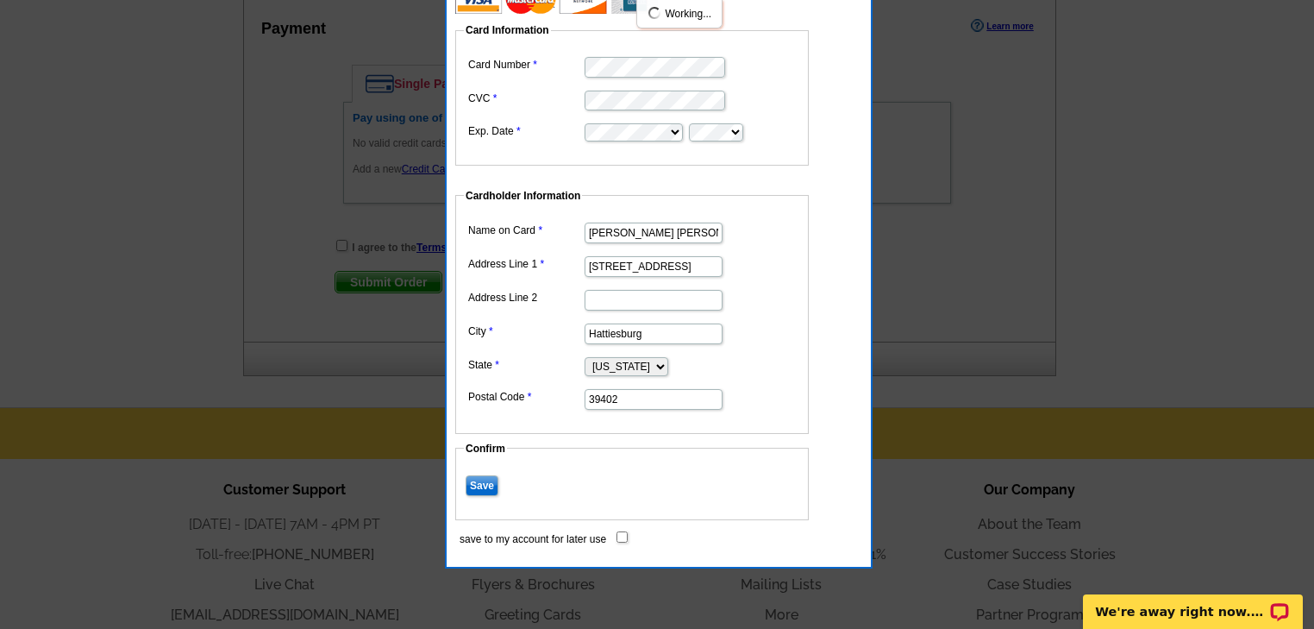
scroll to position [828, 0]
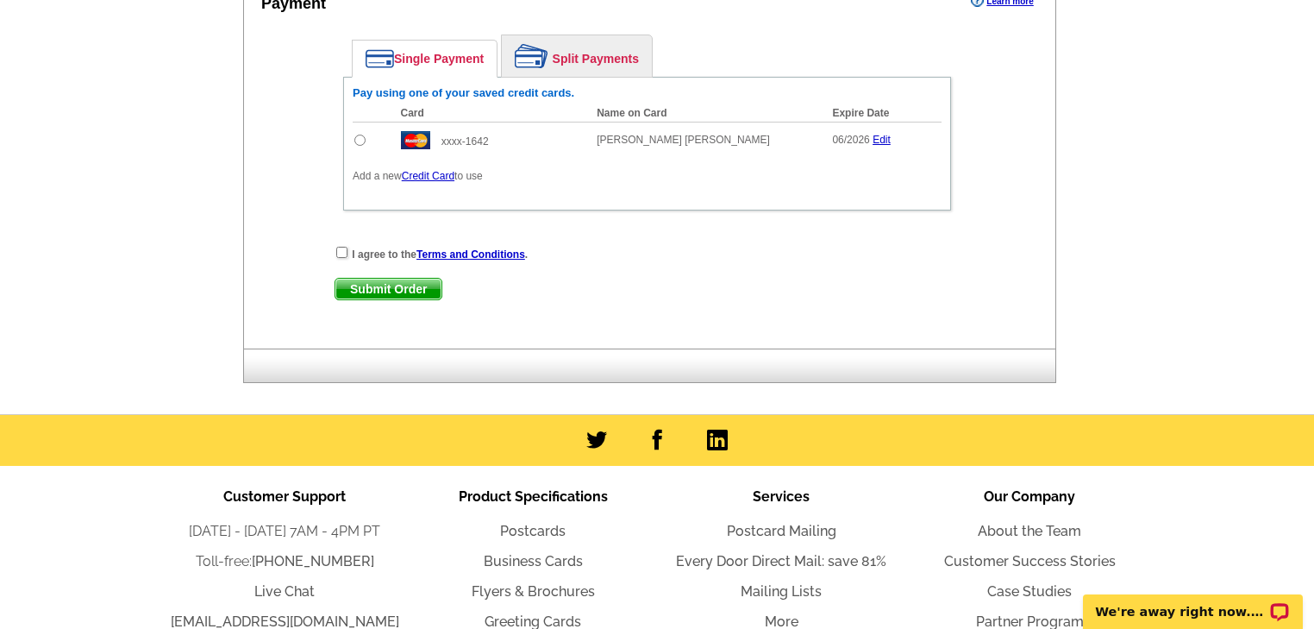
click at [358, 135] on input "radio" at bounding box center [359, 140] width 11 height 11
radio input "true"
click at [338, 245] on div "I agree to the Terms and Conditions ." at bounding box center [647, 253] width 625 height 17
click at [340, 247] on input "checkbox" at bounding box center [341, 252] width 11 height 11
checkbox input "true"
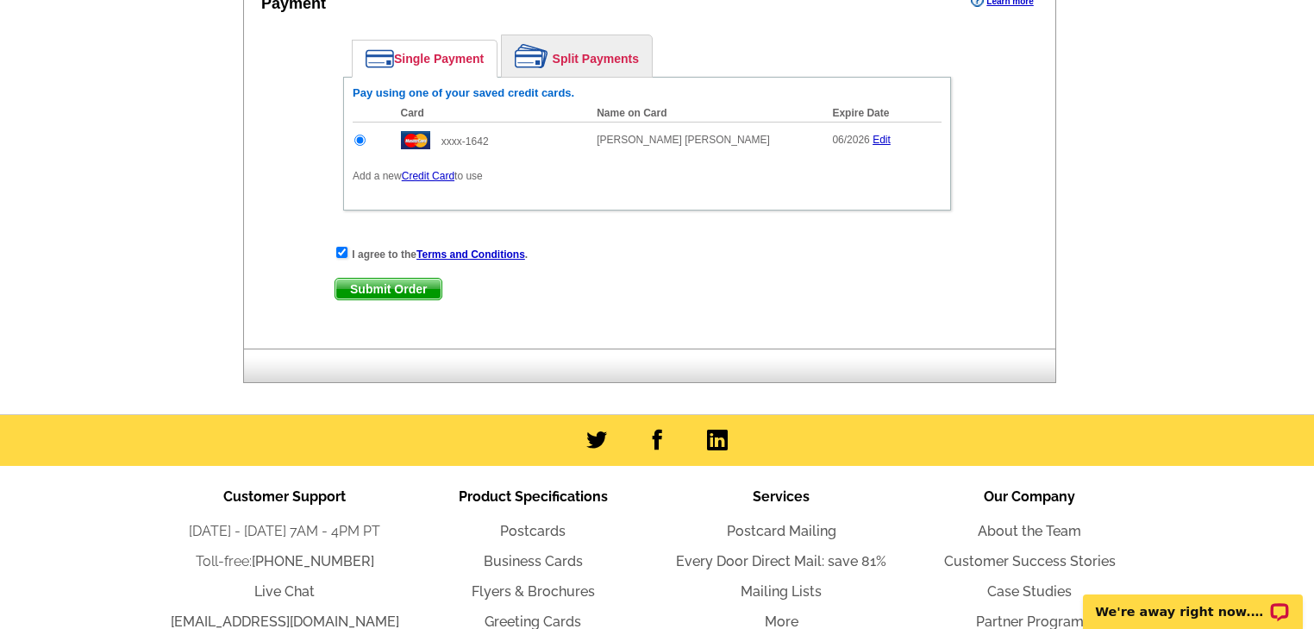
click at [377, 280] on span "Submit Order" at bounding box center [388, 289] width 106 height 21
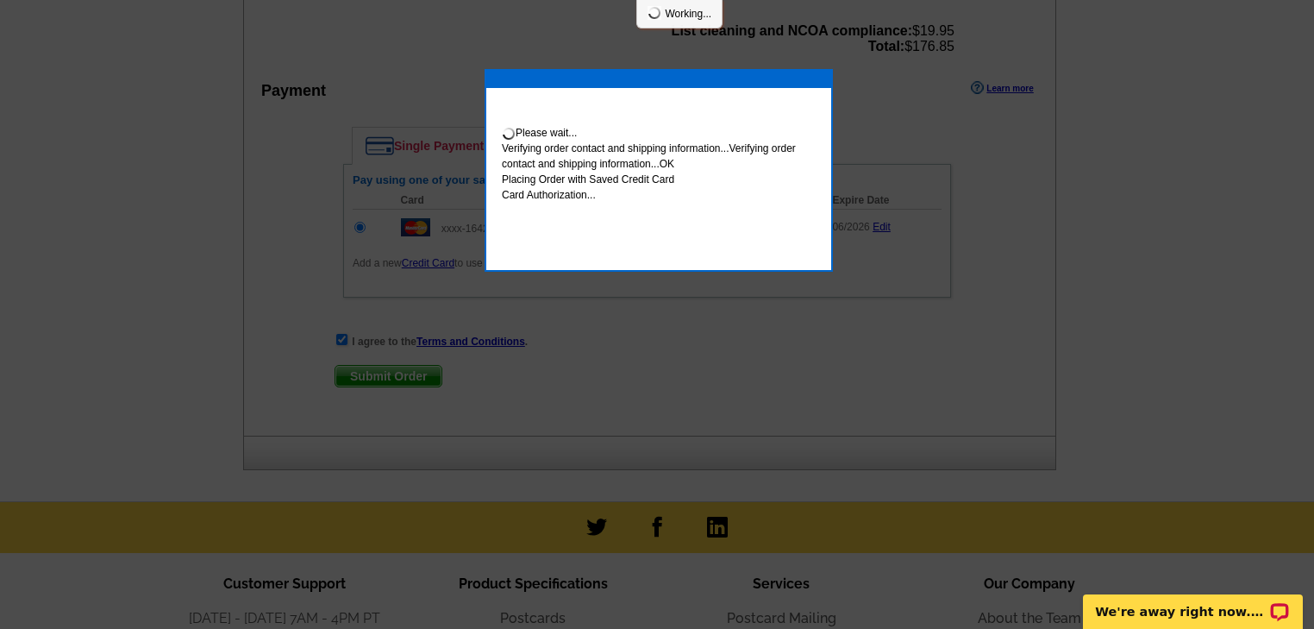
scroll to position [915, 0]
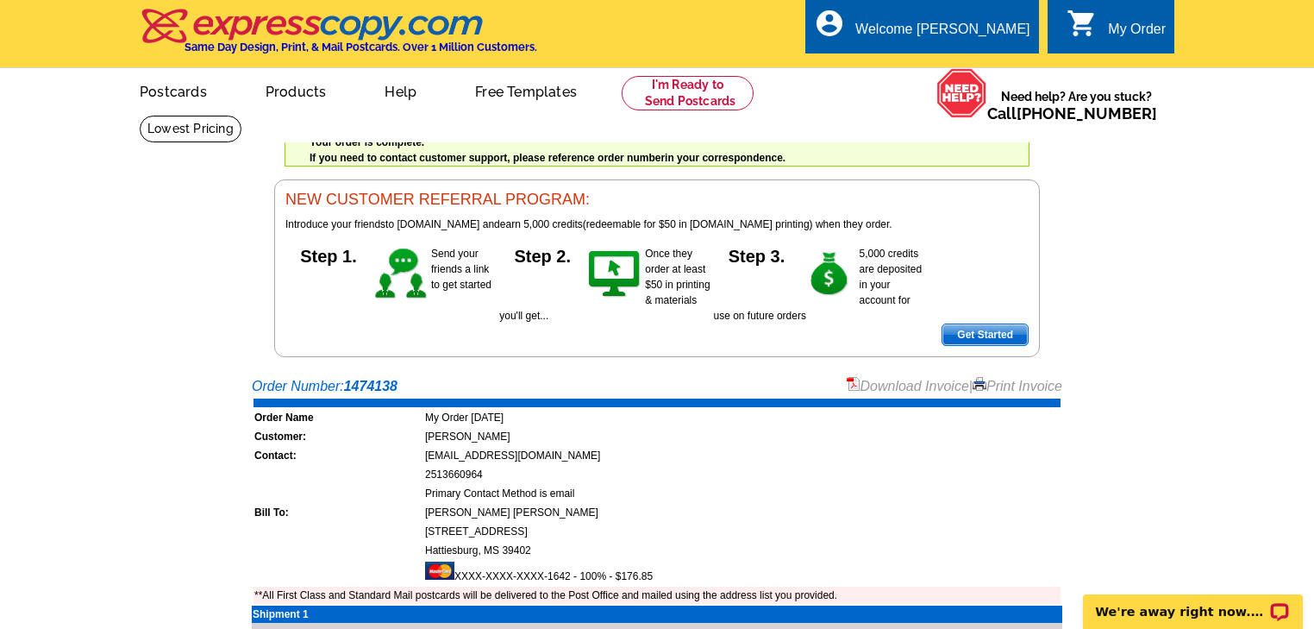
click at [917, 381] on link "Download Invoice" at bounding box center [908, 386] width 122 height 15
